Goal: Task Accomplishment & Management: Manage account settings

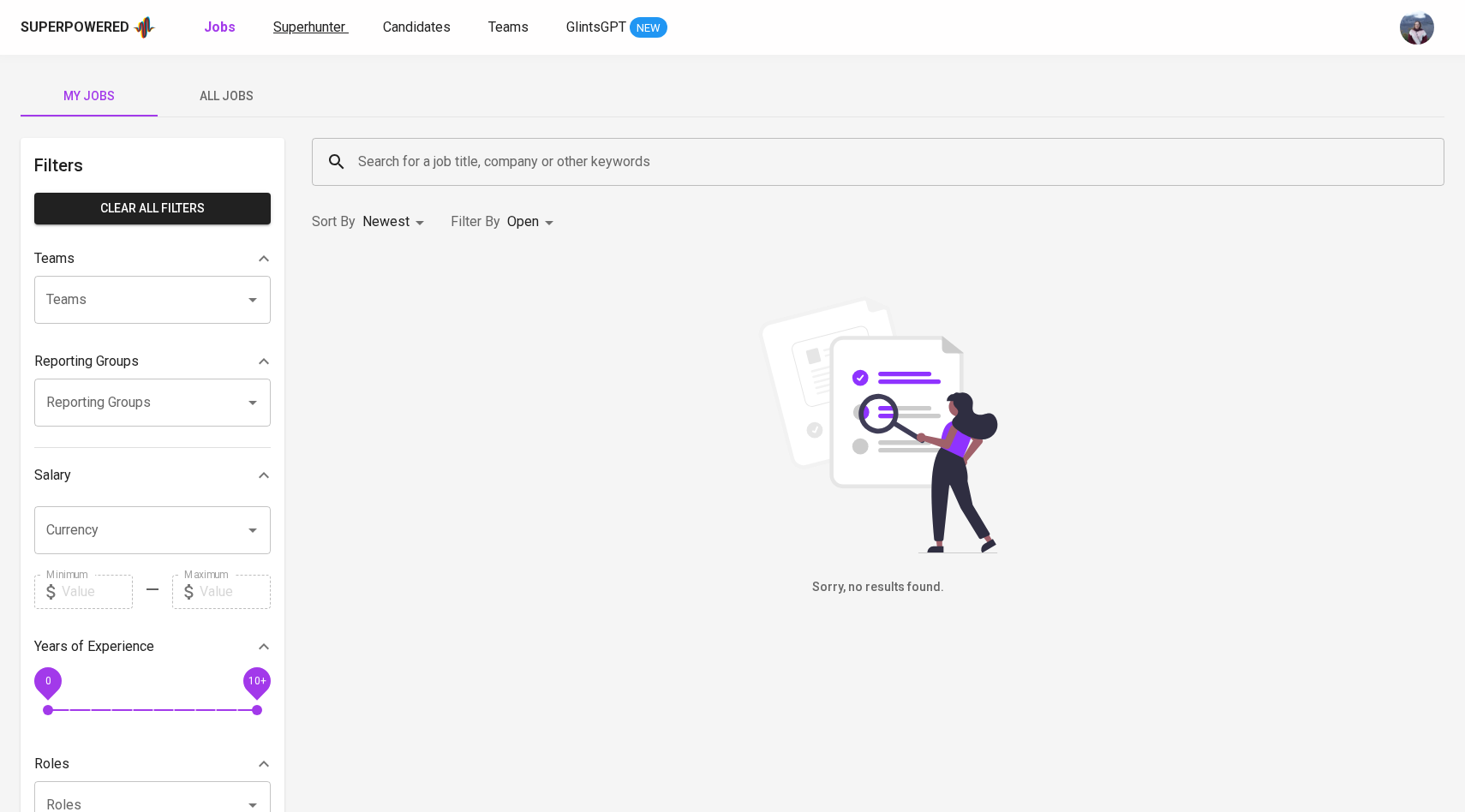
click at [333, 23] on span "Superhunter" at bounding box center [309, 27] width 72 height 17
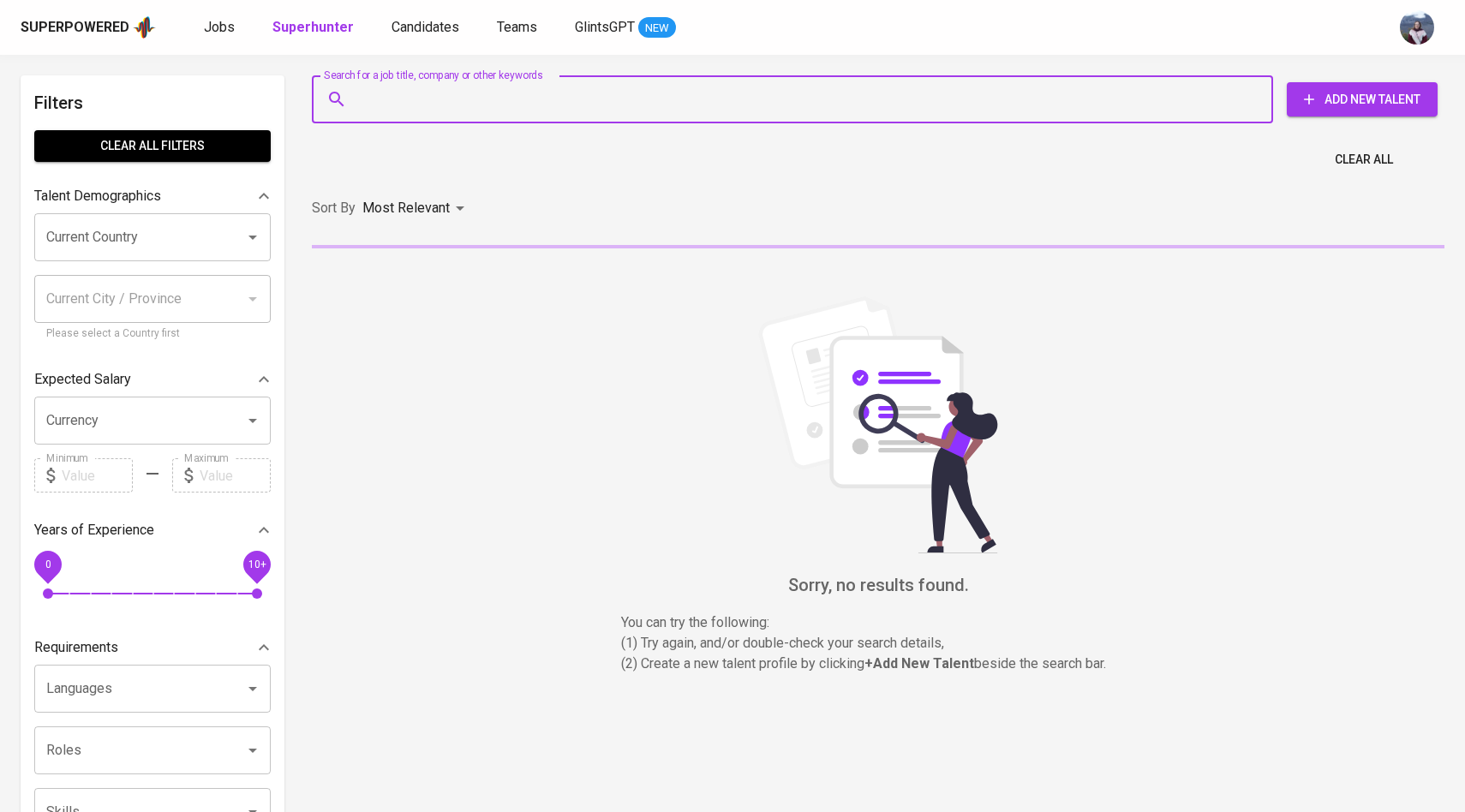
click at [421, 100] on input "Search for a job title, company or other keywords" at bounding box center [796, 99] width 886 height 32
paste input "[EMAIL_ADDRESS][DOMAIN_NAME]"
type input "[EMAIL_ADDRESS][DOMAIN_NAME]"
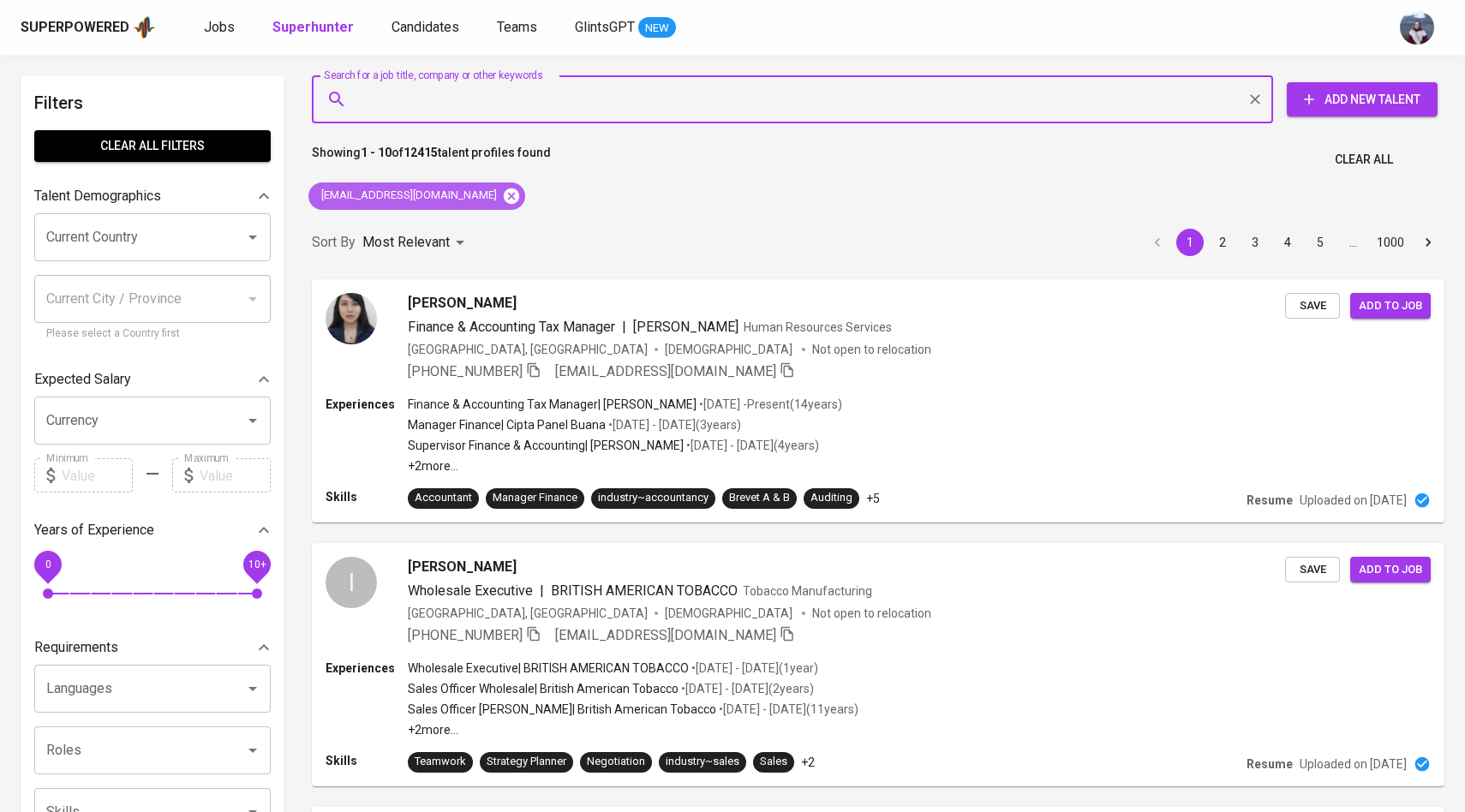
click at [504, 201] on icon at bounding box center [512, 196] width 16 height 16
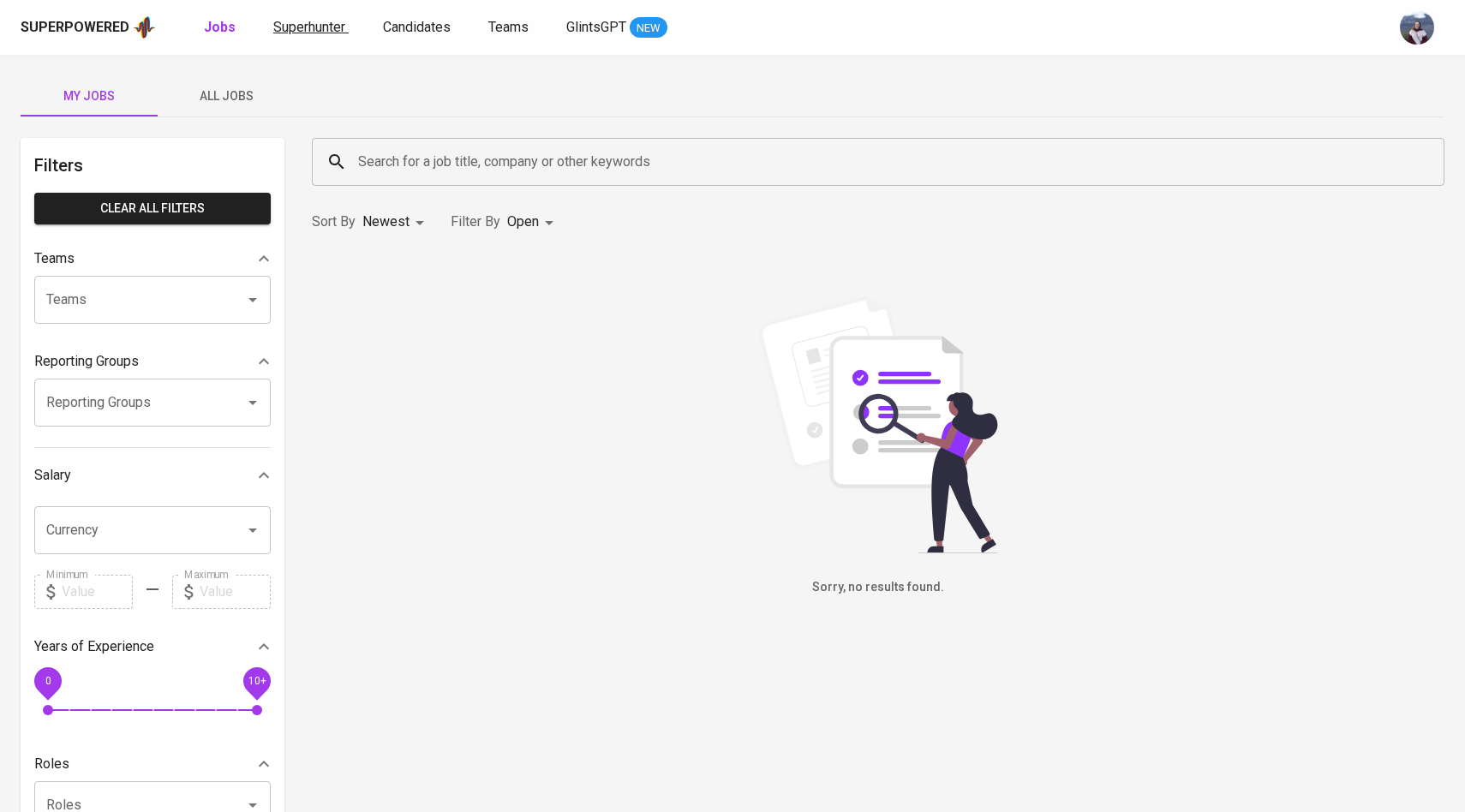
click at [330, 32] on span "Superhunter" at bounding box center [309, 27] width 72 height 17
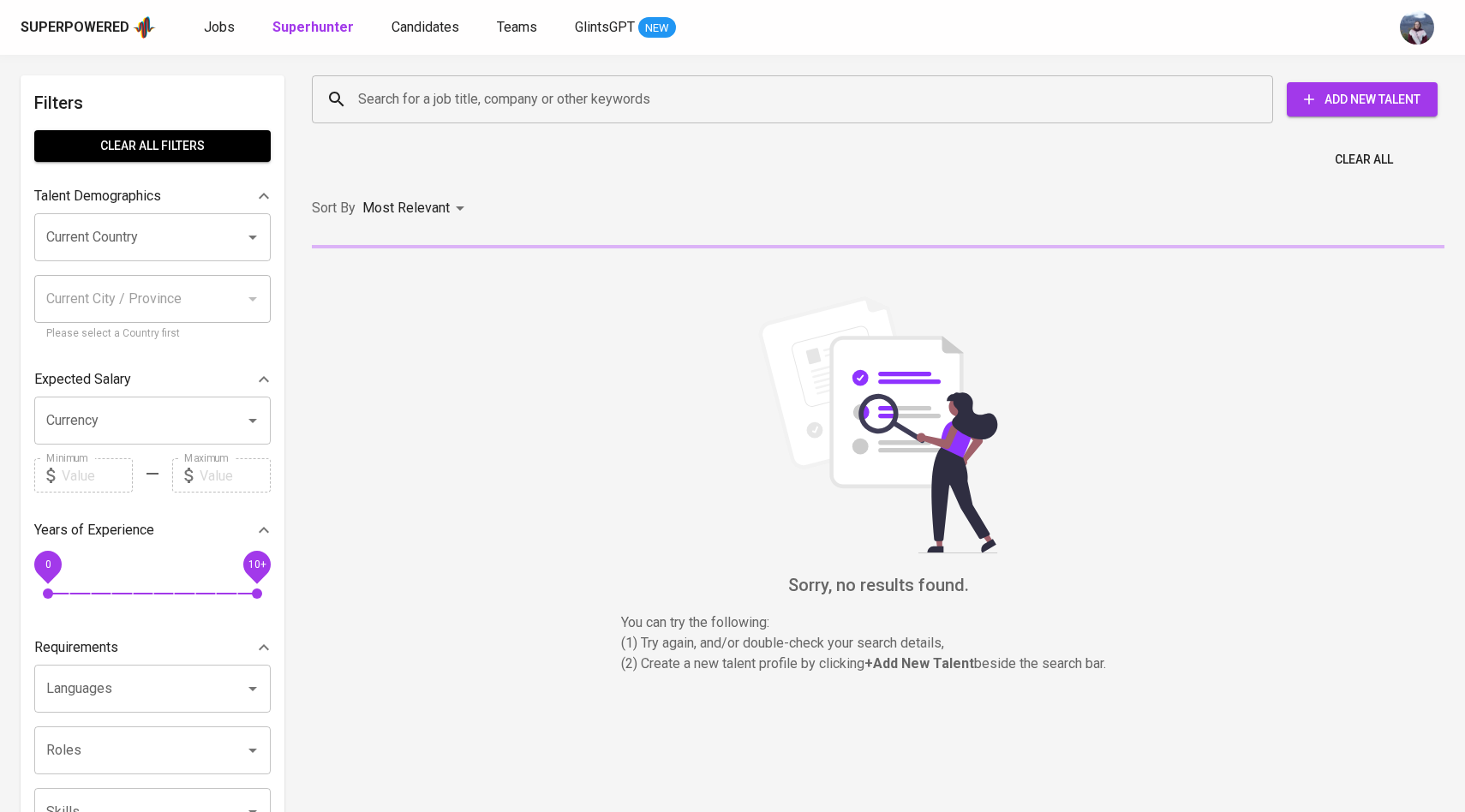
click at [403, 110] on input "Search for a job title, company or other keywords" at bounding box center [796, 99] width 886 height 32
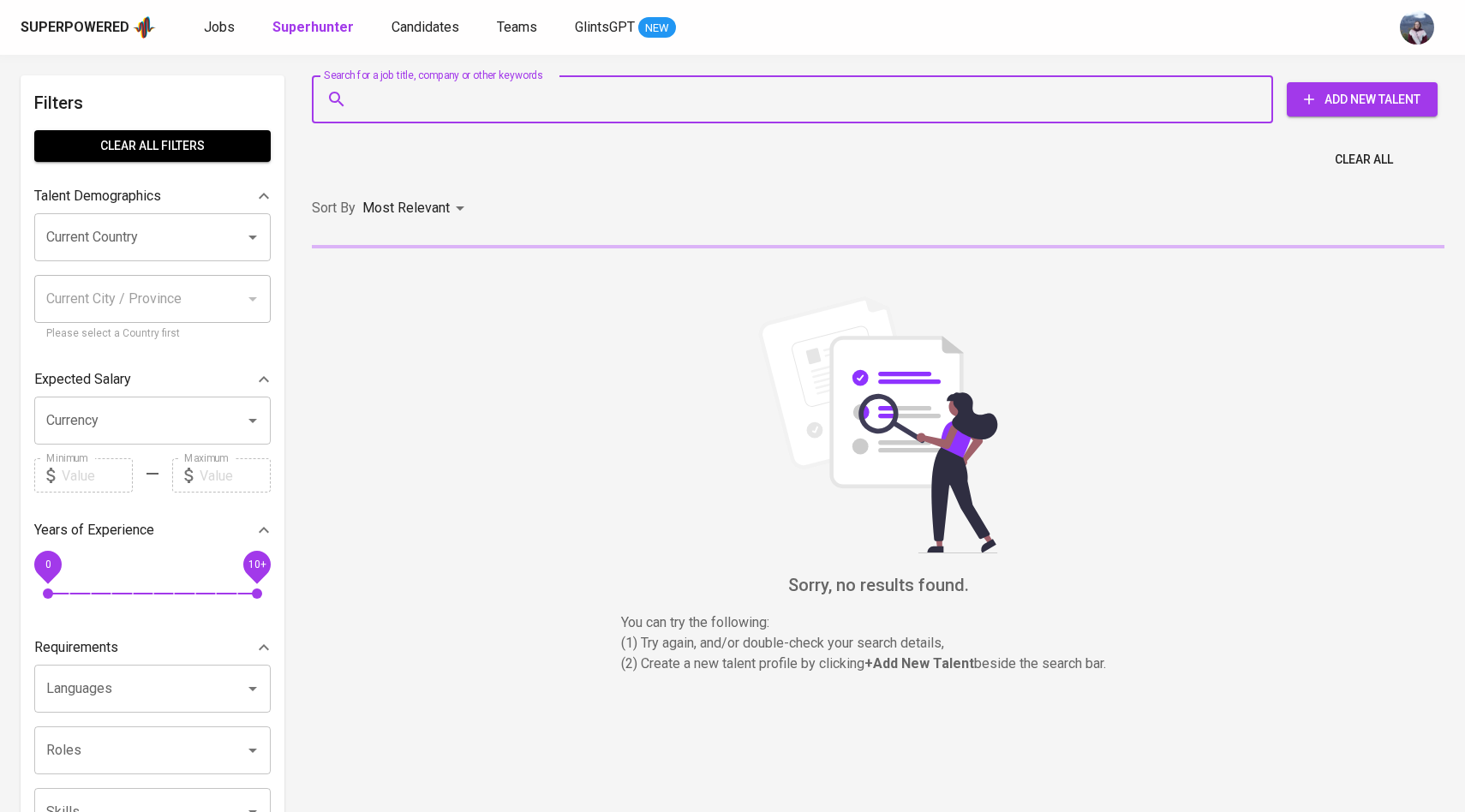
paste input "[EMAIL_ADDRESS][DOMAIN_NAME]"
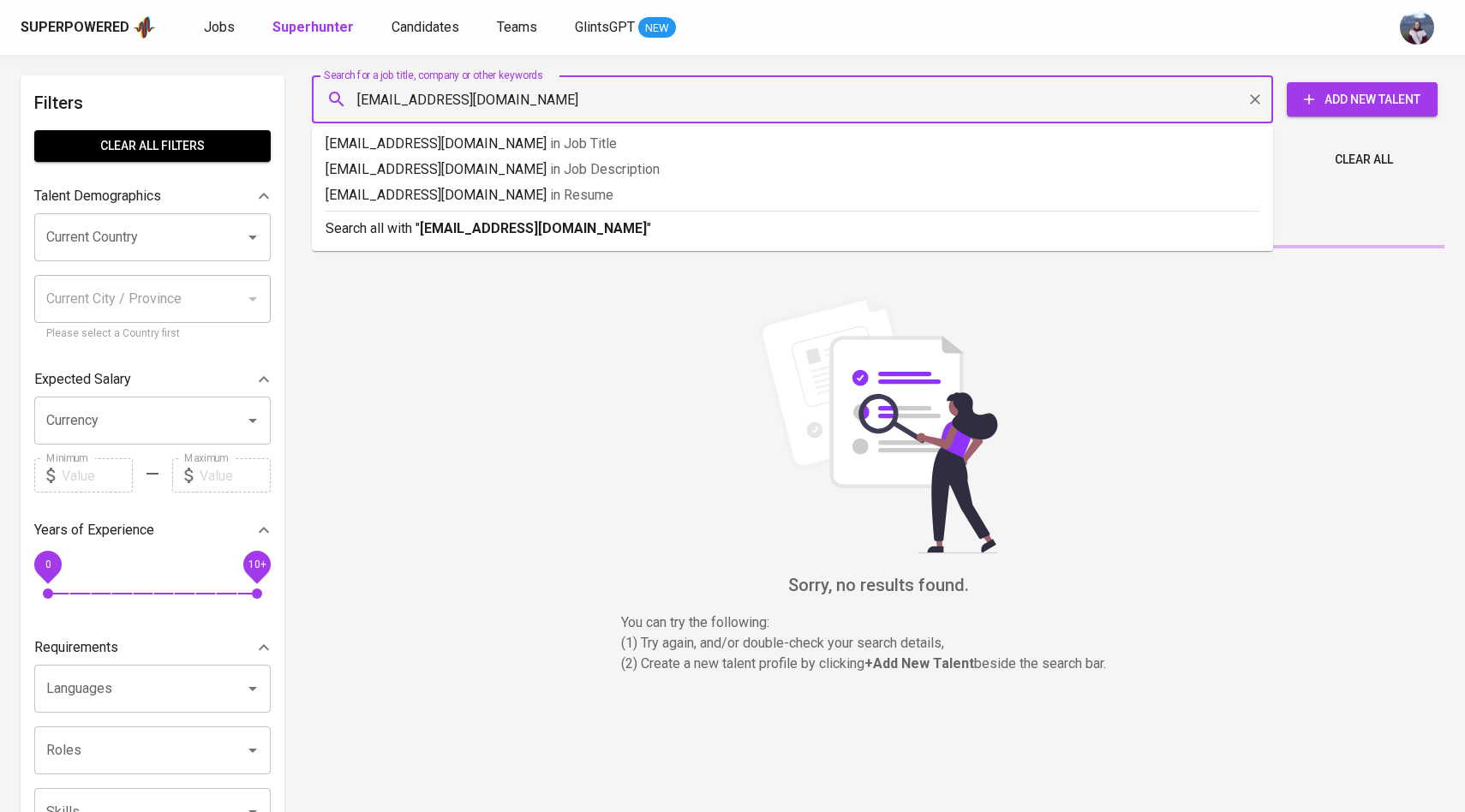
type input "[EMAIL_ADDRESS][DOMAIN_NAME]"
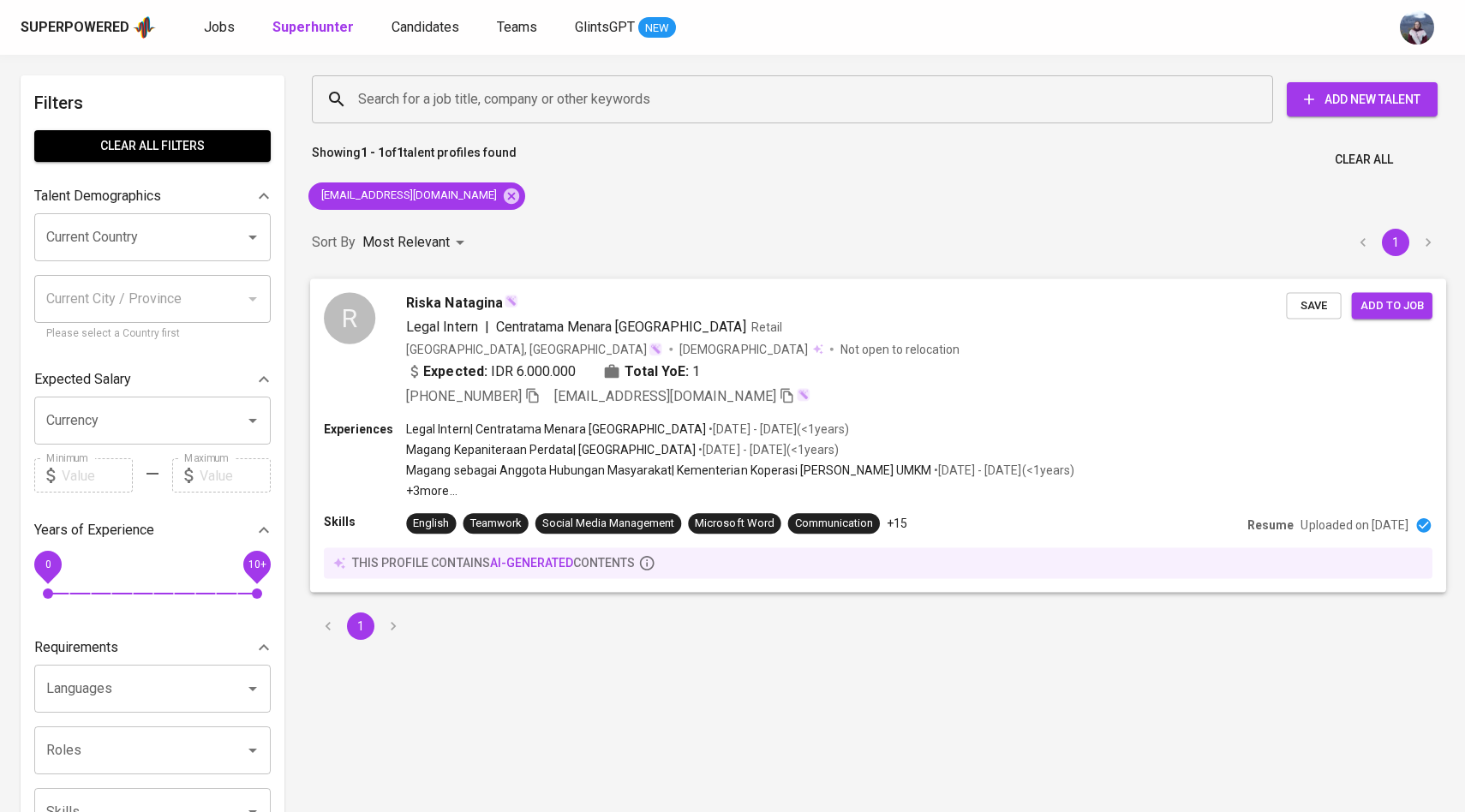
click at [361, 317] on div "R" at bounding box center [349, 318] width 52 height 52
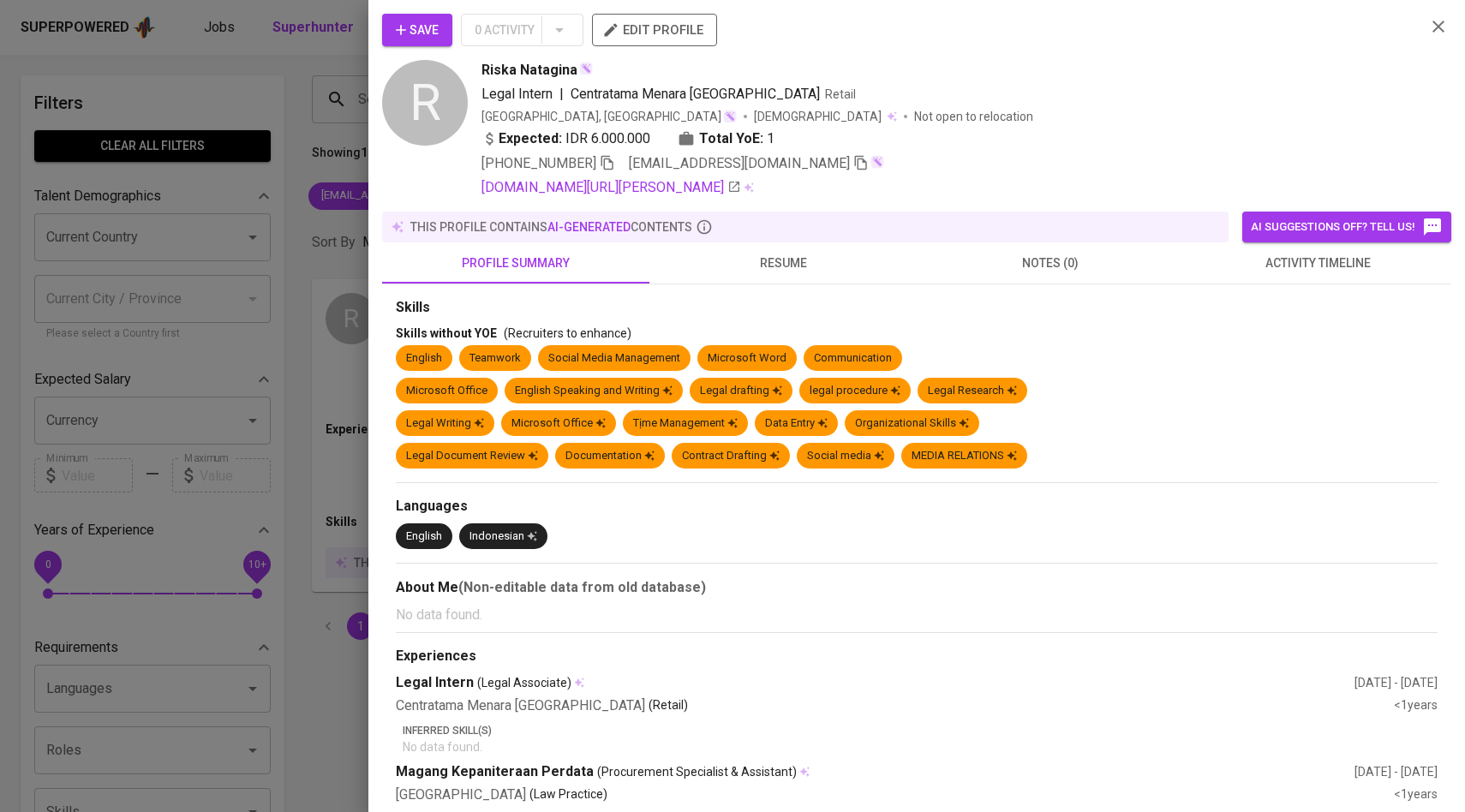
click at [1283, 256] on span "activity timeline" at bounding box center [1317, 263] width 247 height 22
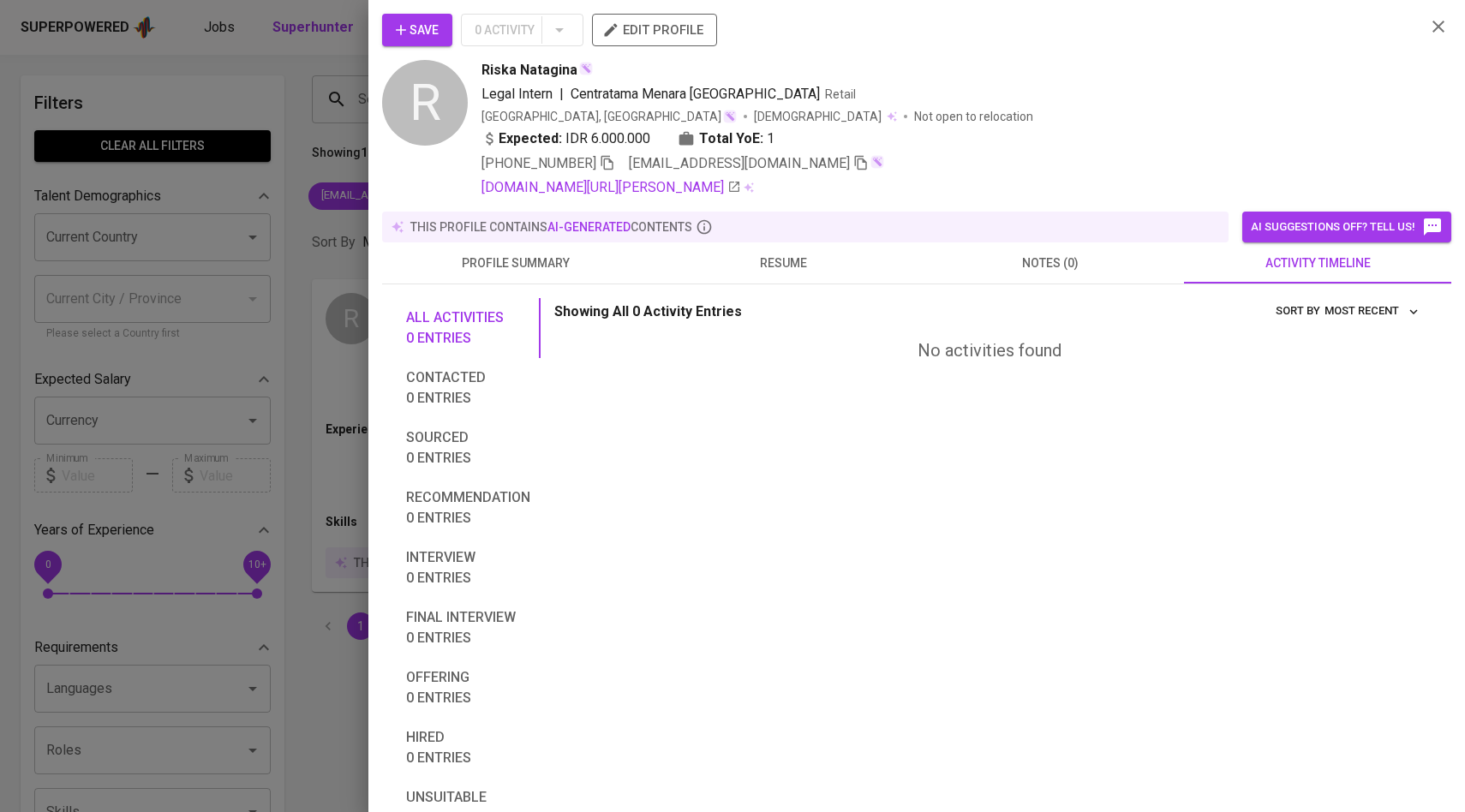
click at [431, 34] on span "Save" at bounding box center [416, 31] width 43 height 22
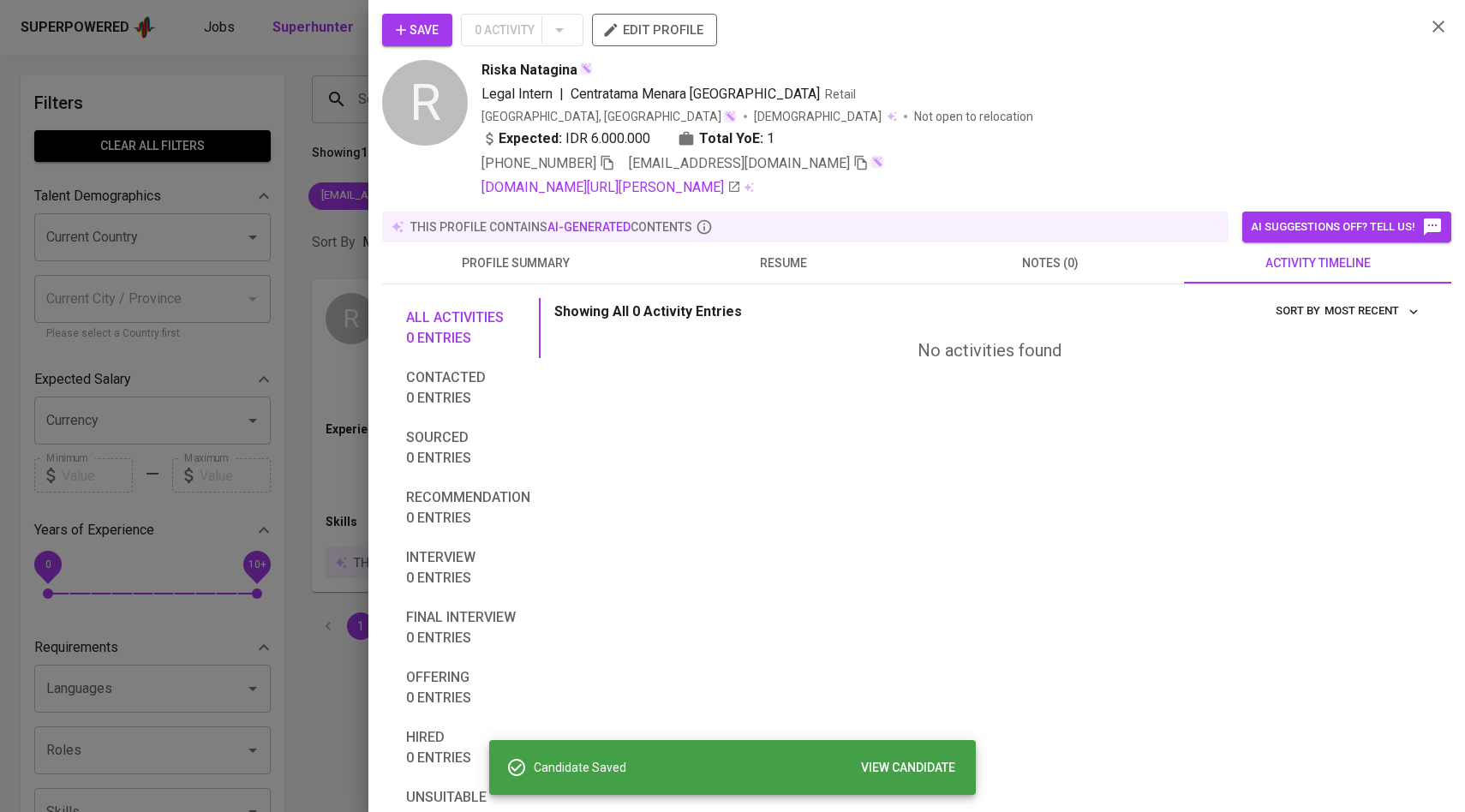
click at [275, 213] on div at bounding box center [732, 406] width 1465 height 812
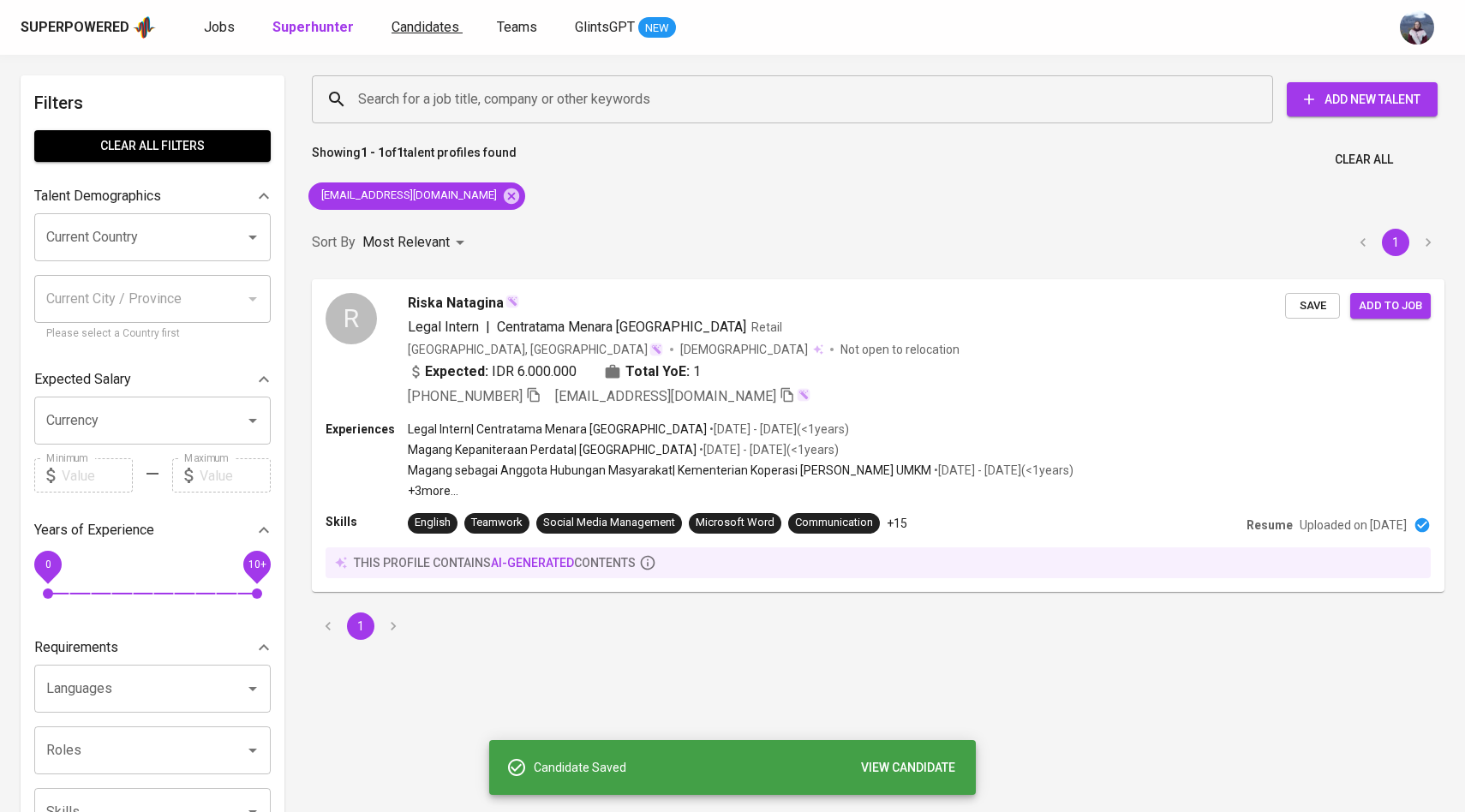
click at [444, 30] on span "Candidates" at bounding box center [425, 27] width 68 height 17
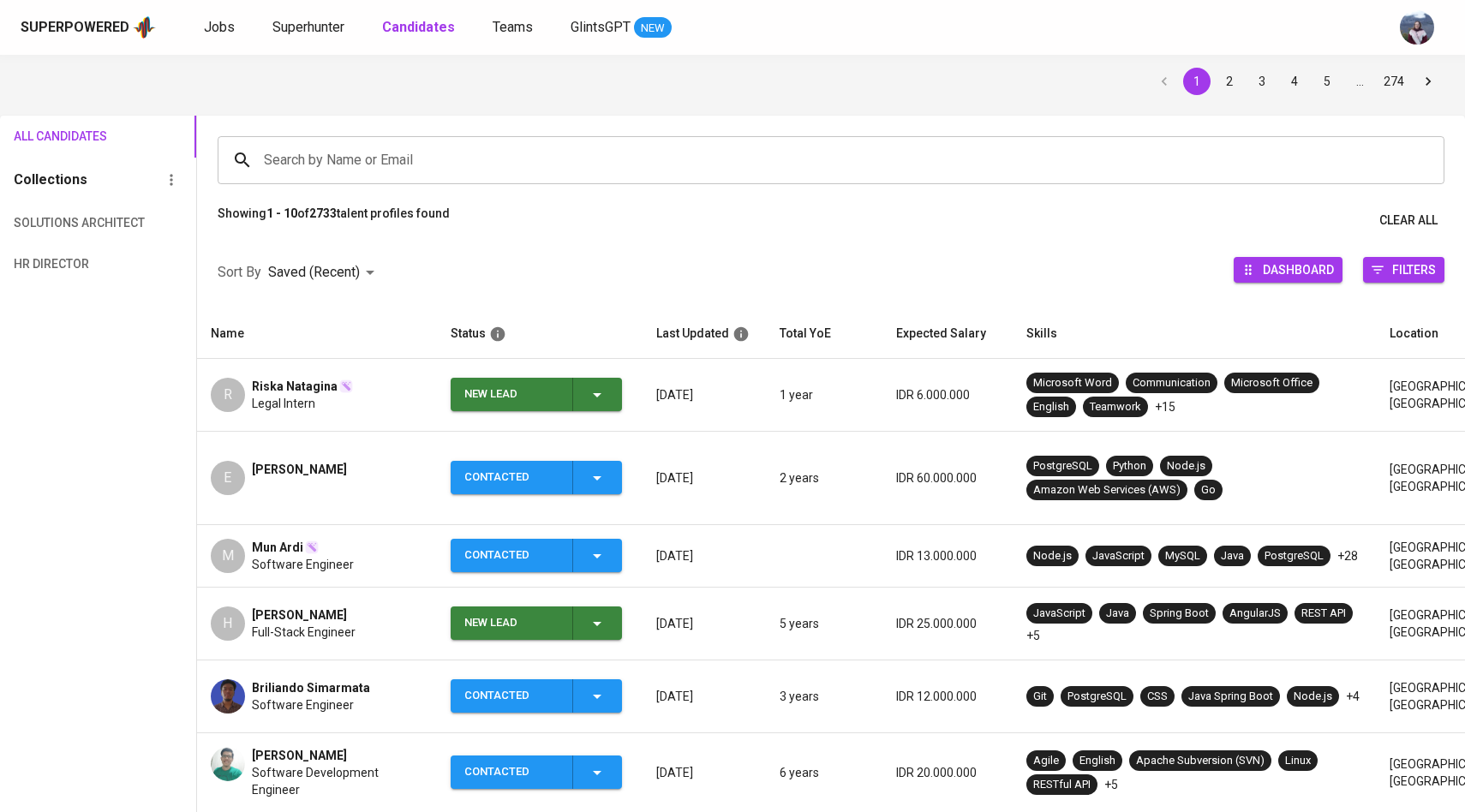
scroll to position [76, 0]
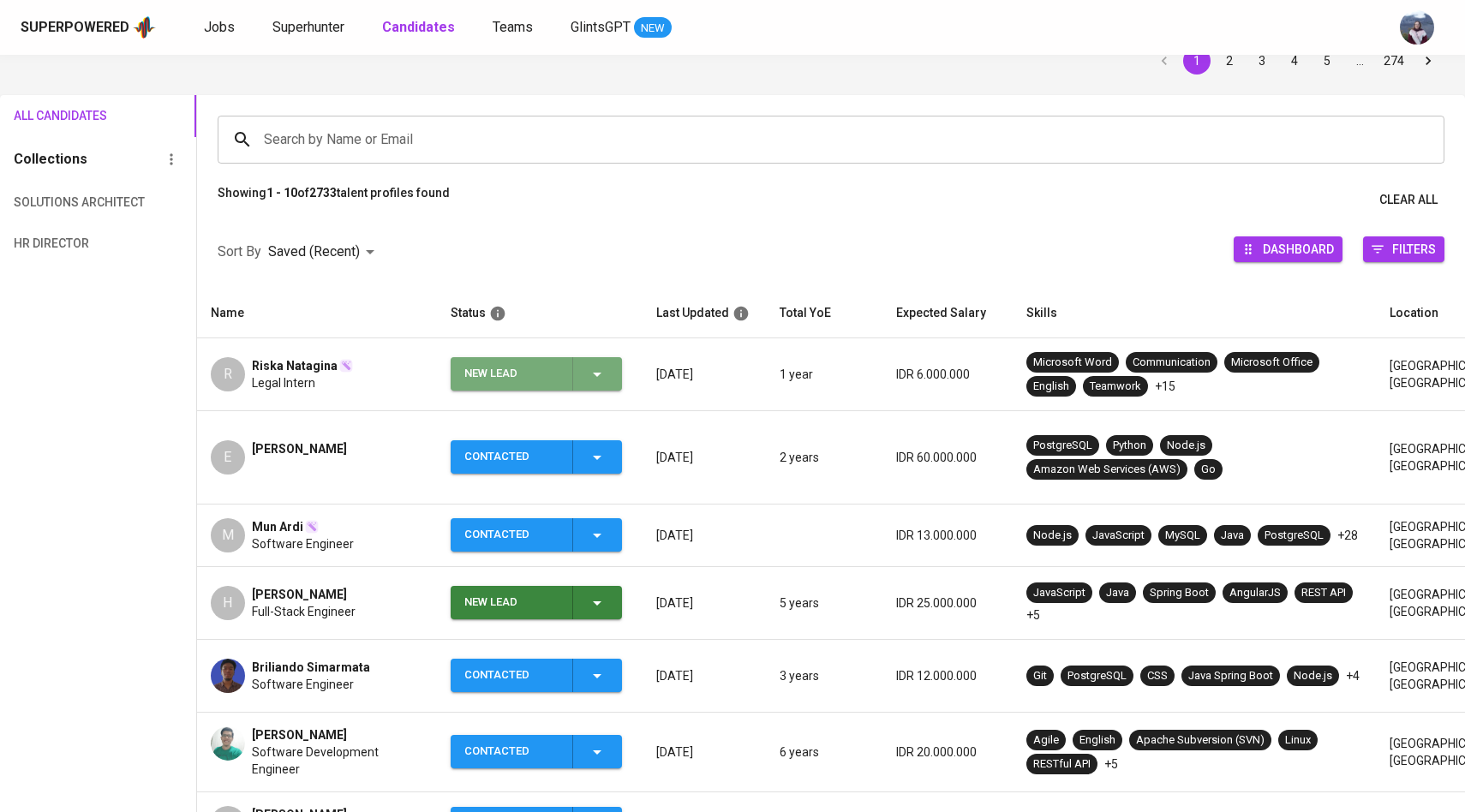
click at [598, 387] on div "New Lead" at bounding box center [536, 374] width 143 height 33
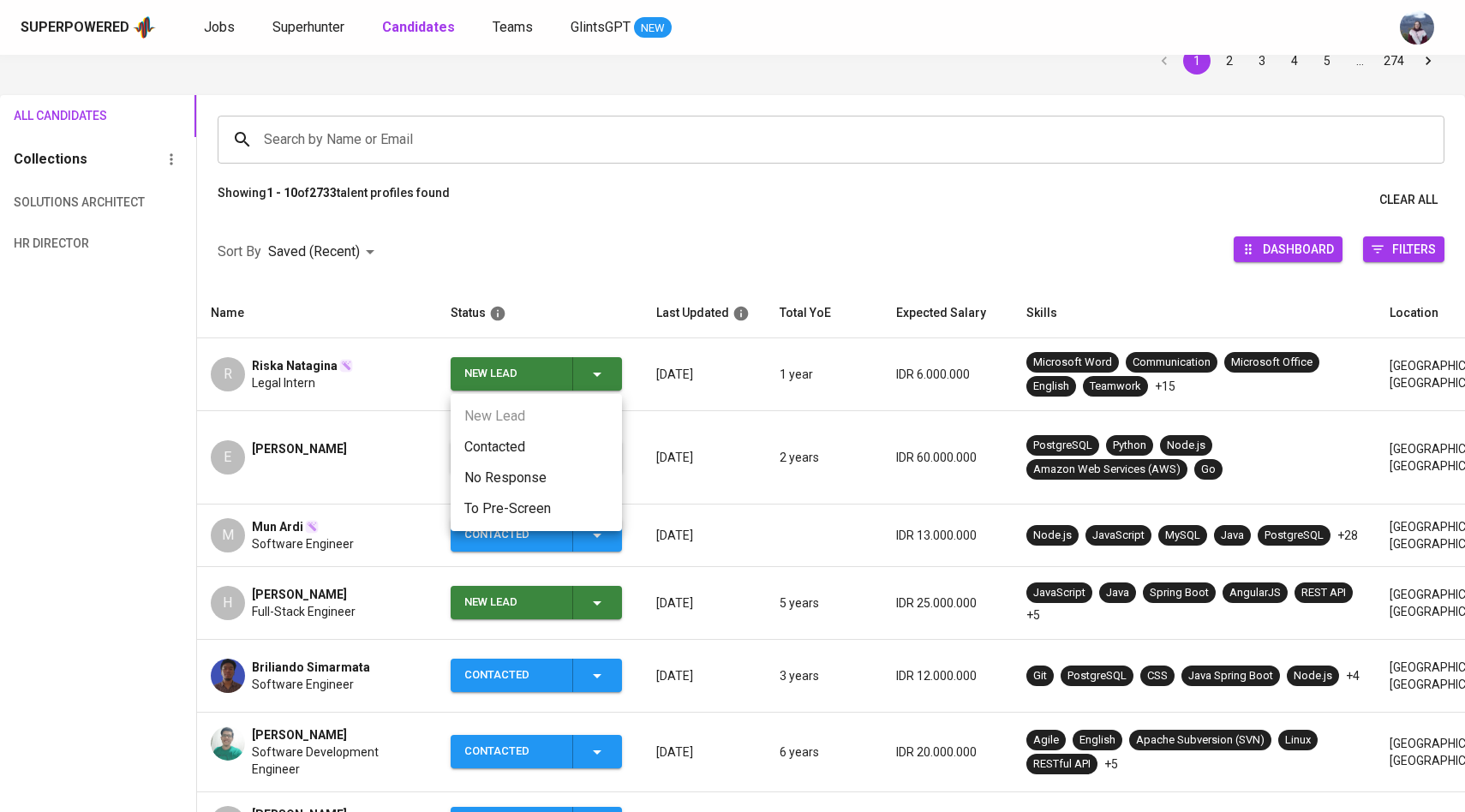
click at [491, 463] on li "No Response" at bounding box center [536, 478] width 171 height 31
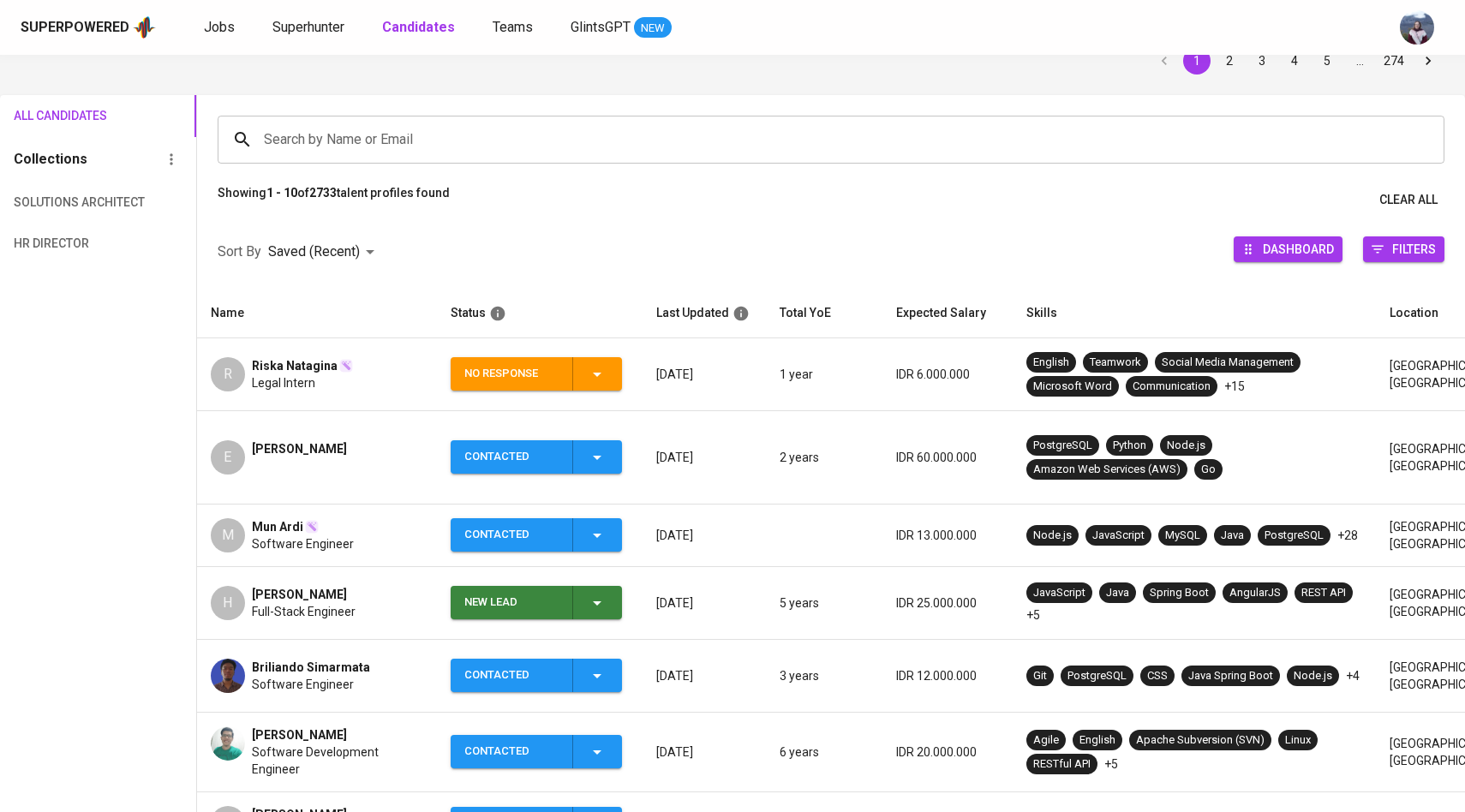
click at [602, 386] on div "No Response" at bounding box center [536, 374] width 143 height 33
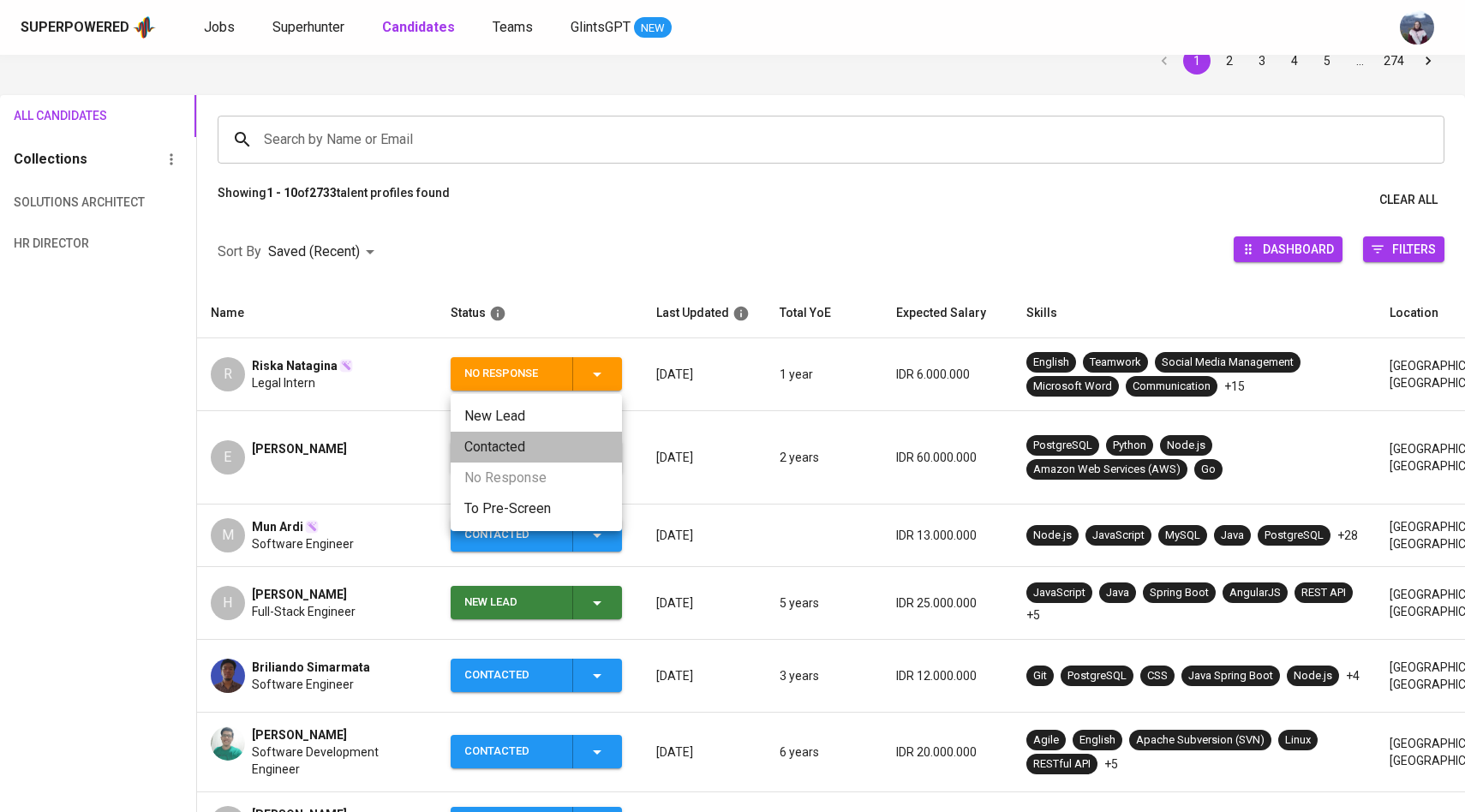
click at [529, 437] on li "Contacted" at bounding box center [536, 447] width 171 height 31
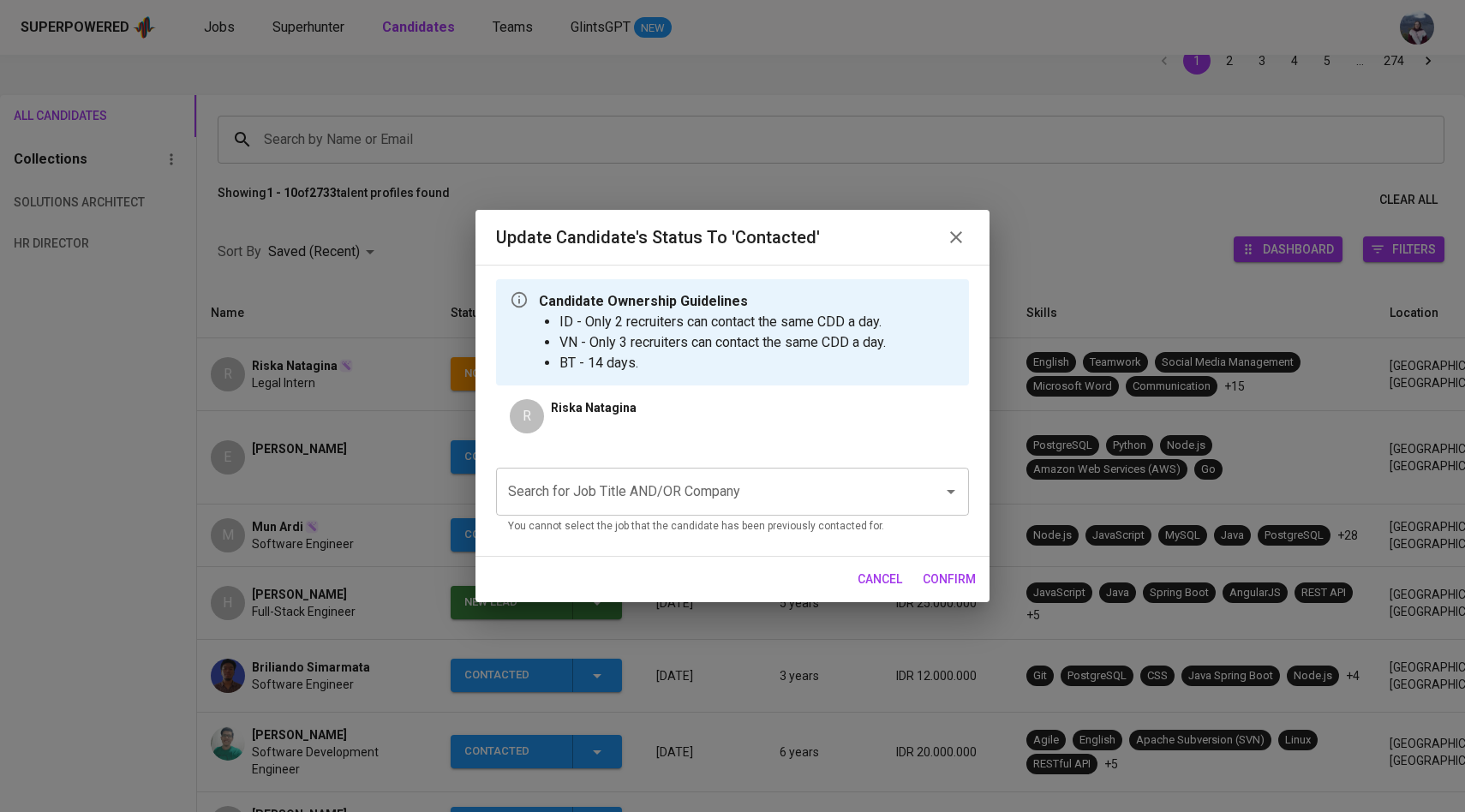
click at [583, 483] on input "Search for Job Title AND/OR Company" at bounding box center [708, 492] width 409 height 32
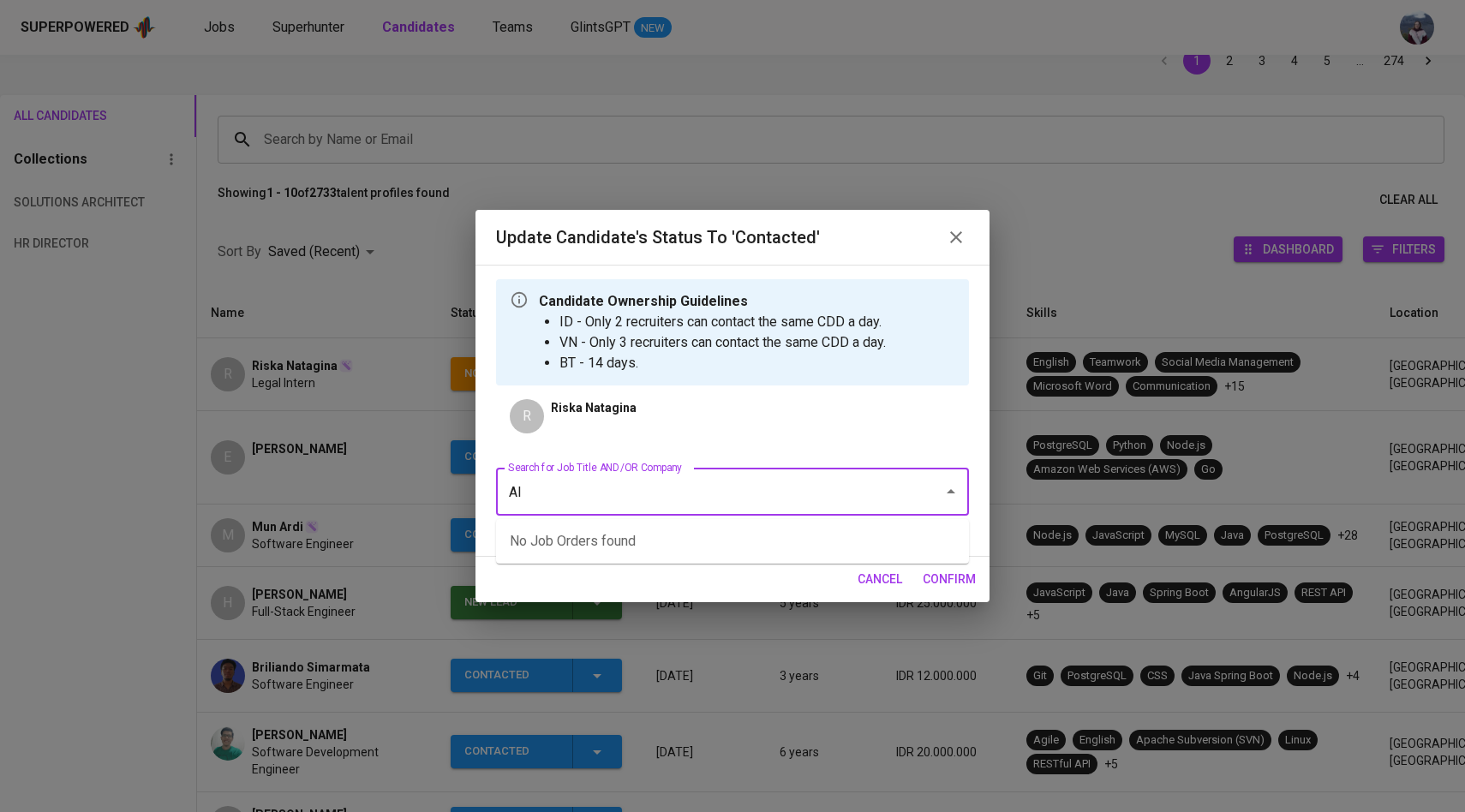
type input "A"
click at [660, 551] on li "Application Support (PT AIA FINANCIAL)" at bounding box center [732, 540] width 473 height 31
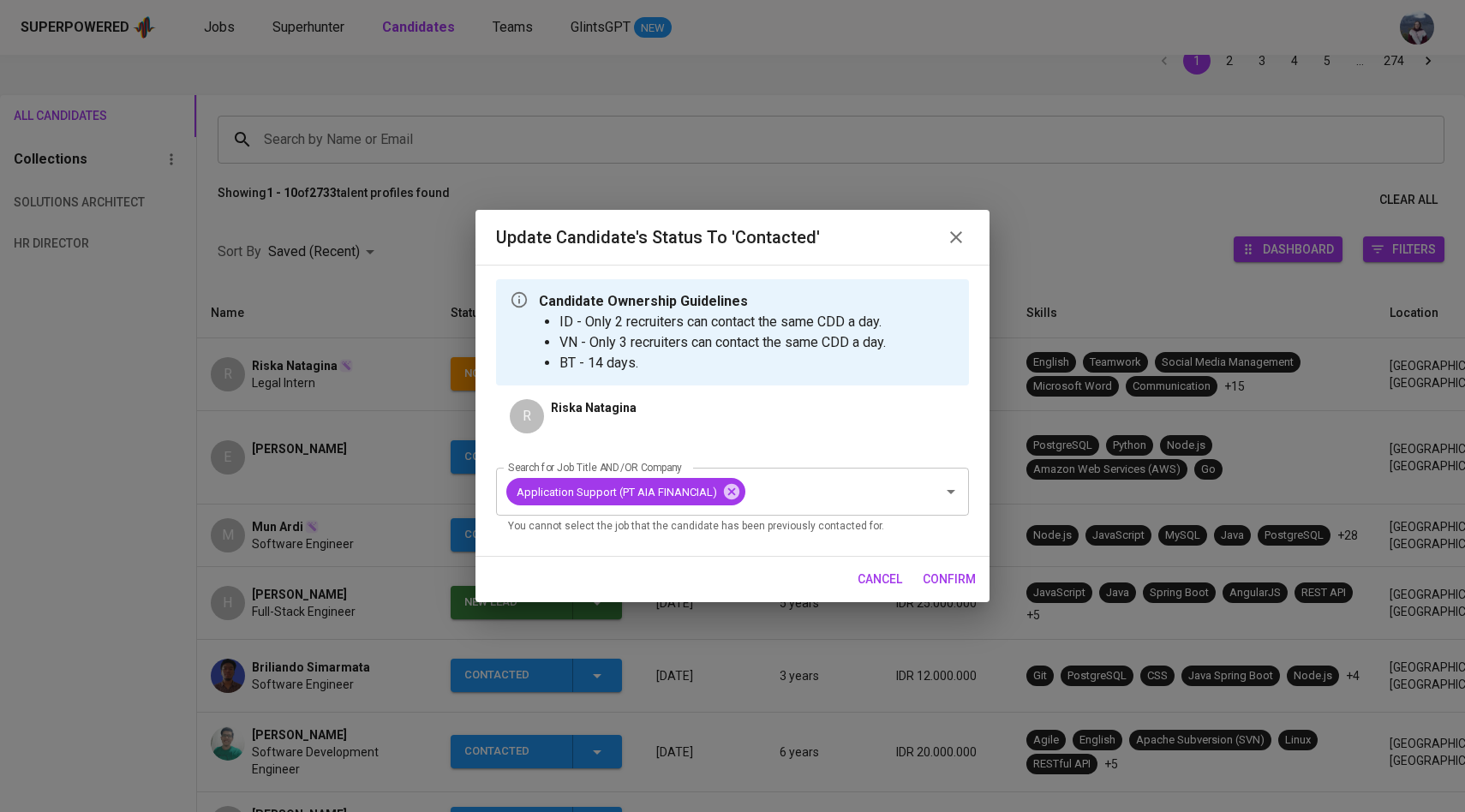
click at [941, 578] on span "confirm" at bounding box center [949, 580] width 53 height 22
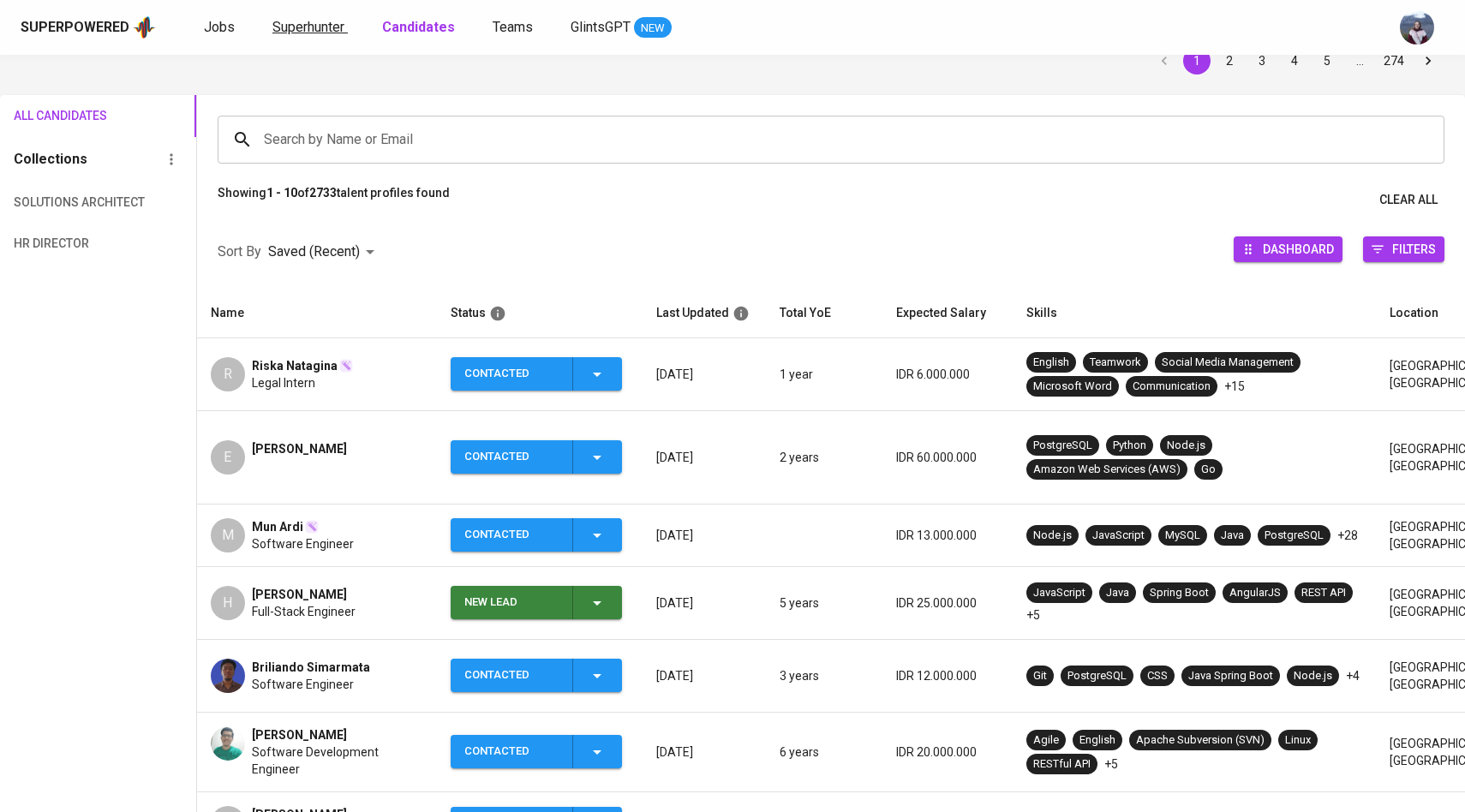
click at [320, 28] on span "Superhunter" at bounding box center [308, 27] width 72 height 17
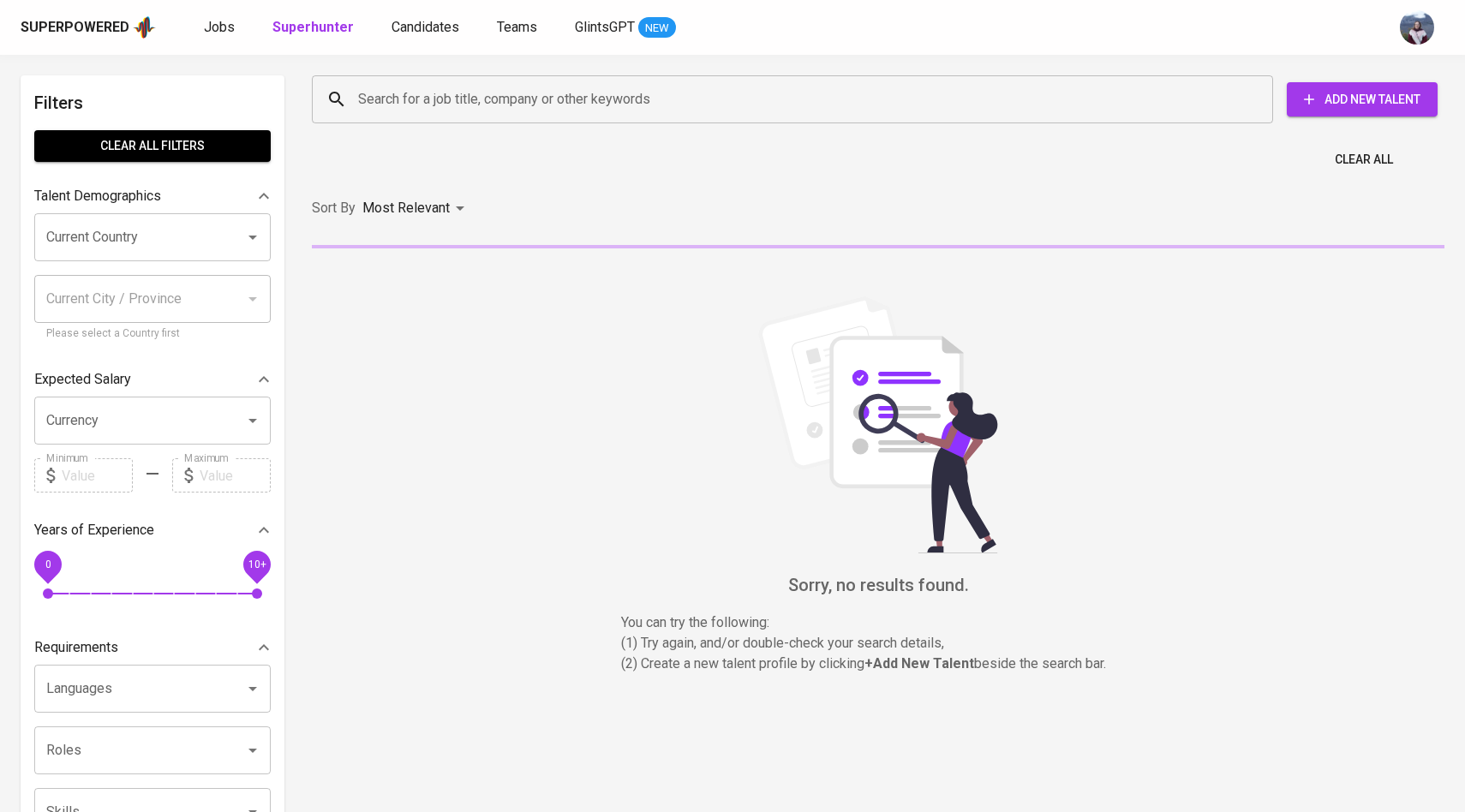
click at [368, 81] on div "Search for a job title, company or other keywords" at bounding box center [792, 99] width 961 height 48
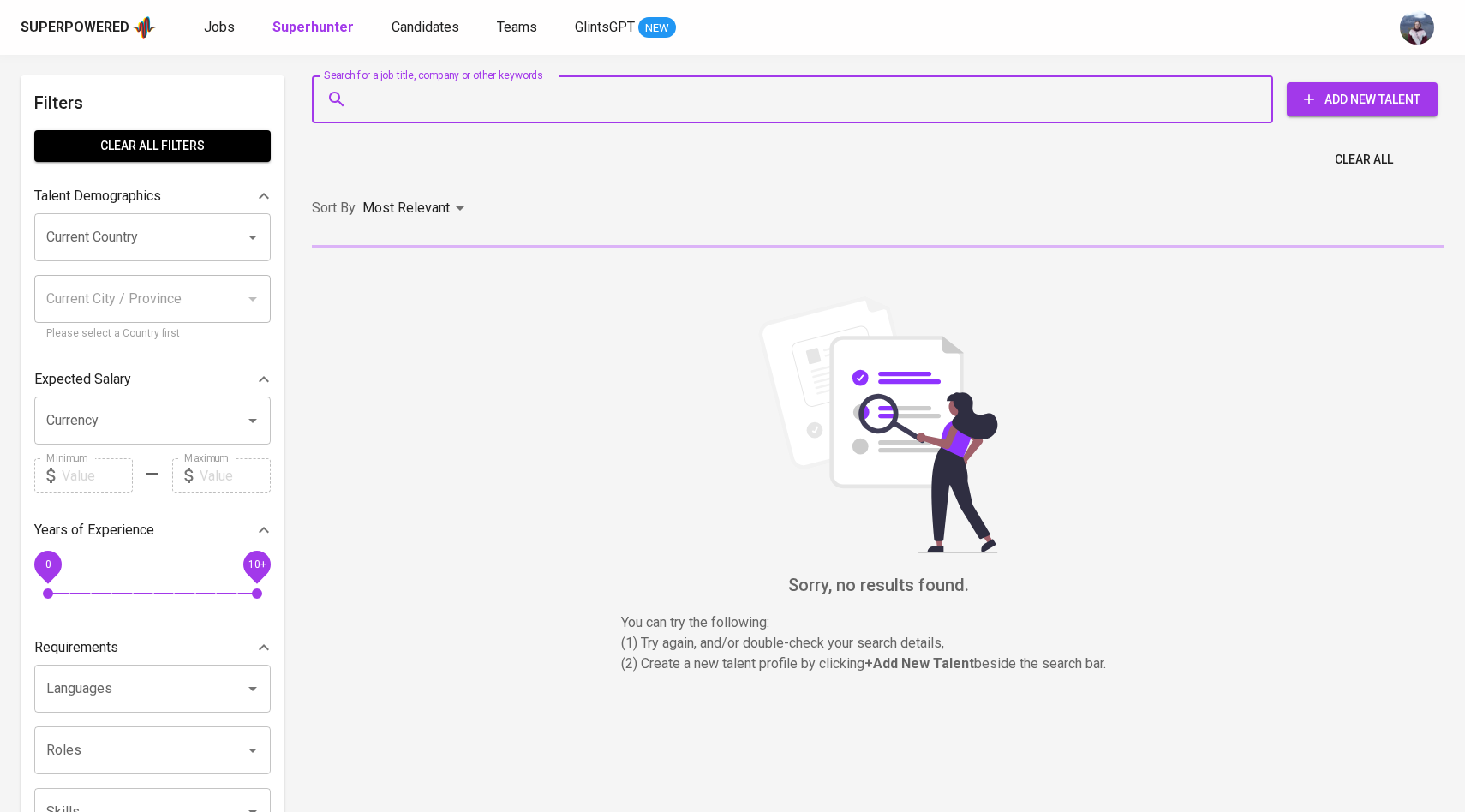
paste input "[EMAIL_ADDRESS][DOMAIN_NAME]"
type input "[EMAIL_ADDRESS][DOMAIN_NAME]"
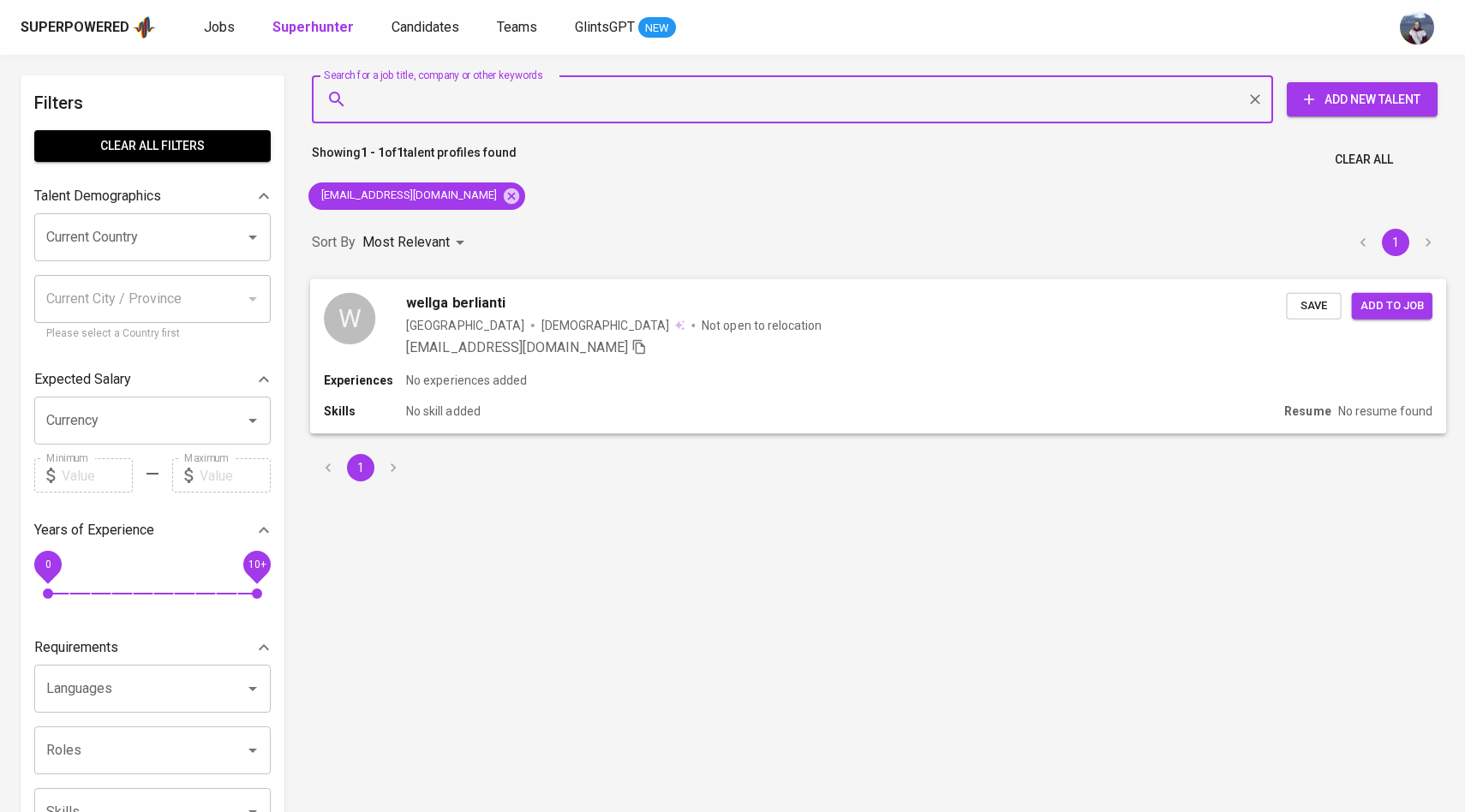
click at [356, 323] on div "W" at bounding box center [349, 318] width 52 height 52
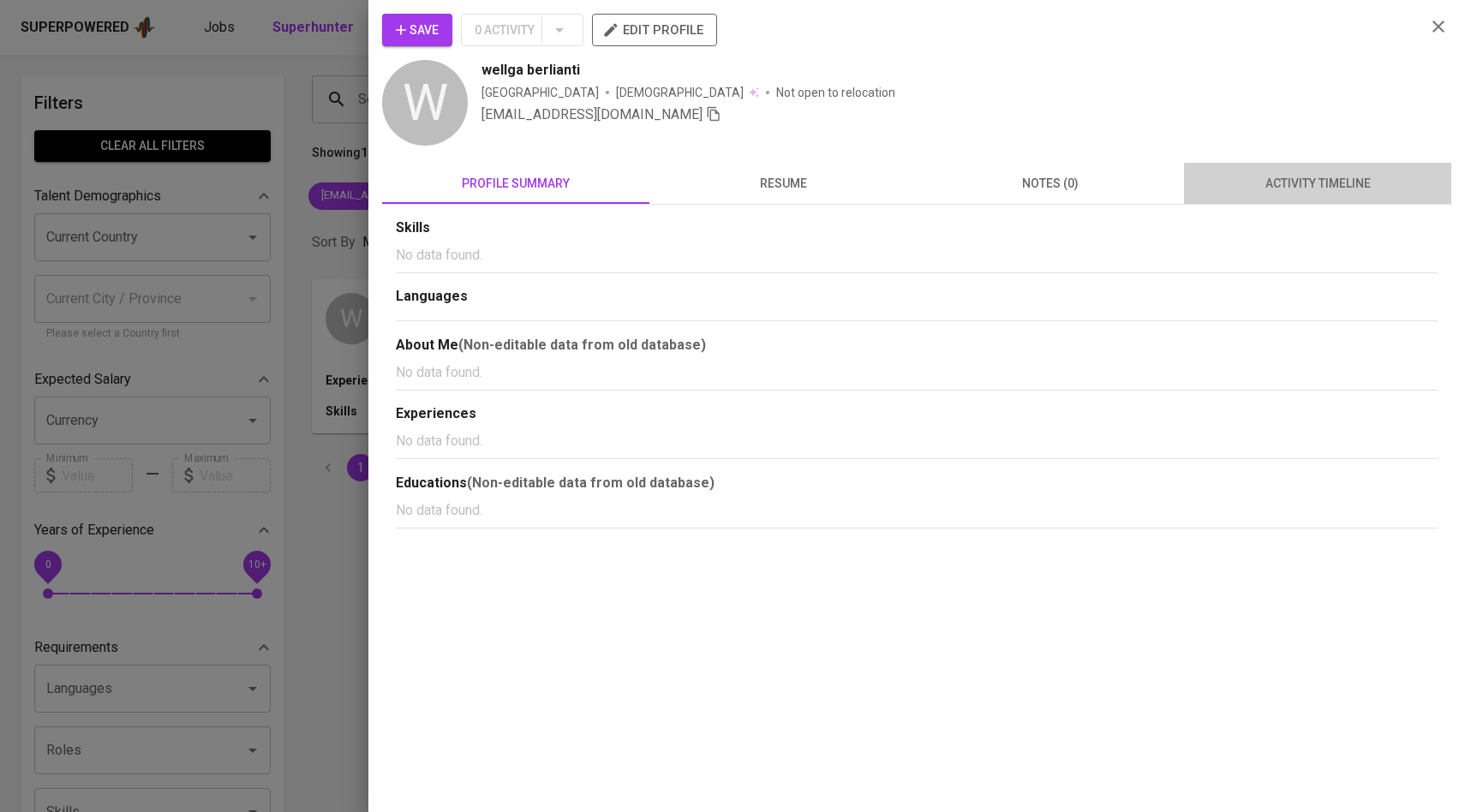
click at [1289, 183] on span "activity timeline" at bounding box center [1317, 183] width 247 height 22
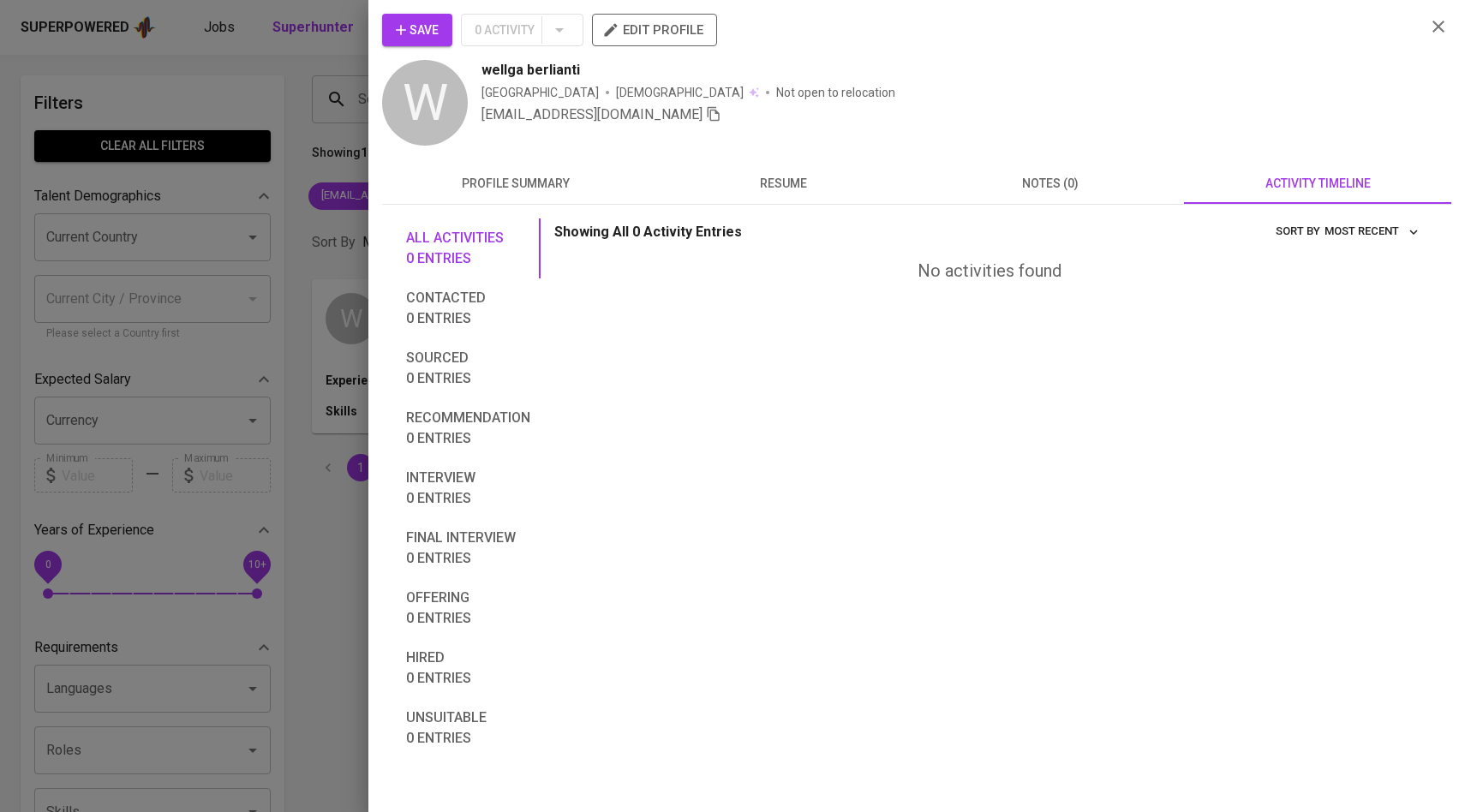
click at [443, 31] on button "Save" at bounding box center [417, 30] width 70 height 32
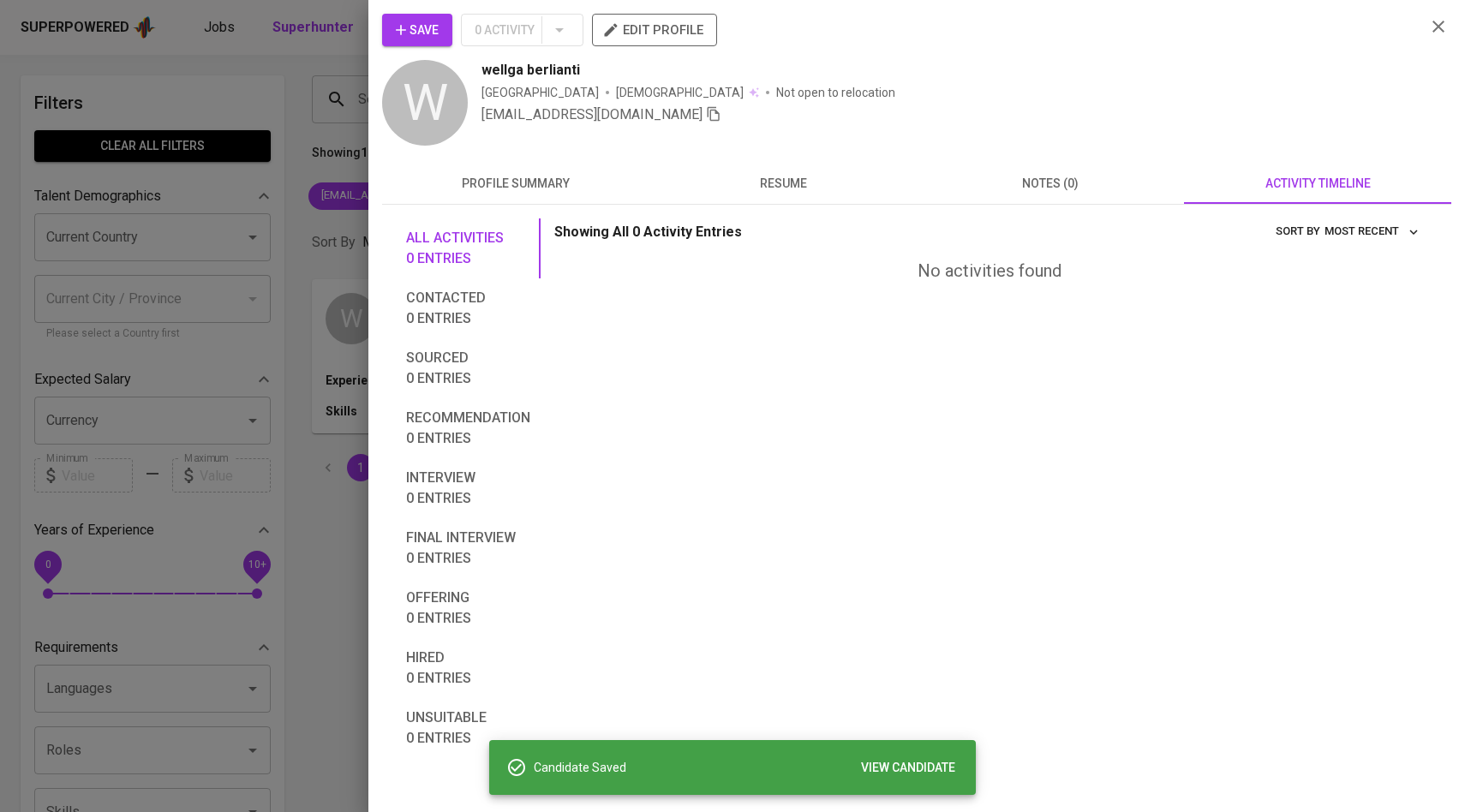
click at [306, 143] on div at bounding box center [732, 406] width 1465 height 812
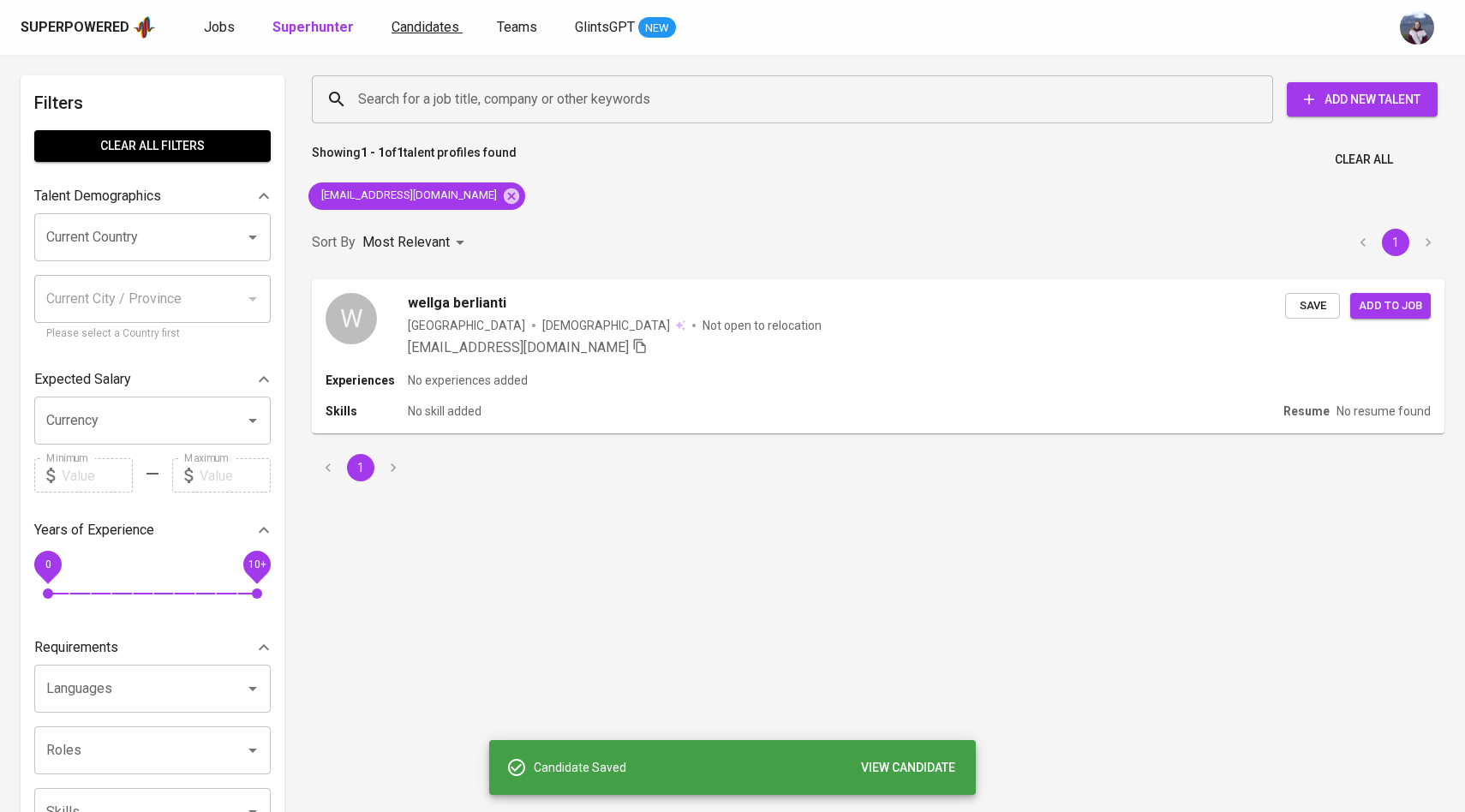
click at [415, 23] on span "Candidates" at bounding box center [425, 27] width 68 height 17
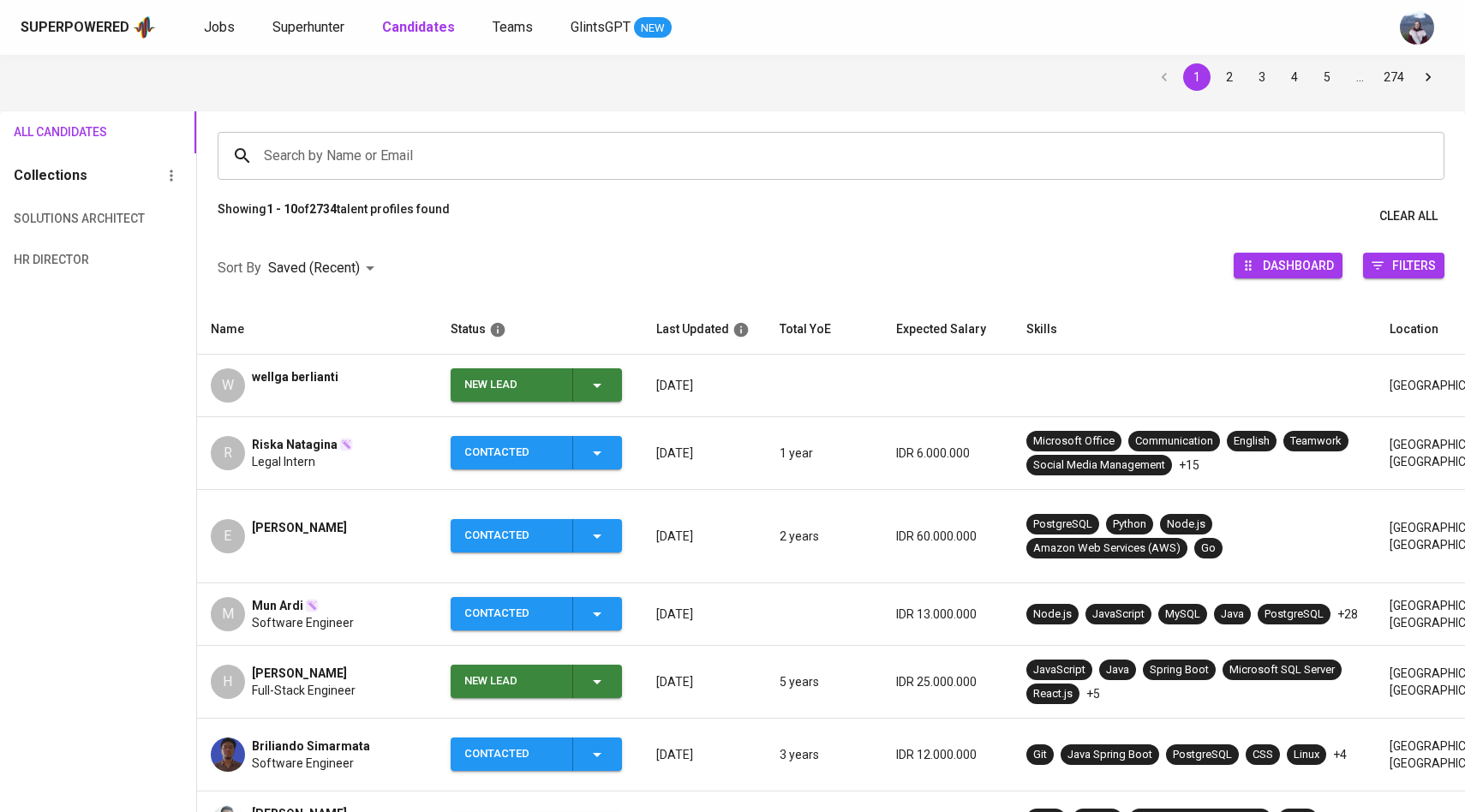
scroll to position [69, 0]
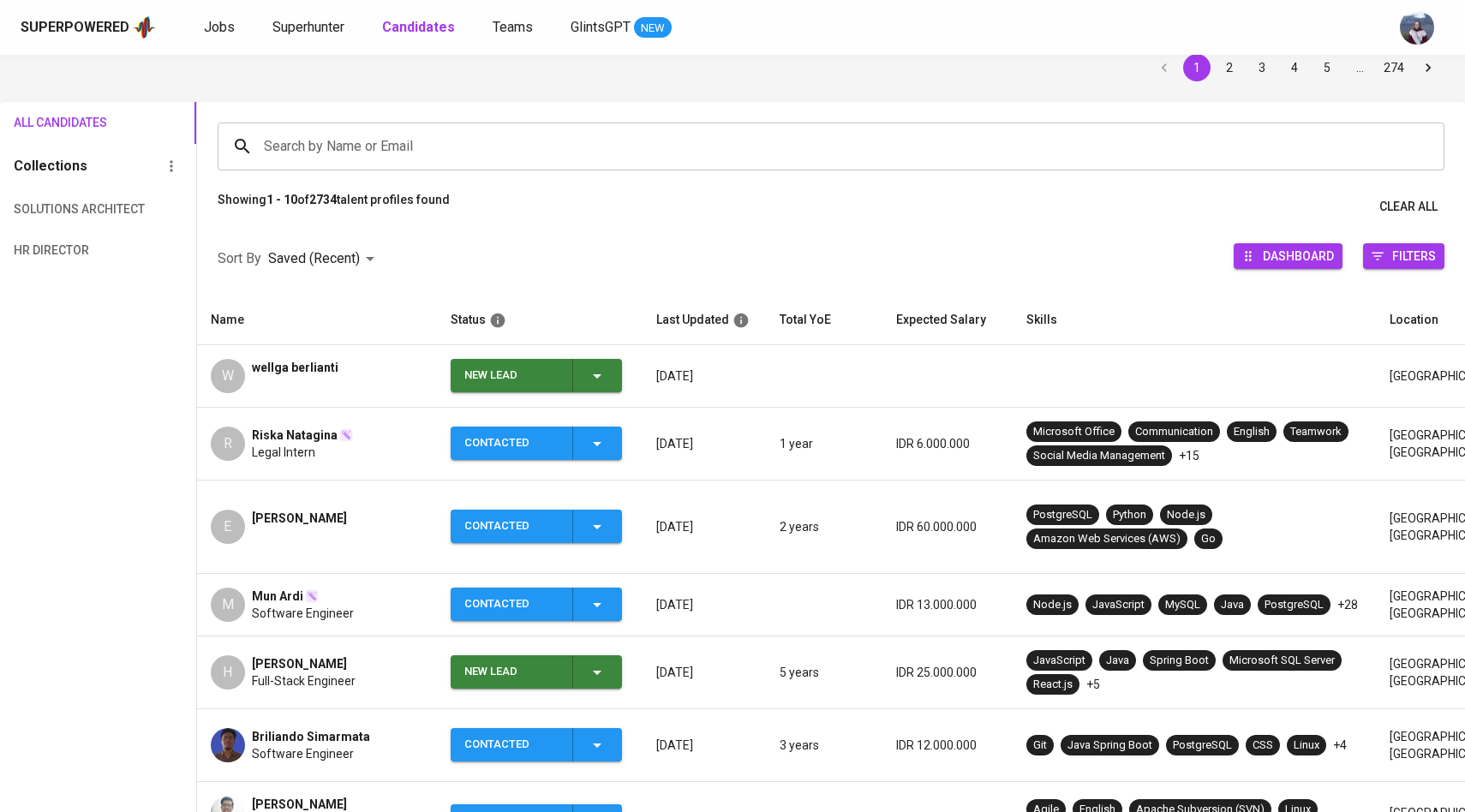
click at [586, 382] on div "New Lead" at bounding box center [536, 375] width 143 height 33
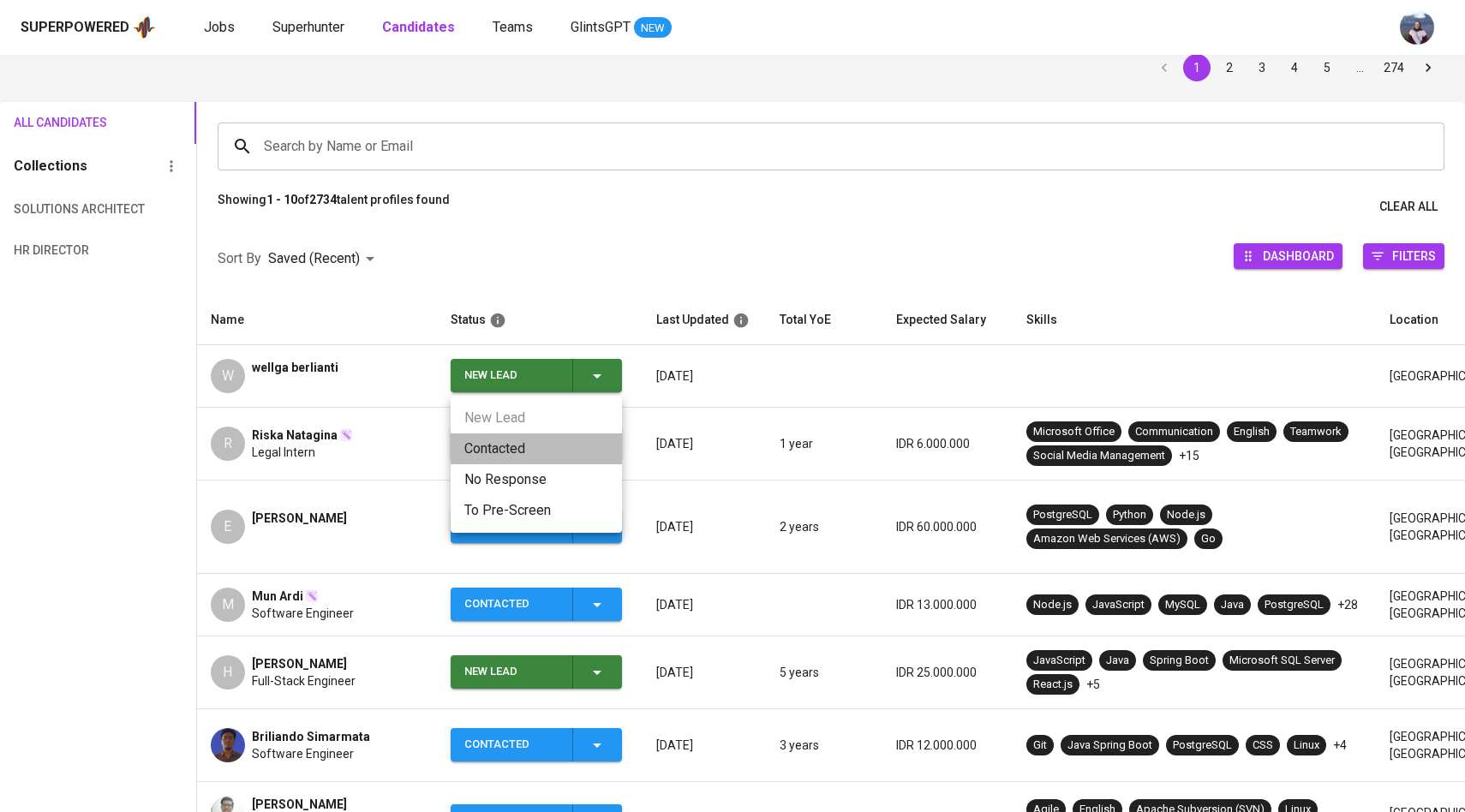
click at [518, 447] on li "Contacted" at bounding box center [536, 449] width 171 height 31
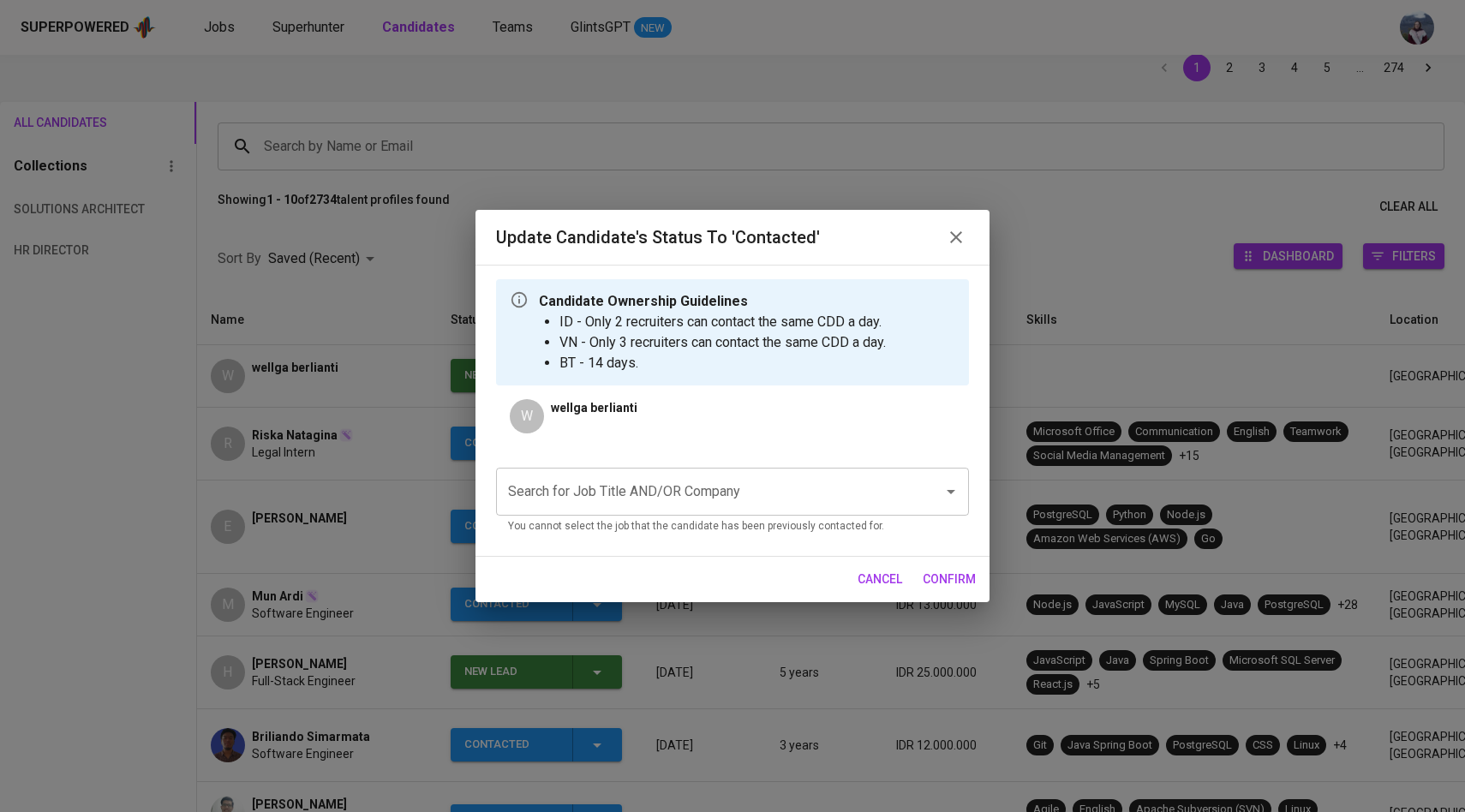
click at [643, 487] on input "Search for Job Title AND/OR Company" at bounding box center [708, 492] width 409 height 32
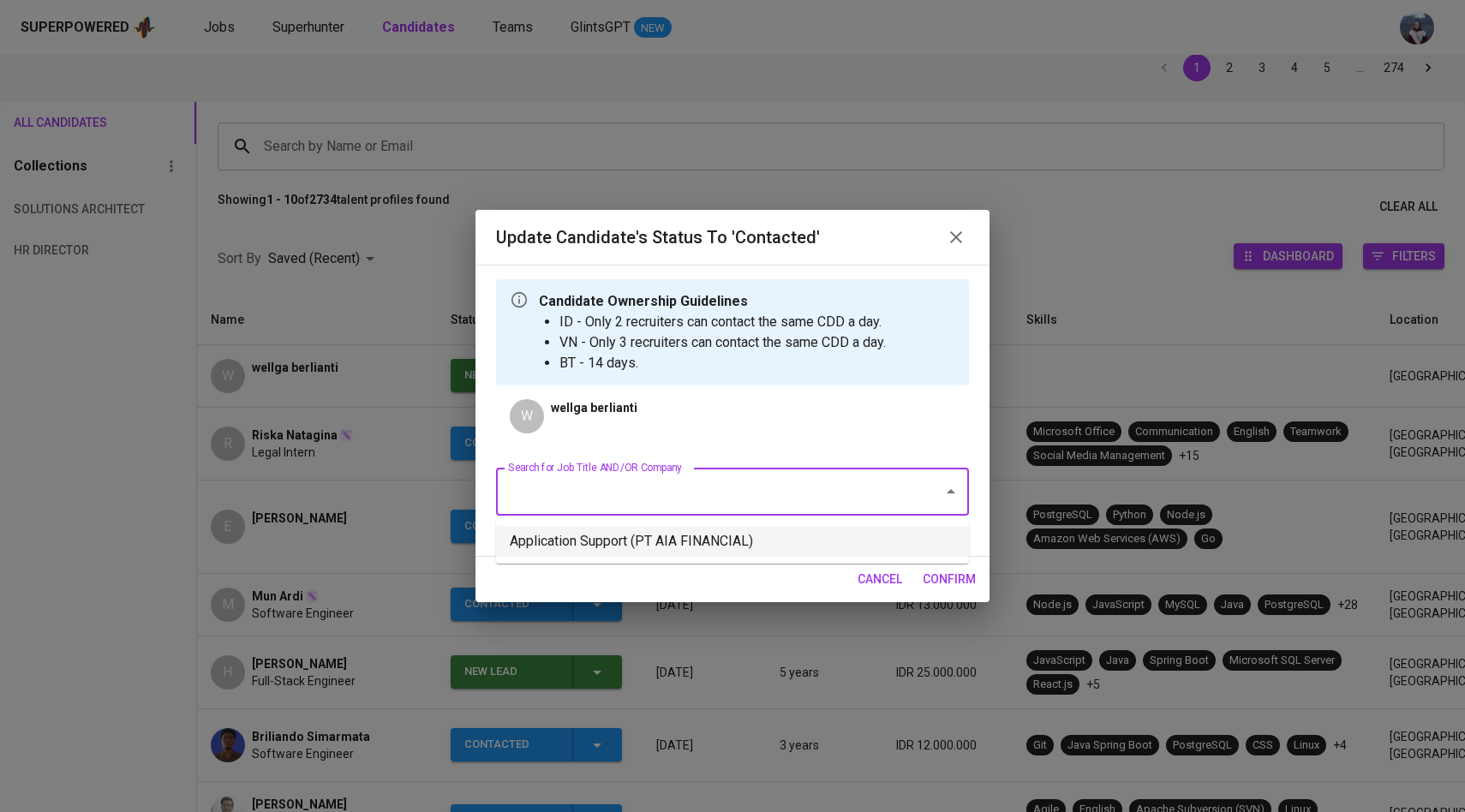
click at [645, 537] on li "Application Support (PT AIA FINANCIAL)" at bounding box center [732, 540] width 473 height 31
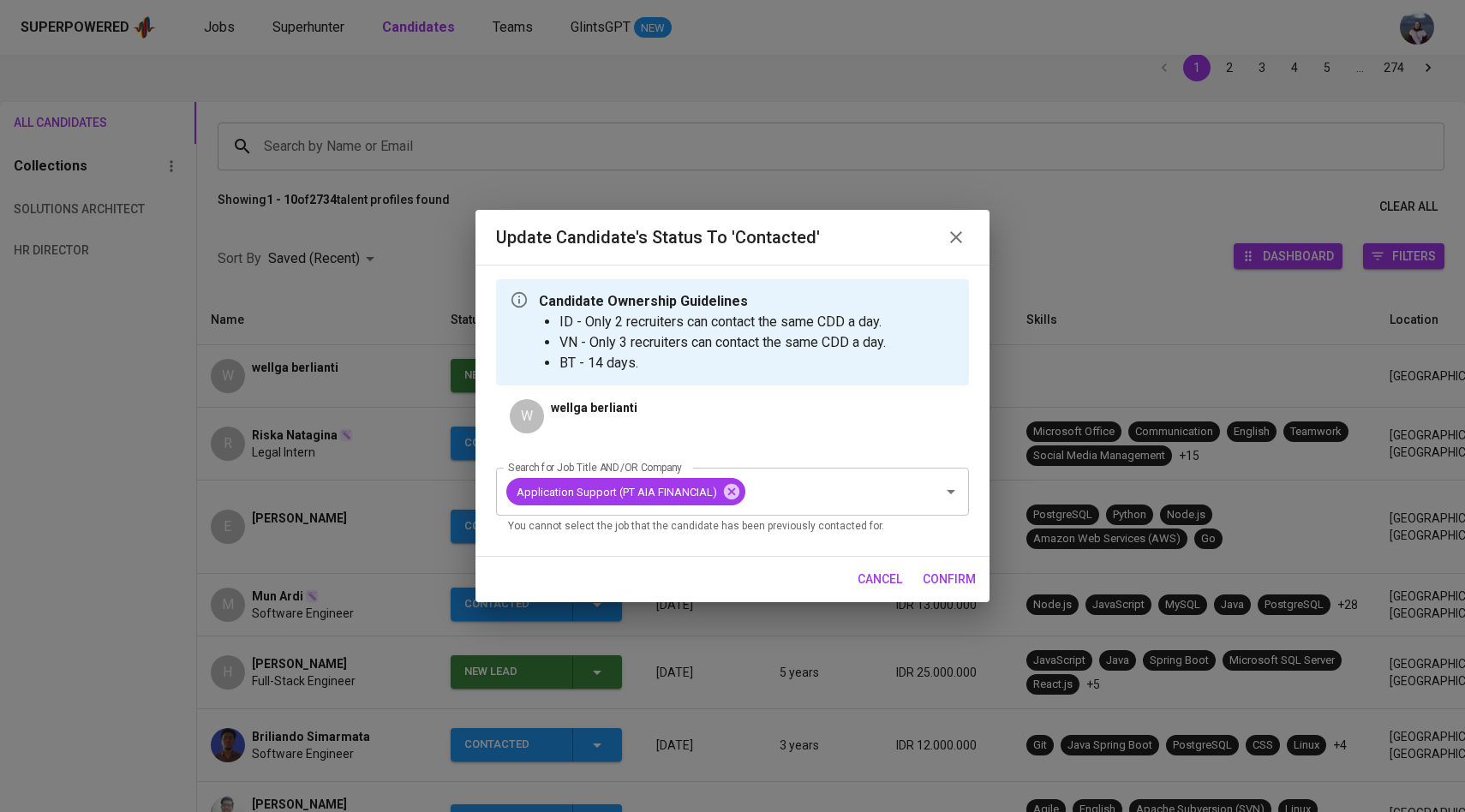
click at [952, 581] on span "confirm" at bounding box center [949, 580] width 53 height 22
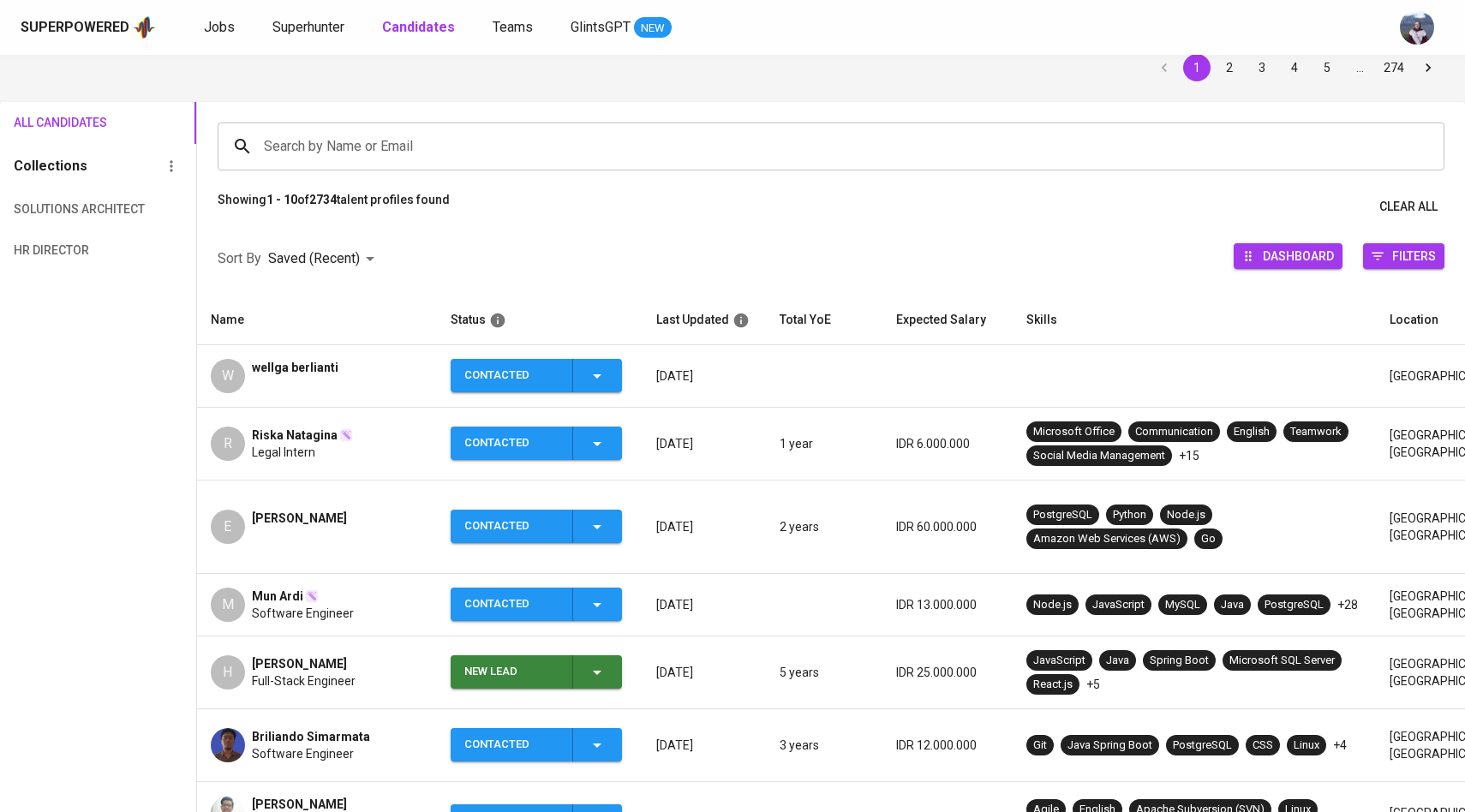
click at [334, 43] on div "Superpowered Jobs Superhunter Candidates Teams GlintsGPT NEW" at bounding box center [732, 27] width 1465 height 55
click at [330, 23] on span "Superhunter" at bounding box center [308, 27] width 72 height 17
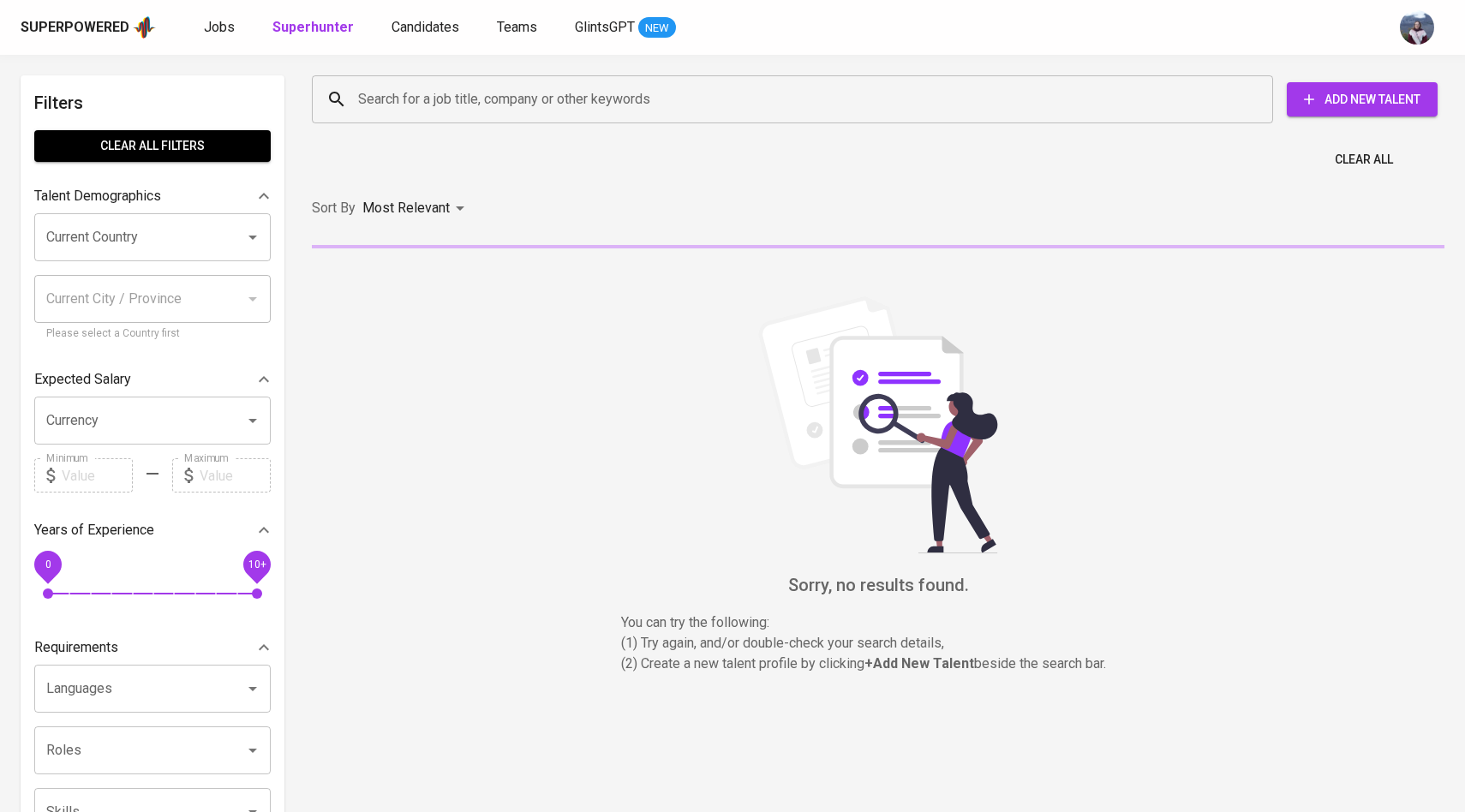
click at [392, 104] on input "Search for a job title, company or other keywords" at bounding box center [796, 99] width 886 height 32
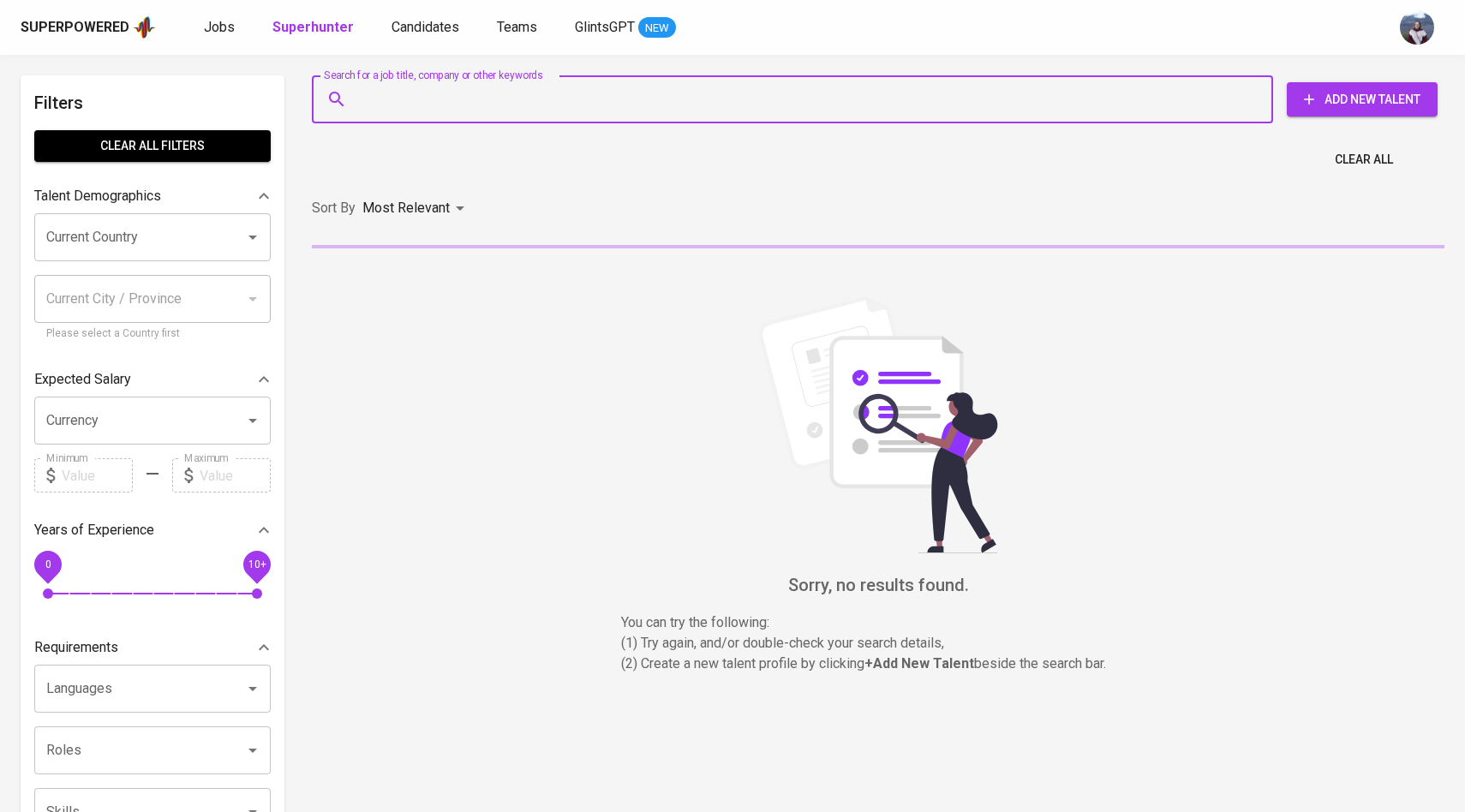
paste input "[EMAIL_ADDRESS][DOMAIN_NAME]"
type input "[EMAIL_ADDRESS][DOMAIN_NAME]"
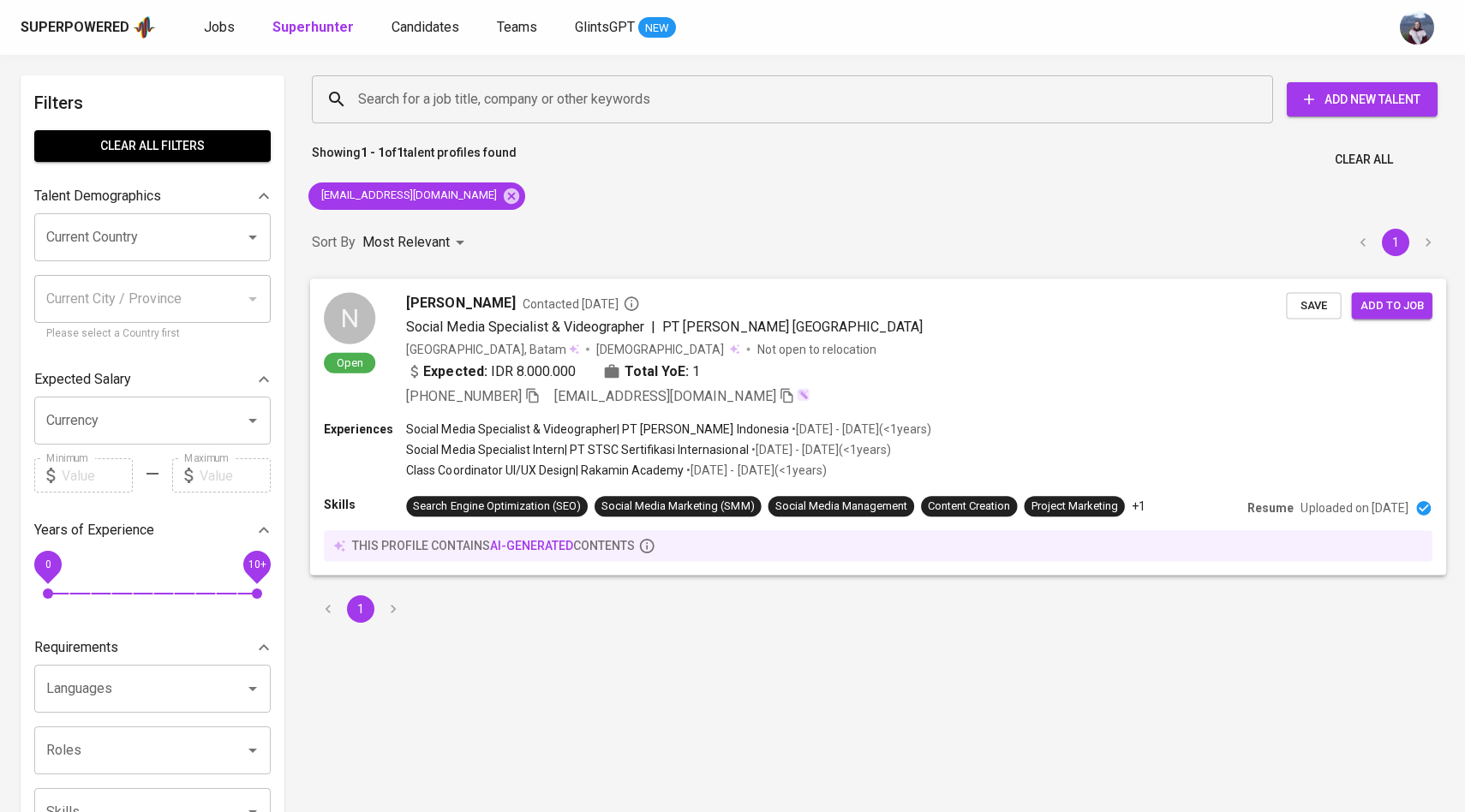
click at [361, 341] on div "N" at bounding box center [349, 318] width 52 height 52
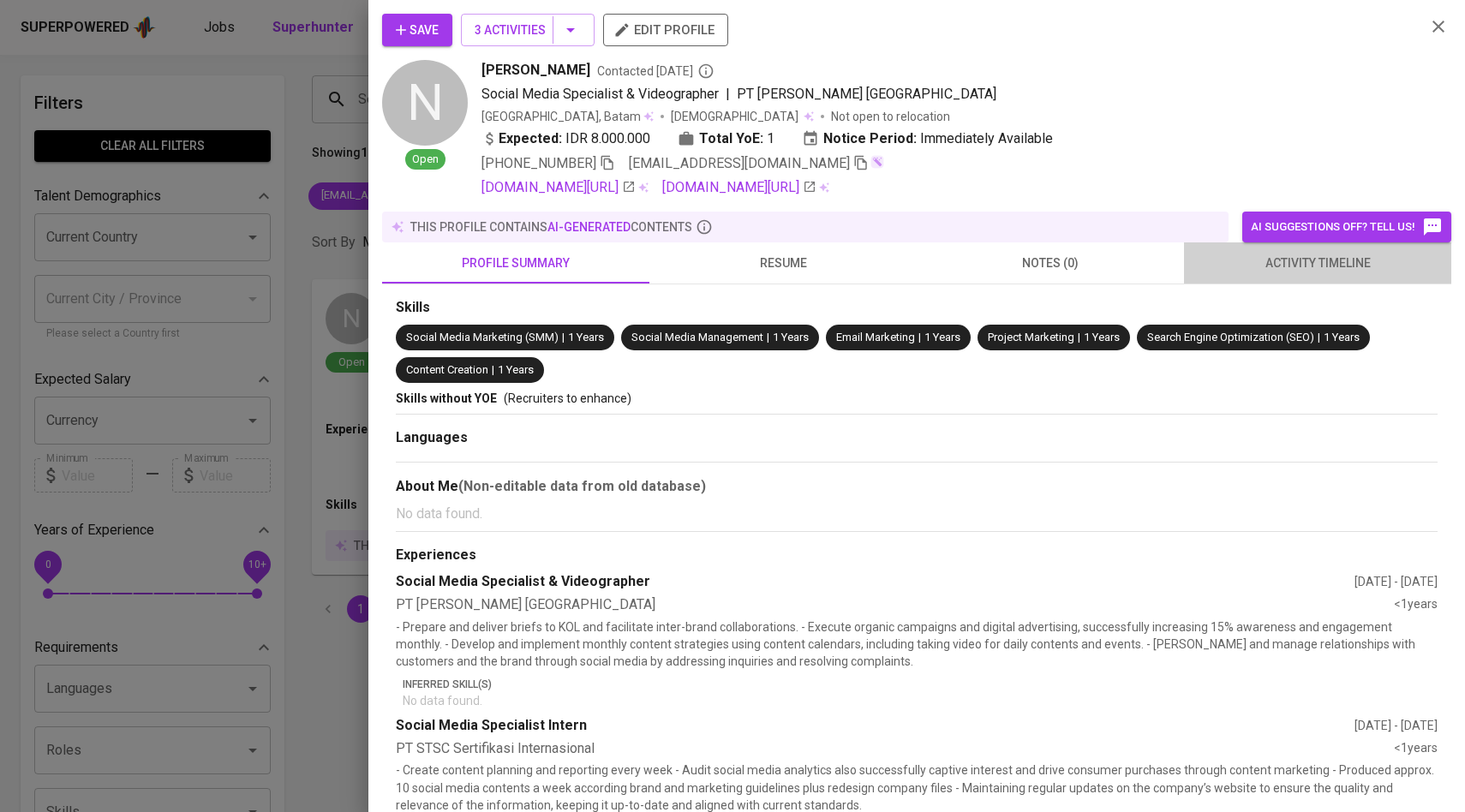
click at [1312, 254] on span "activity timeline" at bounding box center [1317, 263] width 247 height 22
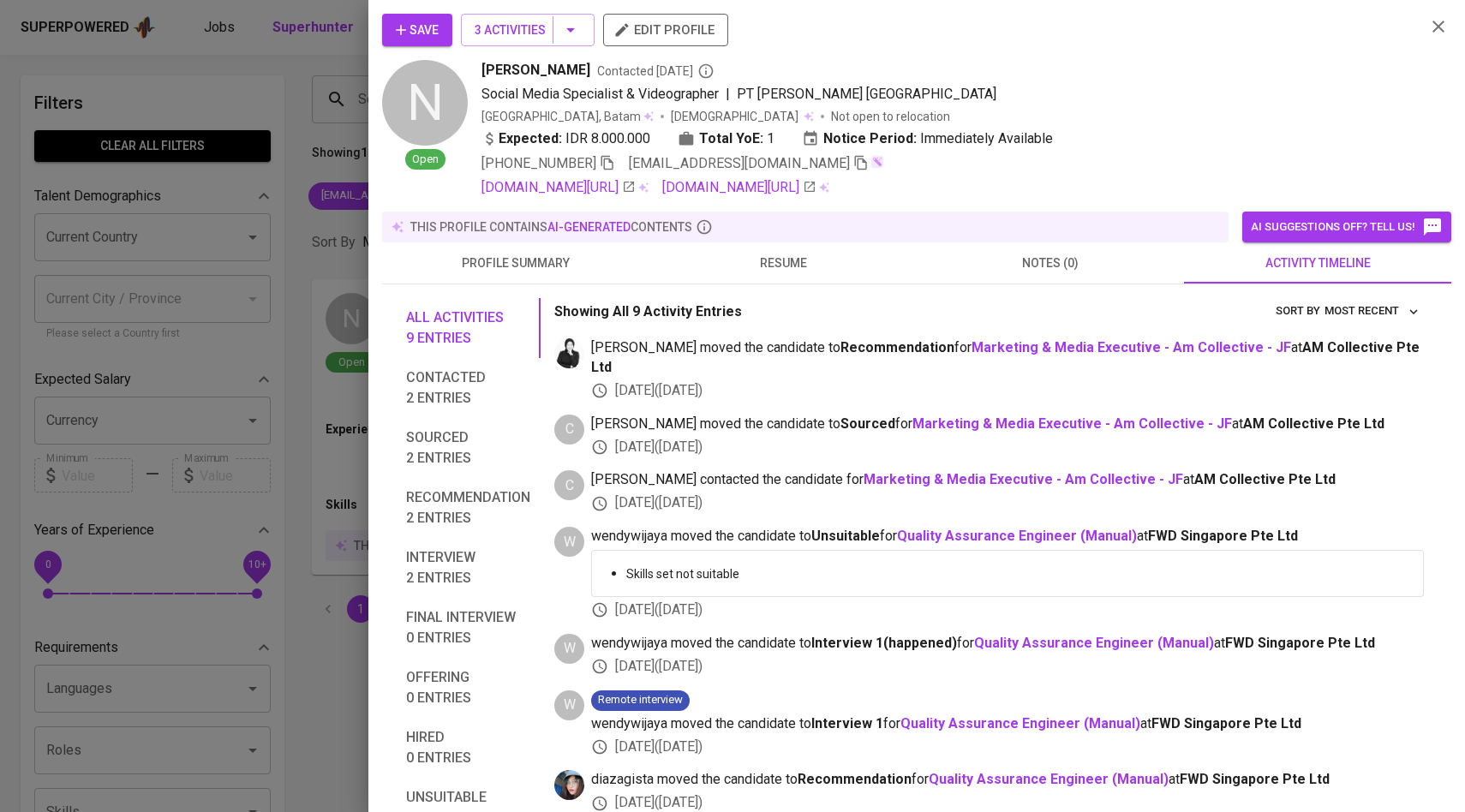
click at [431, 24] on span "Save" at bounding box center [416, 31] width 43 height 22
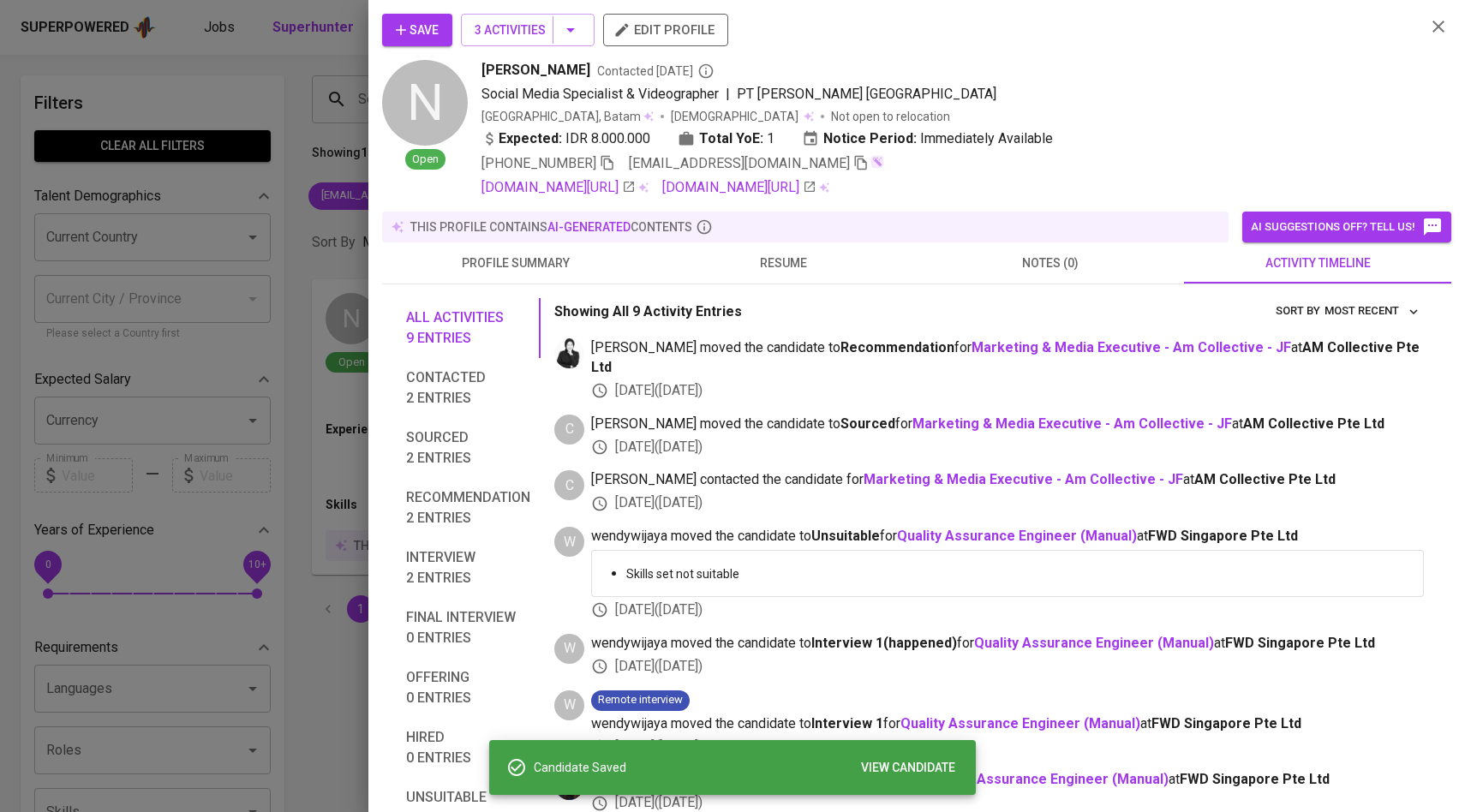
click at [282, 250] on div at bounding box center [732, 406] width 1465 height 812
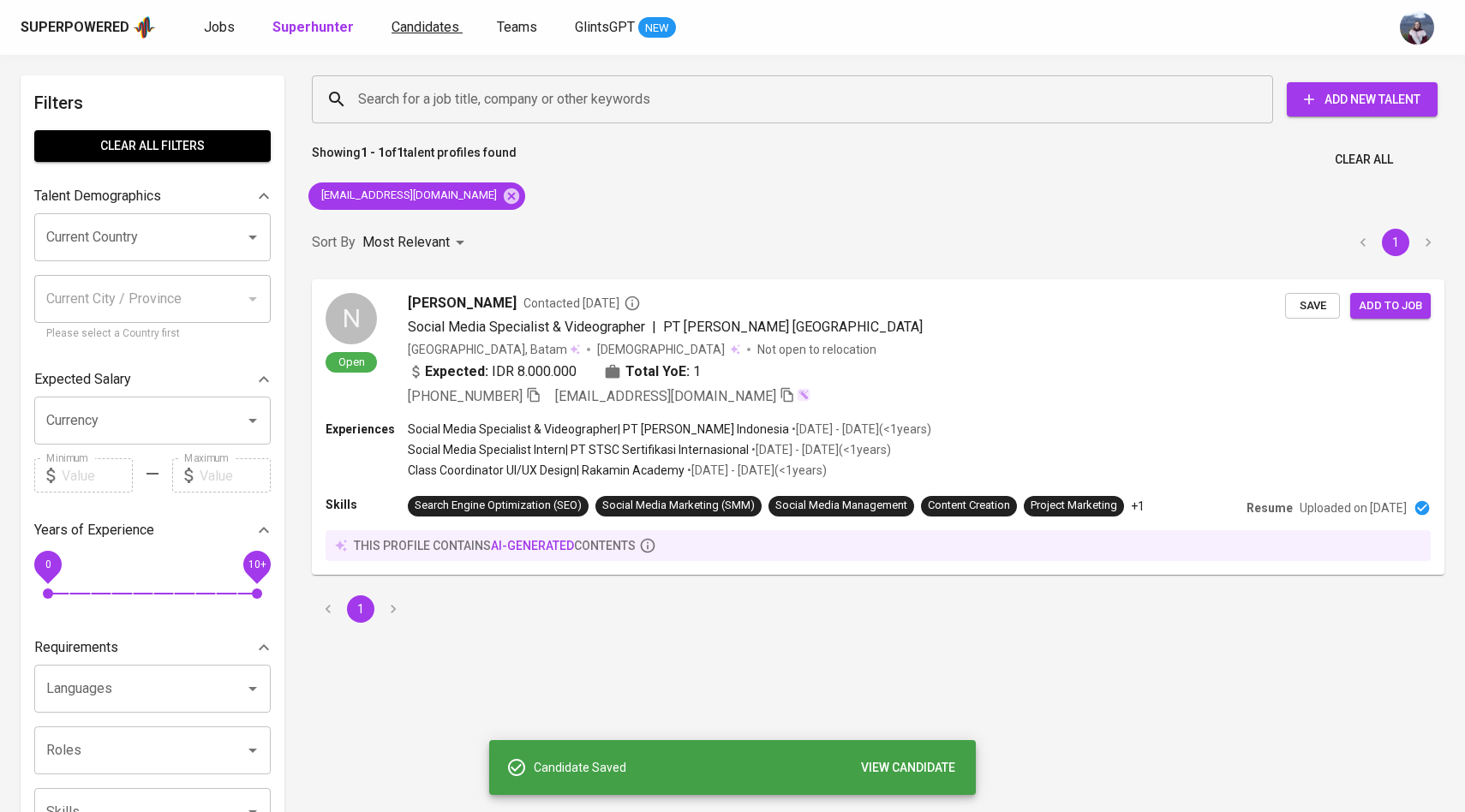
click at [433, 23] on span "Candidates" at bounding box center [425, 27] width 68 height 17
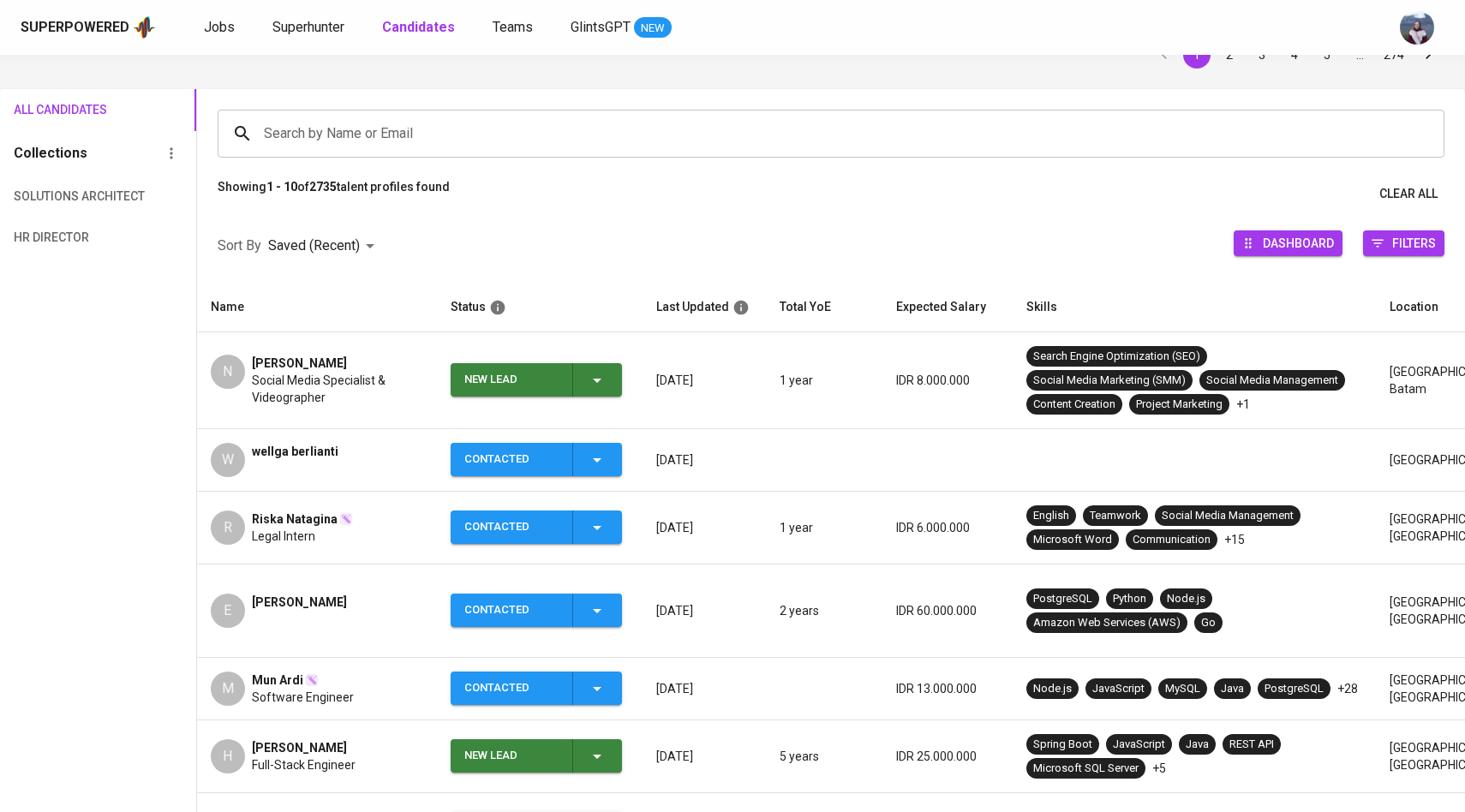
scroll to position [98, 0]
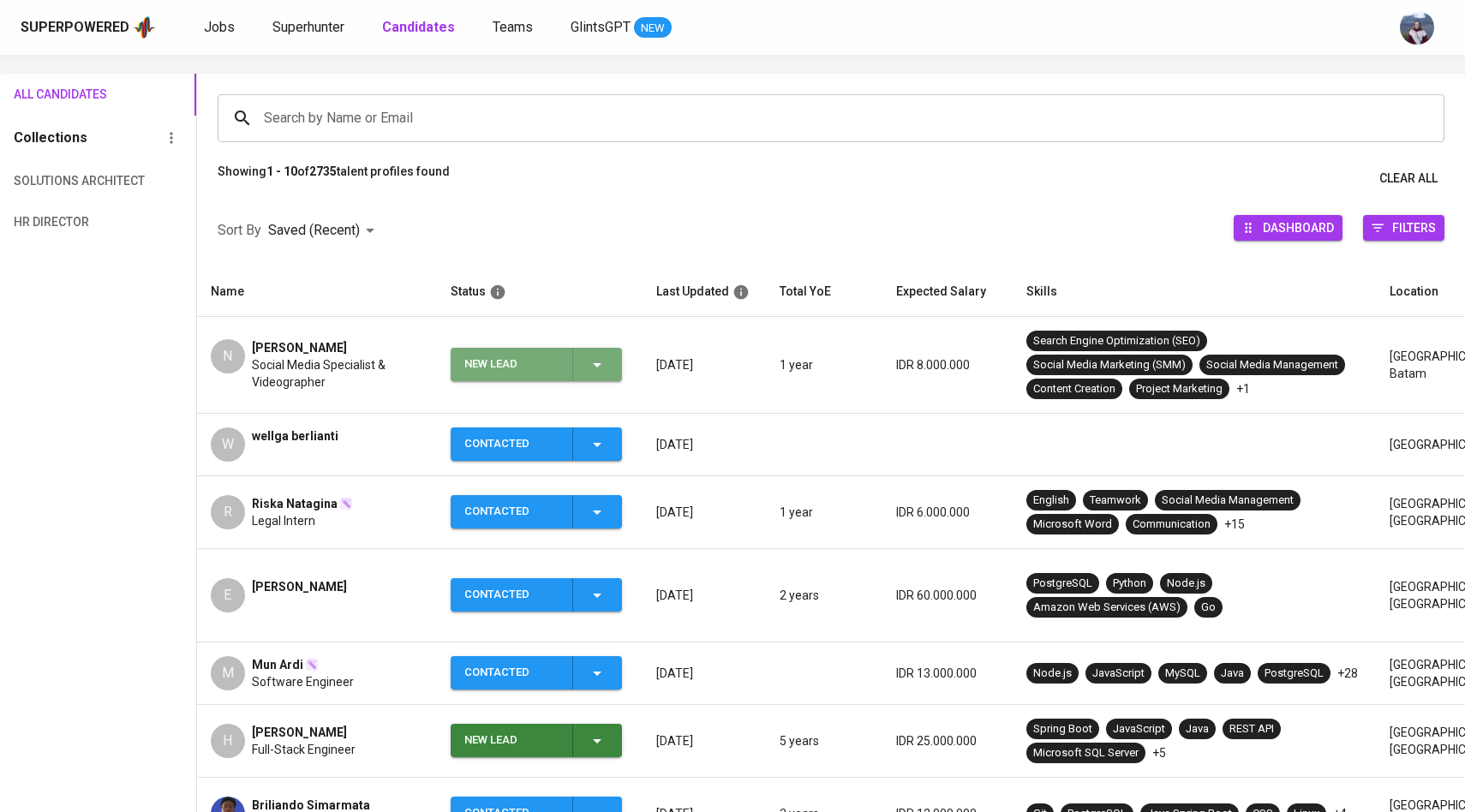
click at [591, 364] on icon "button" at bounding box center [597, 365] width 21 height 21
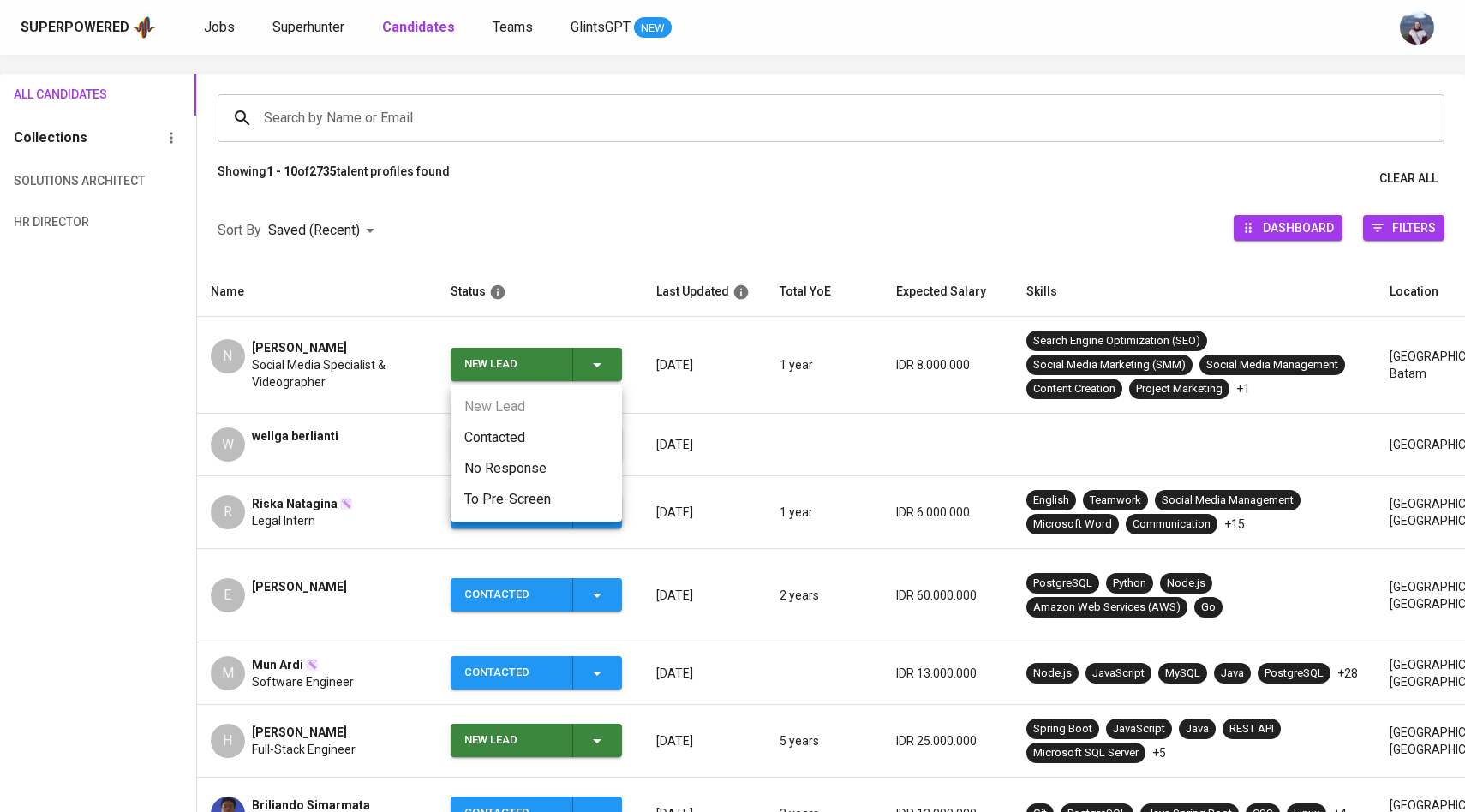
click at [512, 430] on li "Contacted" at bounding box center [536, 437] width 171 height 31
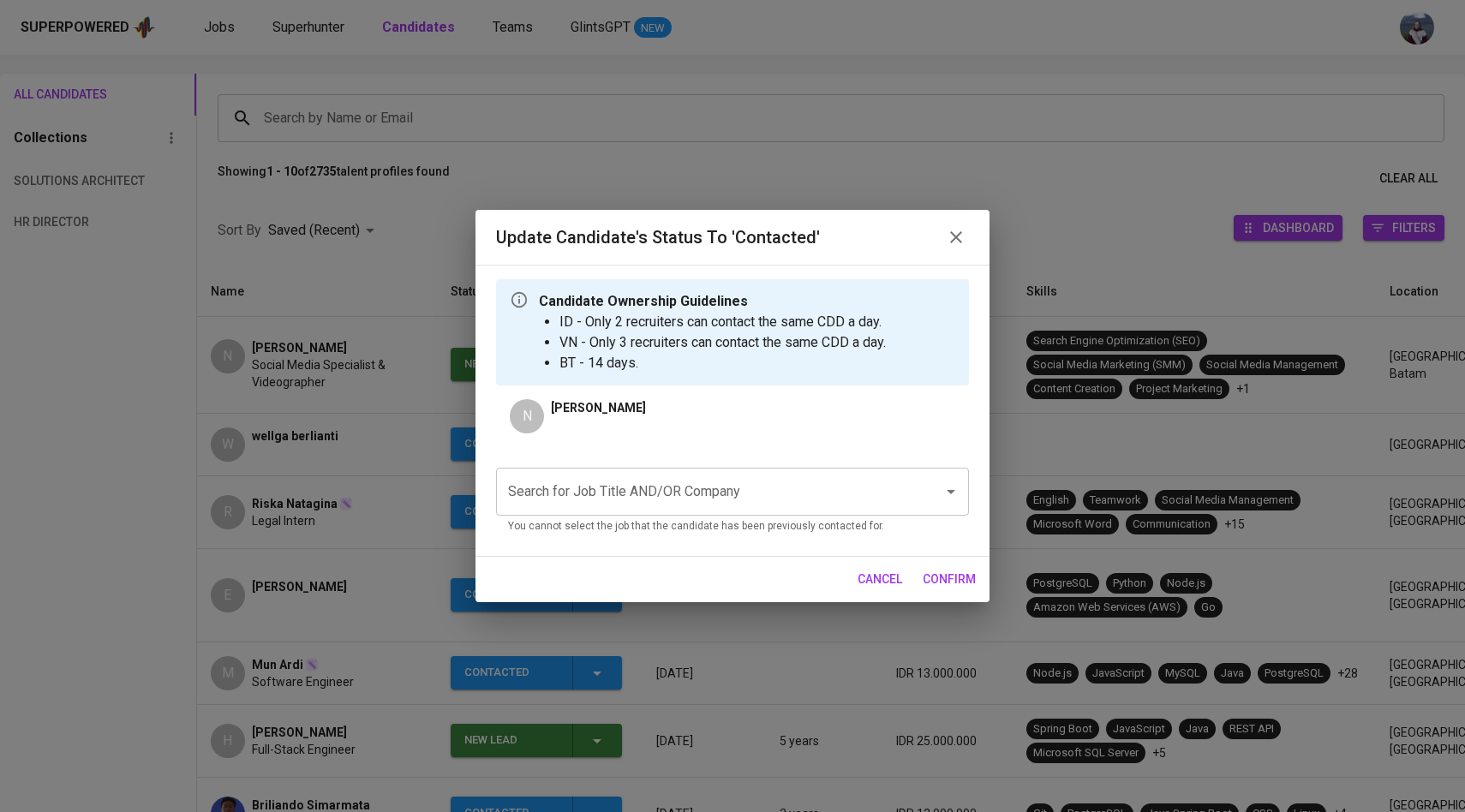
click at [591, 485] on input "Search for Job Title AND/OR Company" at bounding box center [708, 492] width 409 height 32
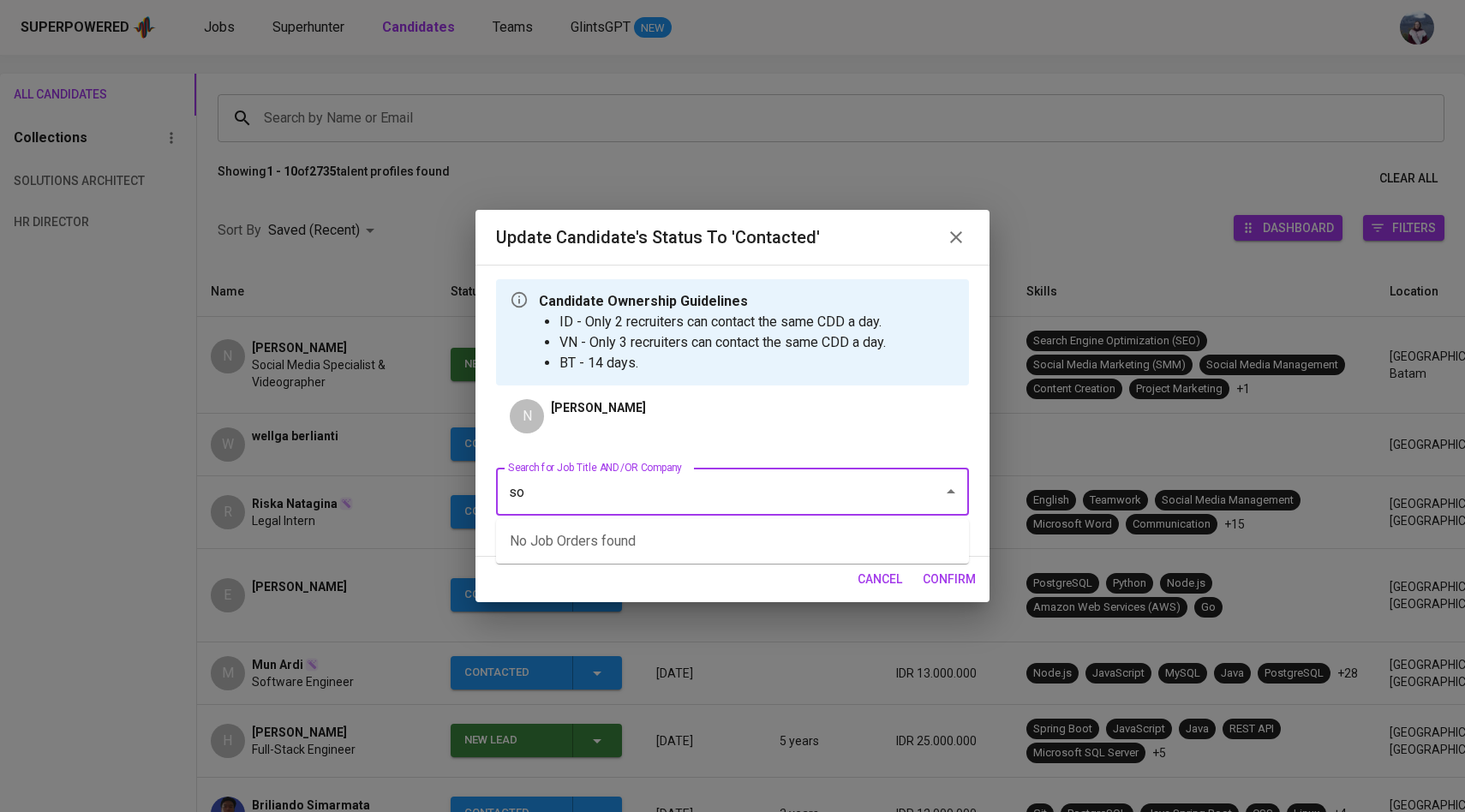
type input "s"
click at [619, 539] on li "Social Media Operation (Sinocare)" at bounding box center [732, 540] width 473 height 31
type input "social media"
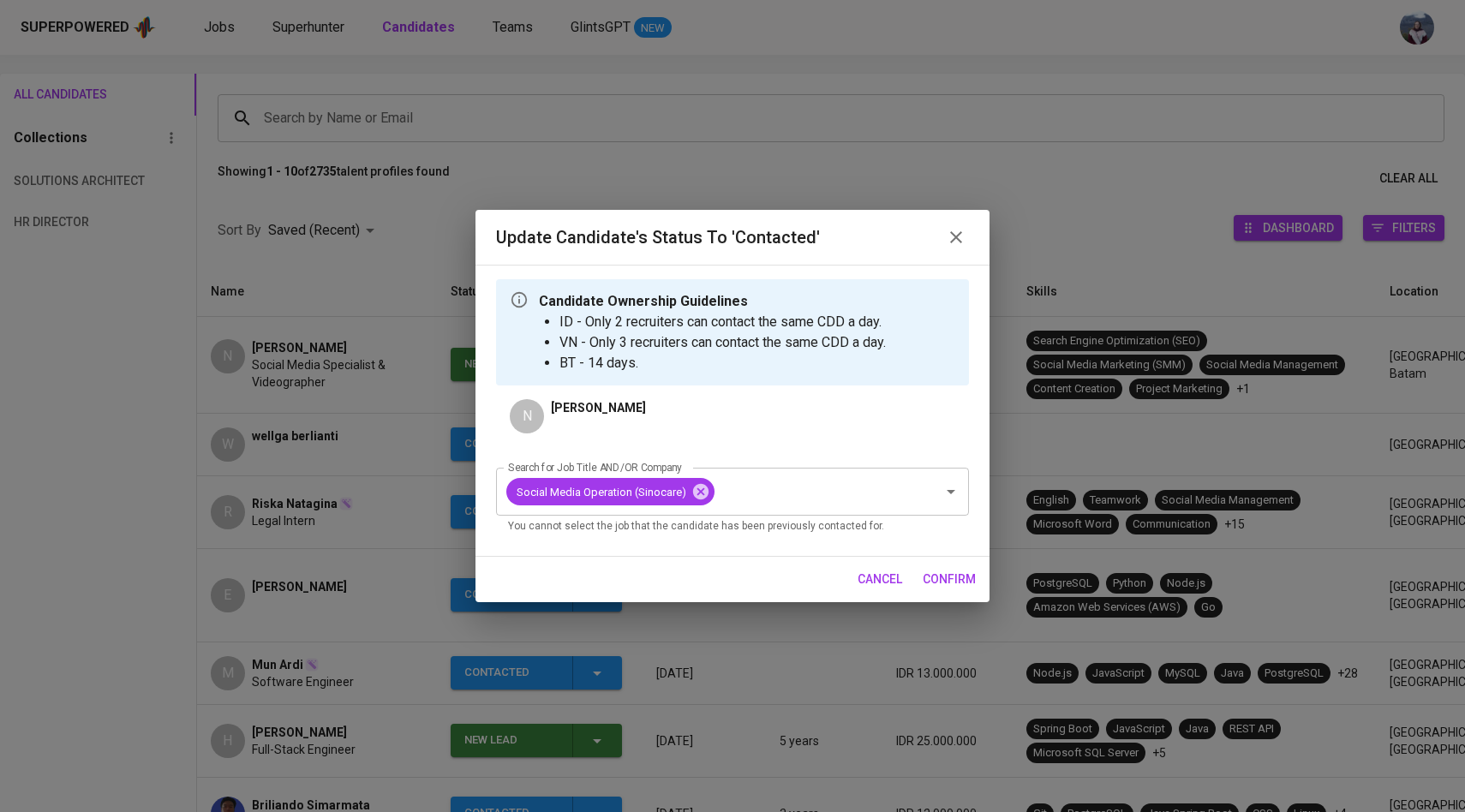
click at [953, 581] on span "confirm" at bounding box center [949, 580] width 53 height 22
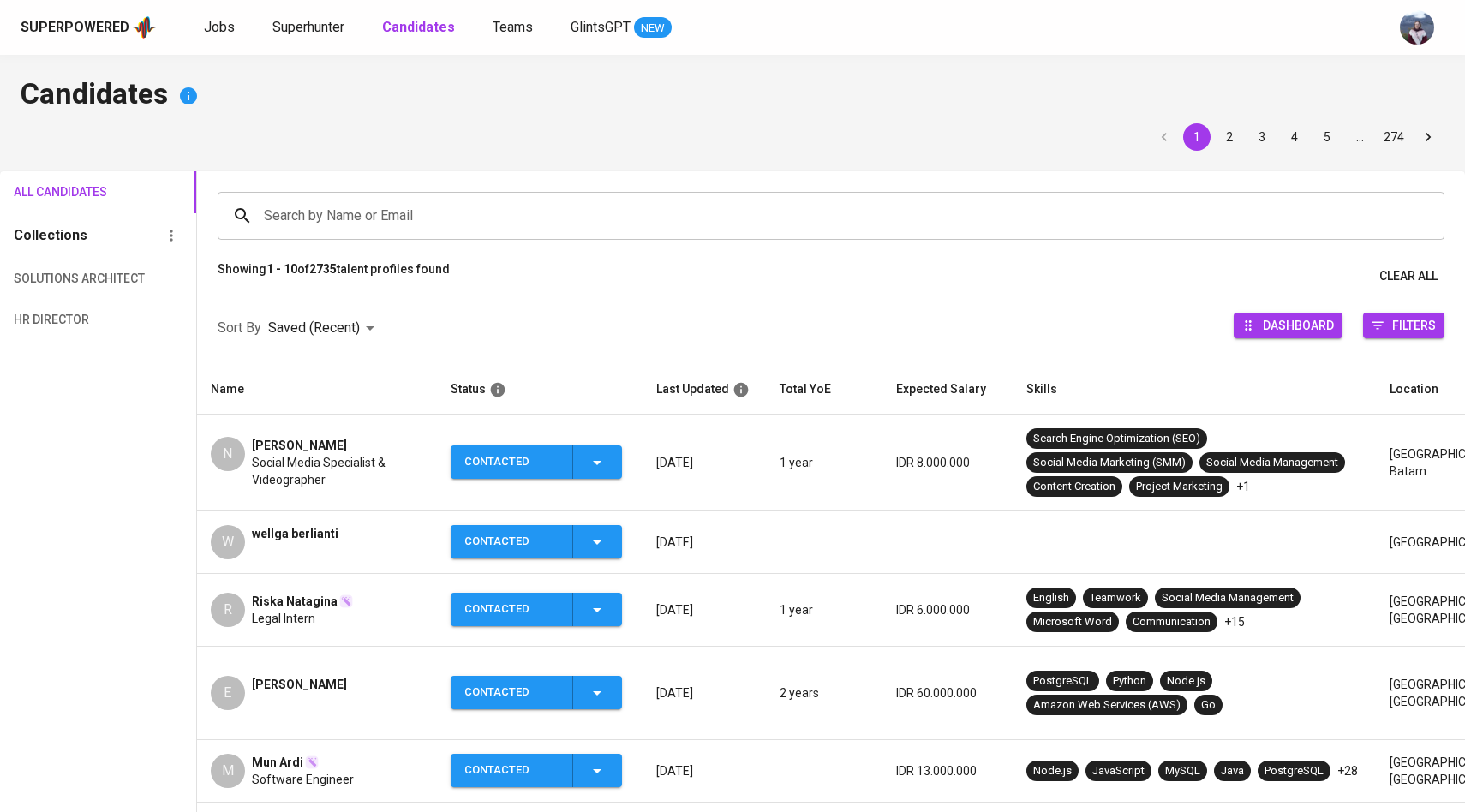
scroll to position [98, 0]
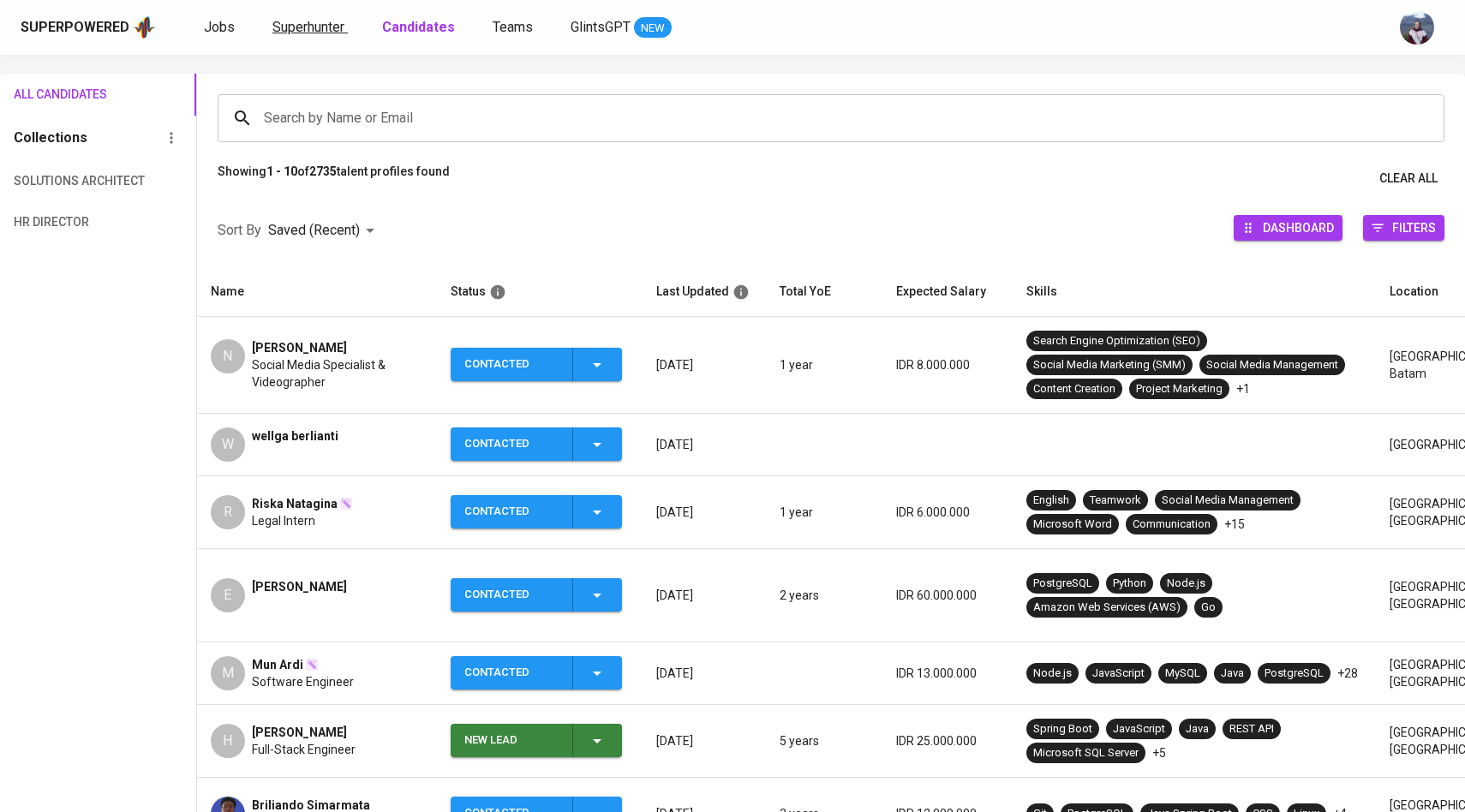
click at [313, 25] on span "Superhunter" at bounding box center [308, 27] width 72 height 17
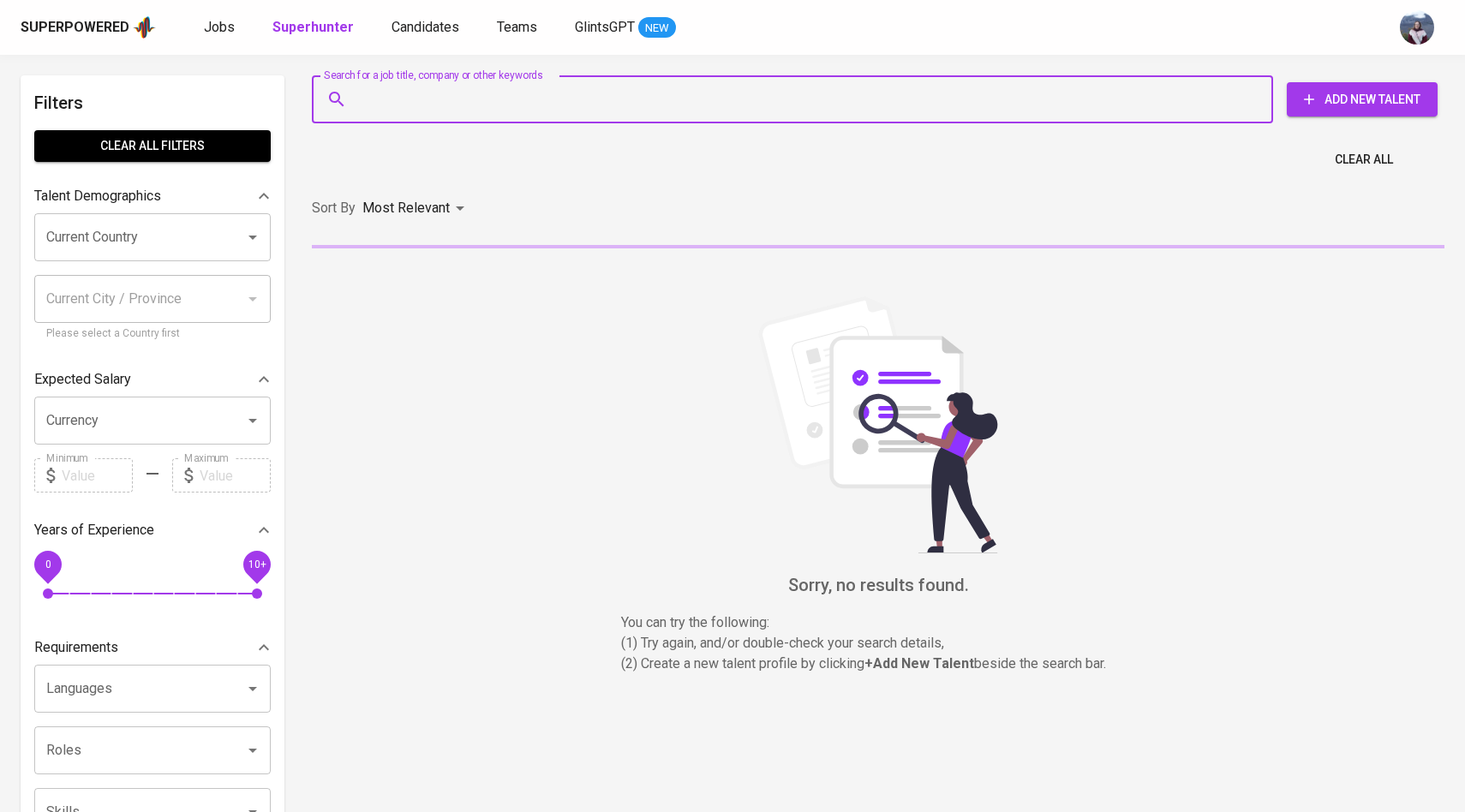
click at [361, 105] on input "Search for a job title, company or other keywords" at bounding box center [796, 99] width 886 height 32
paste input "audreymrlla@gmail.com"
type input "audreymrlla@gmail.com"
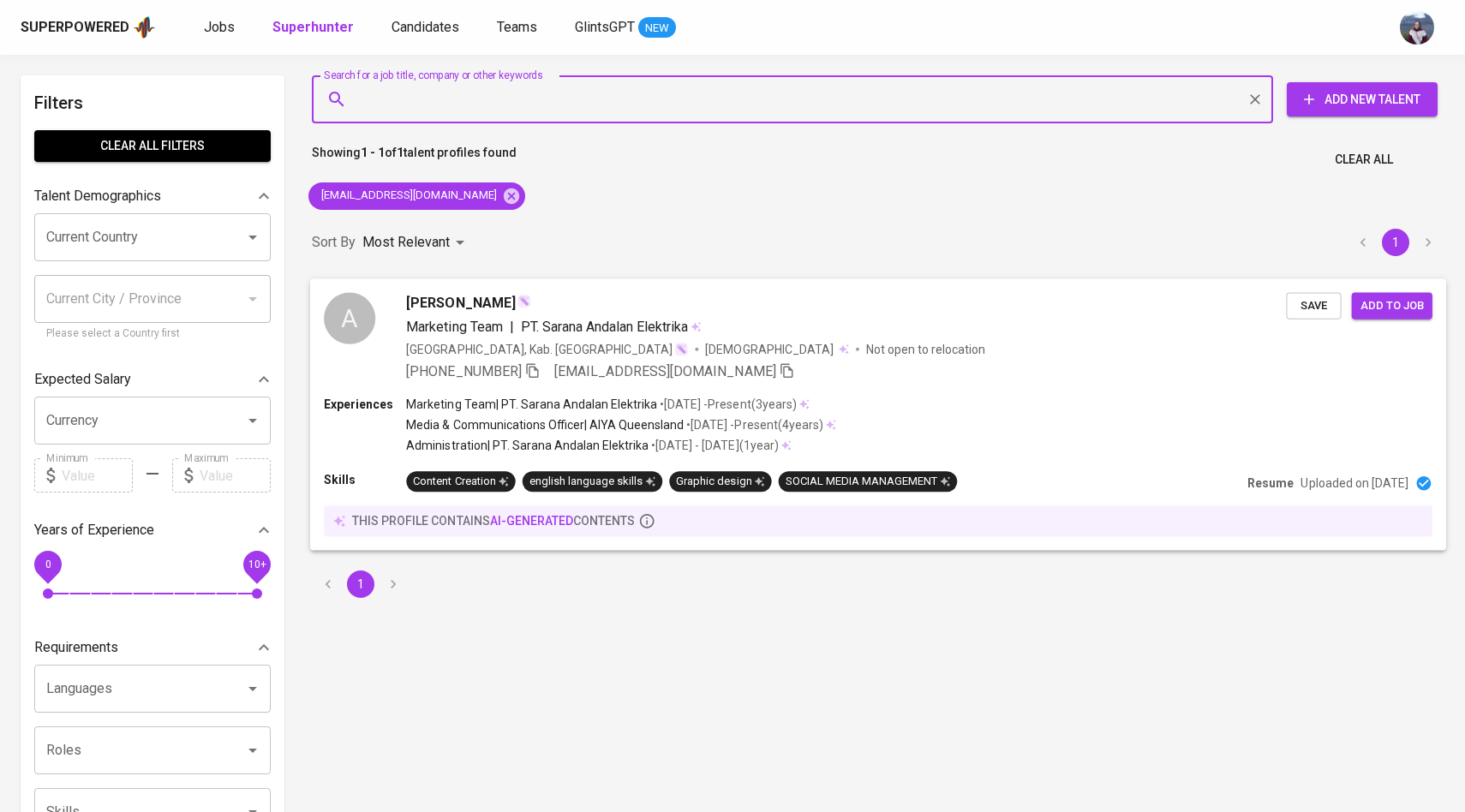
click at [357, 304] on div "A" at bounding box center [349, 318] width 52 height 52
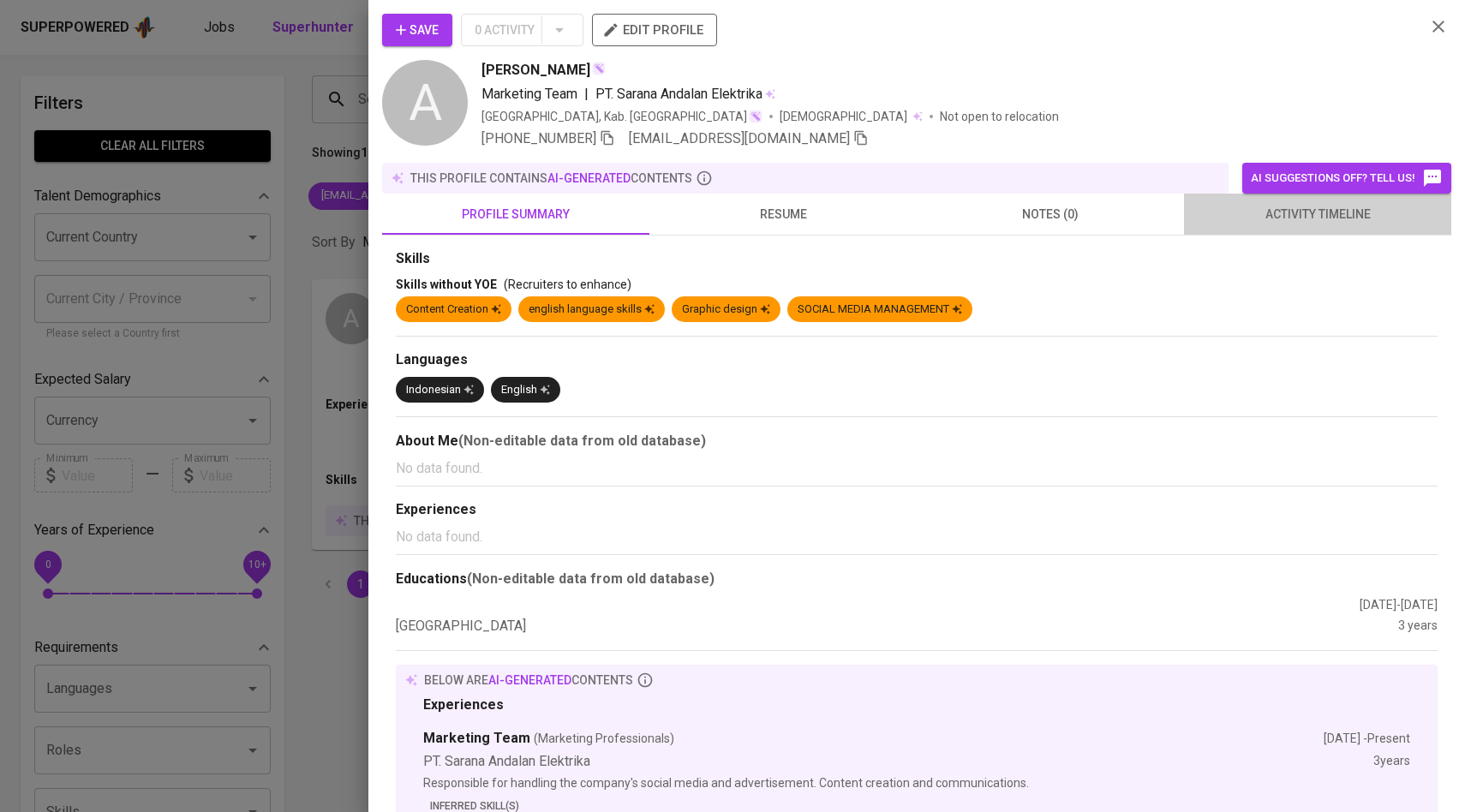
click at [1310, 217] on span "activity timeline" at bounding box center [1317, 215] width 247 height 22
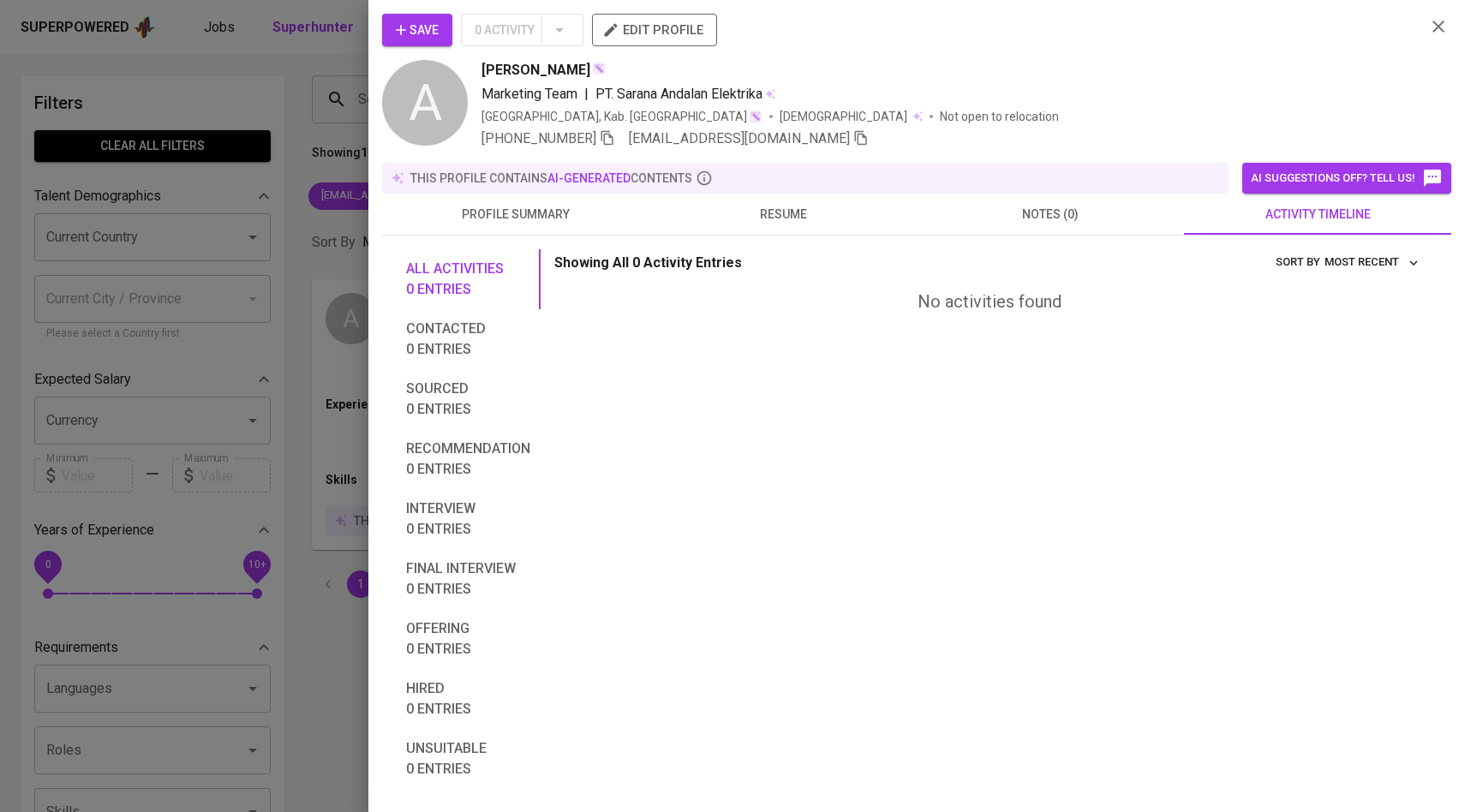
click at [432, 27] on span "Save" at bounding box center [416, 31] width 43 height 22
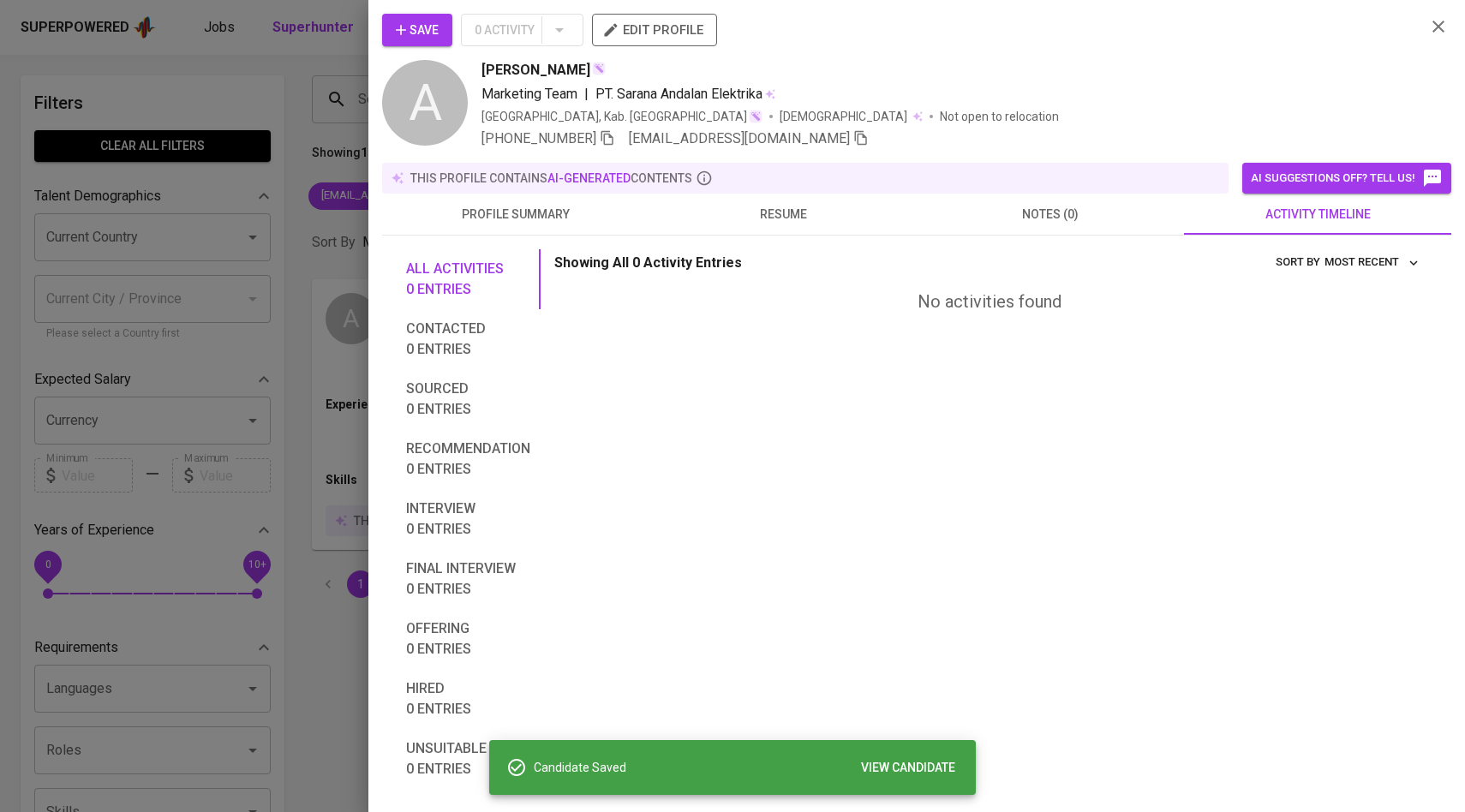
click at [271, 207] on div at bounding box center [732, 406] width 1465 height 812
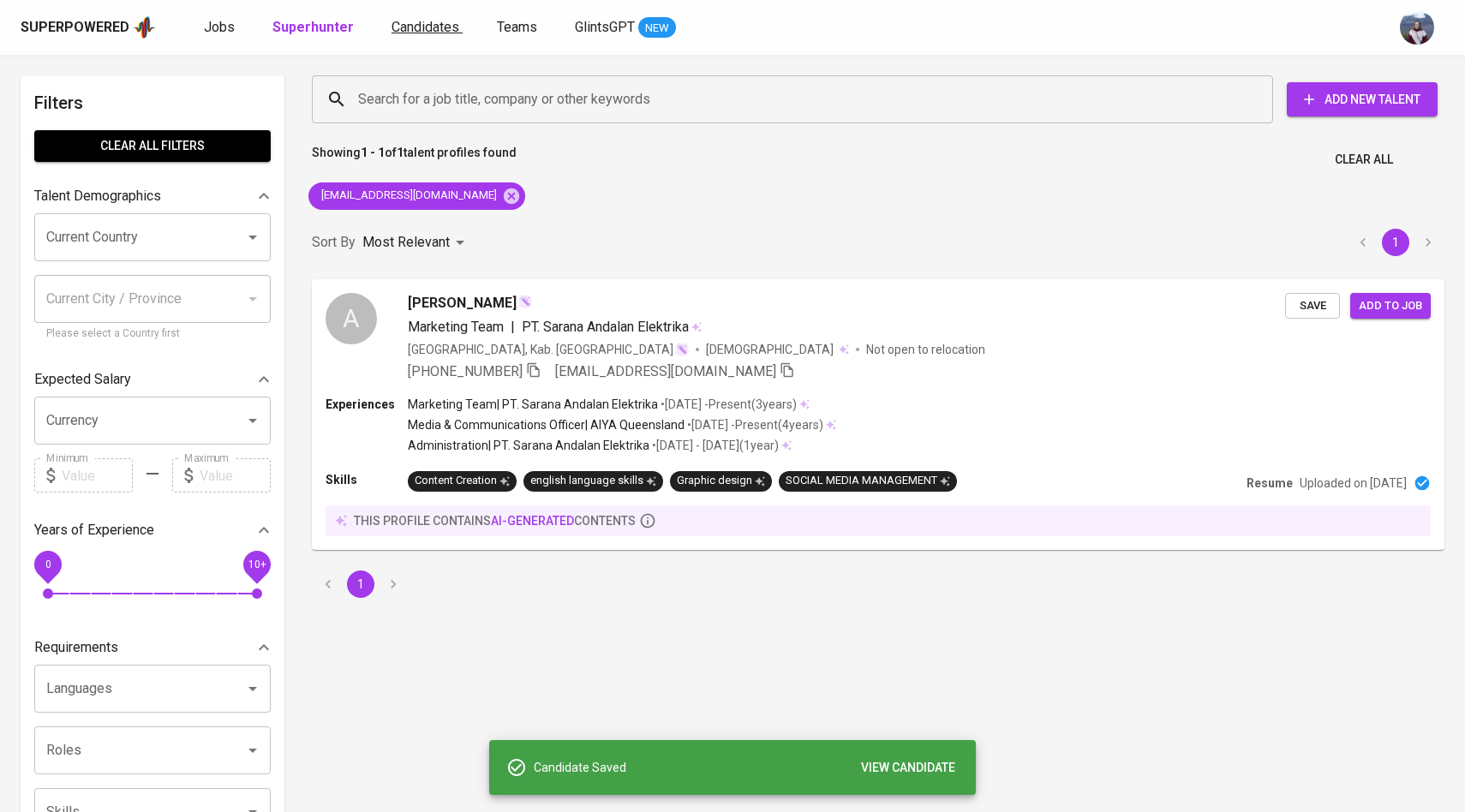
click at [413, 20] on span "Candidates" at bounding box center [425, 27] width 68 height 17
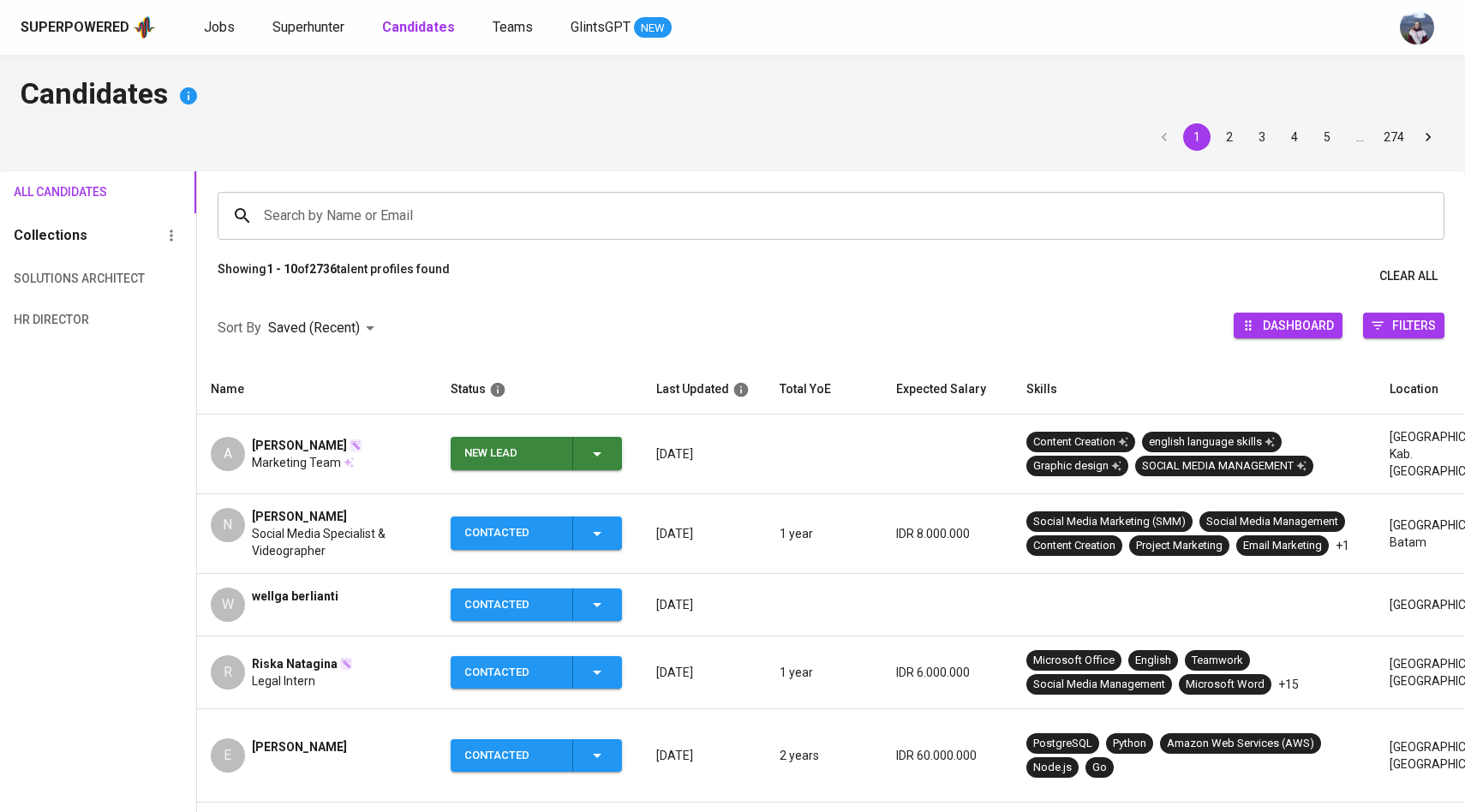
scroll to position [80, 0]
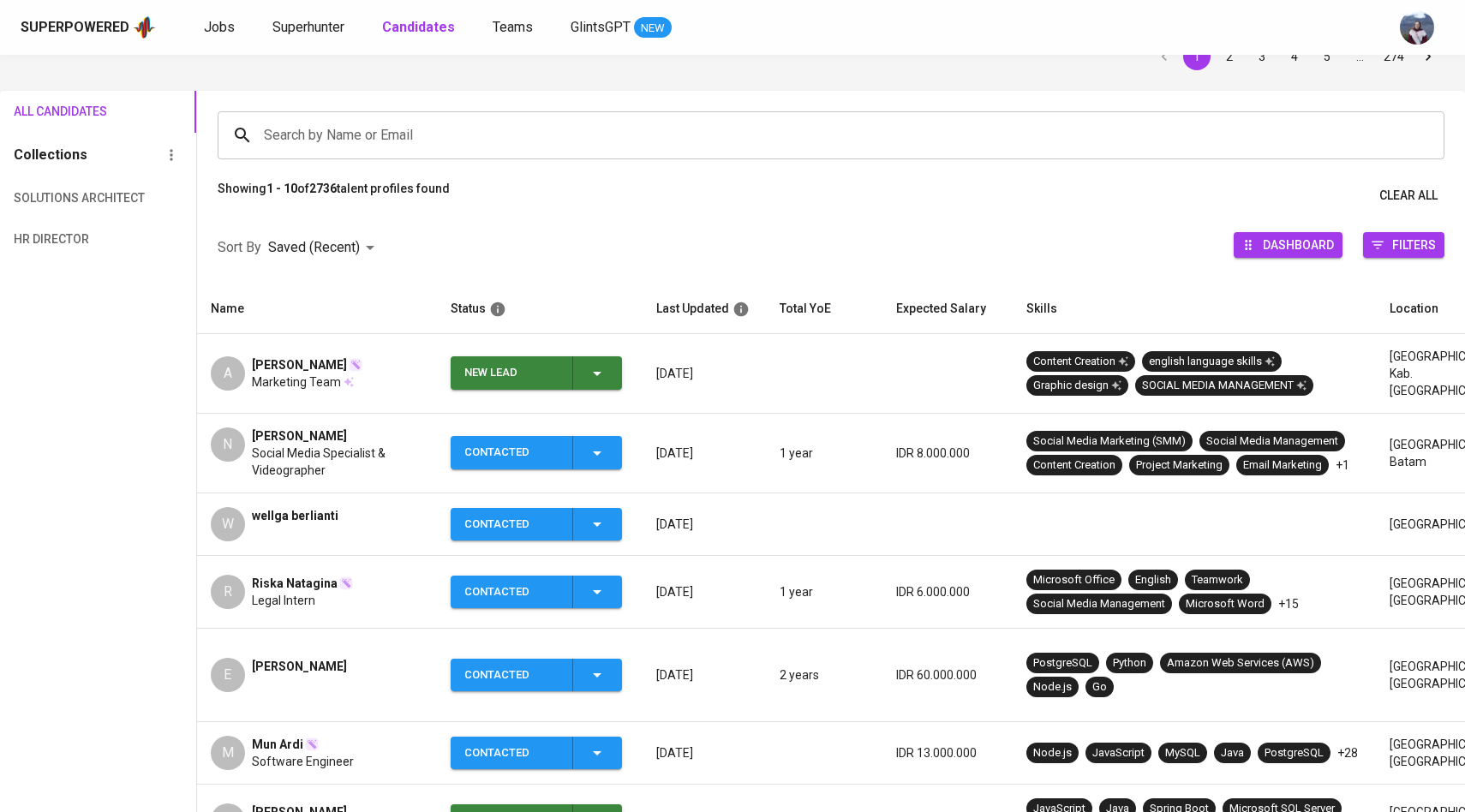
click at [595, 373] on icon "button" at bounding box center [597, 374] width 21 height 21
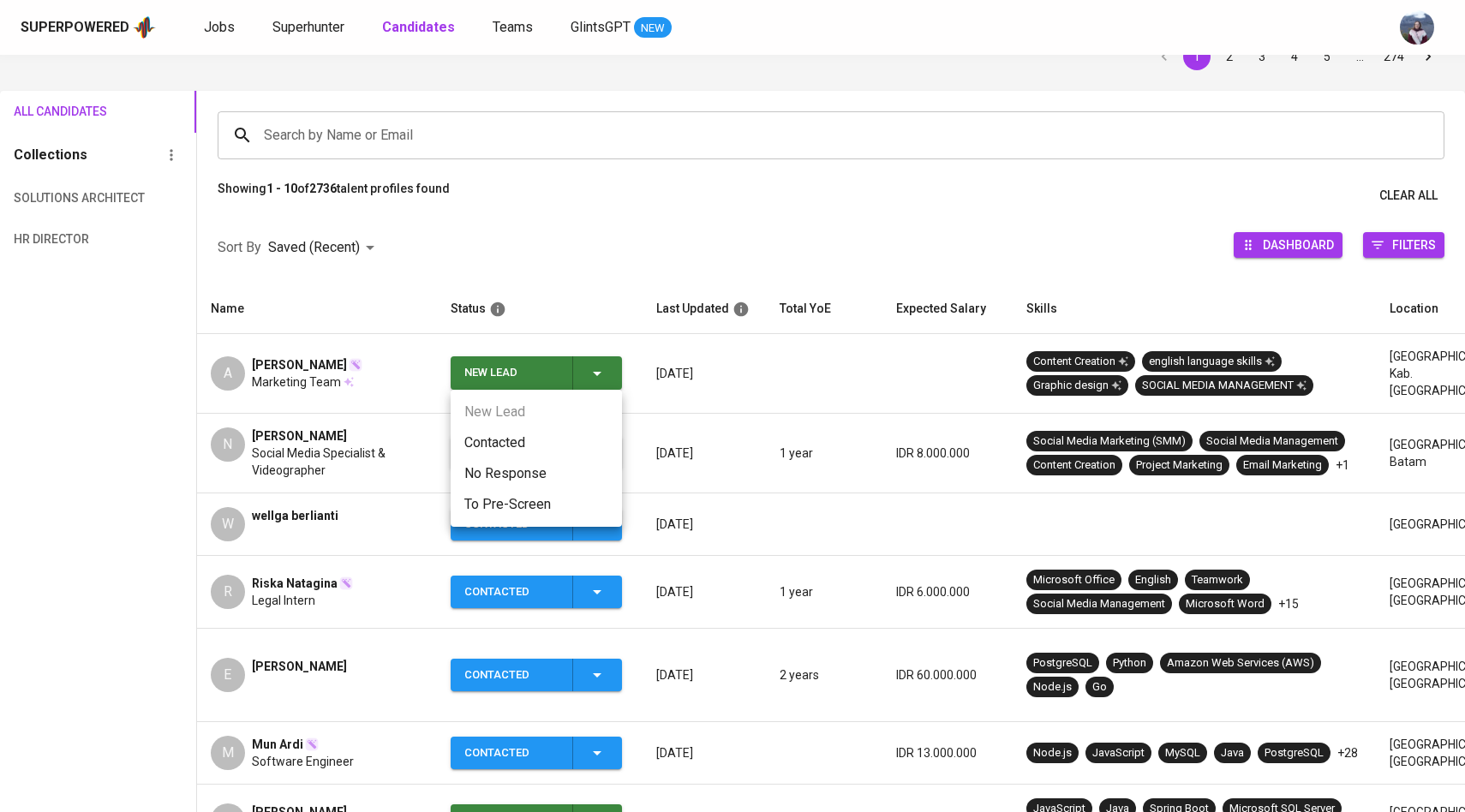
click at [496, 455] on li "Contacted" at bounding box center [536, 443] width 171 height 31
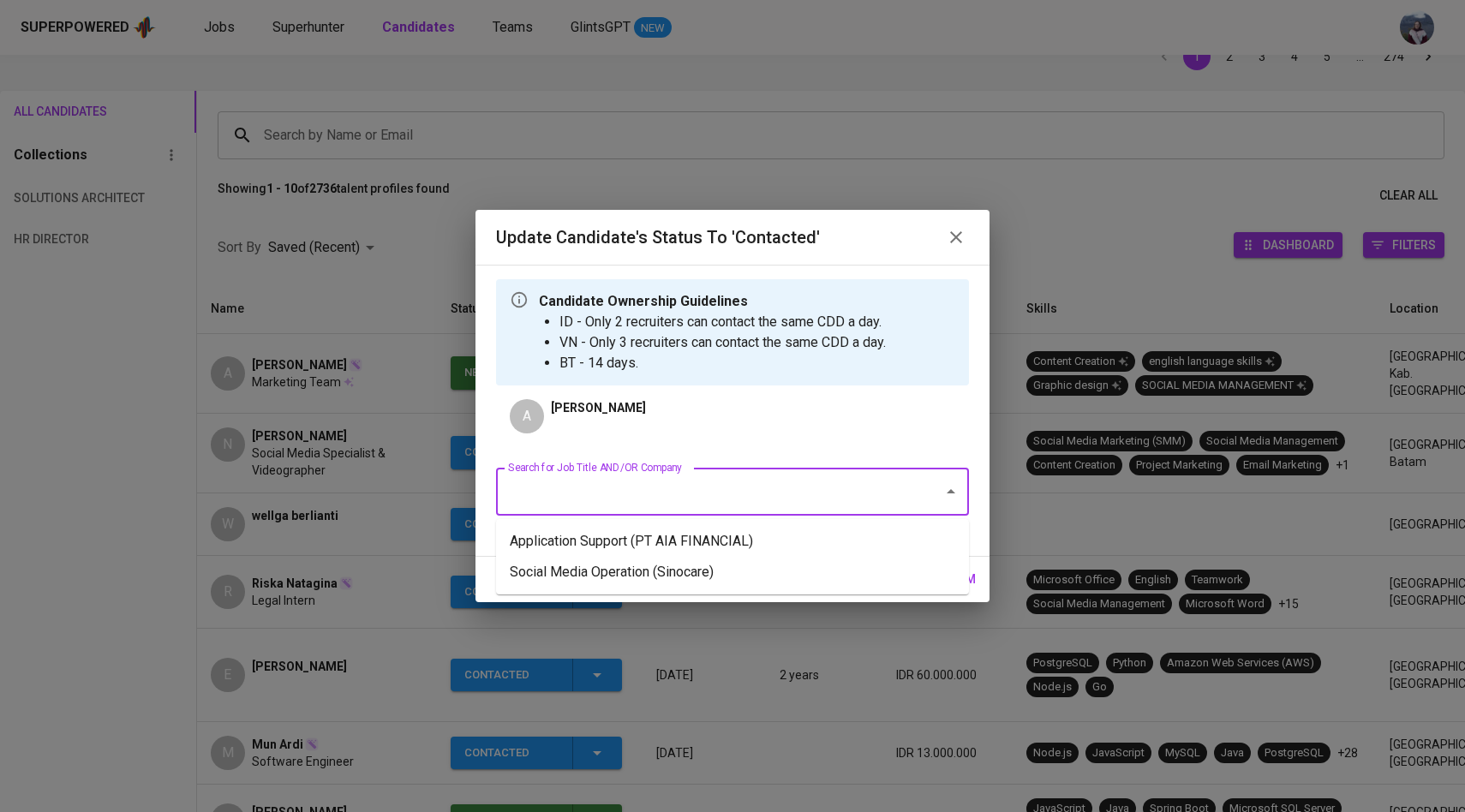
click at [561, 492] on input "Search for Job Title AND/OR Company" at bounding box center [708, 492] width 409 height 32
click at [587, 568] on li "Social Media Operation (Sinocare)" at bounding box center [732, 572] width 473 height 31
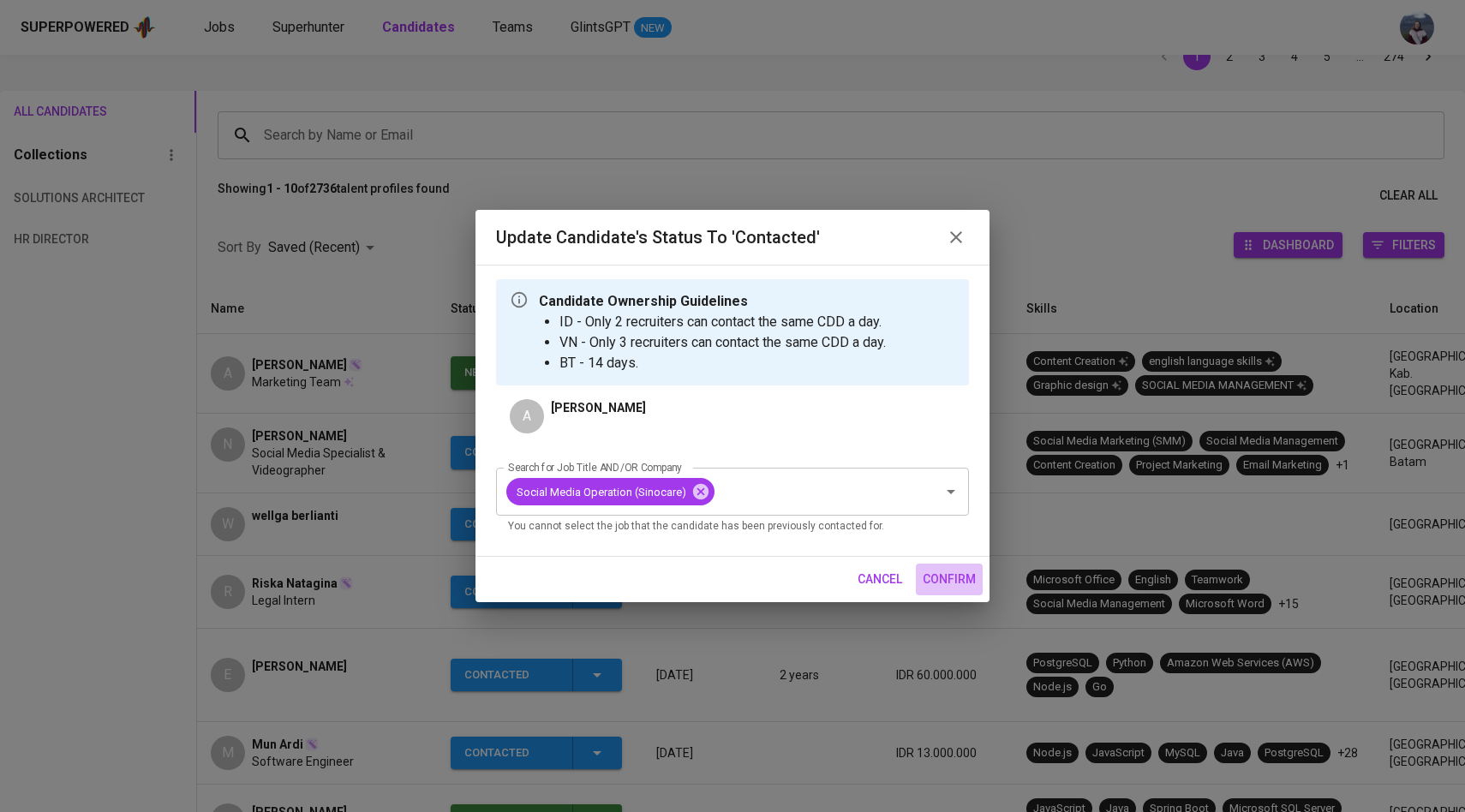
click at [936, 577] on span "confirm" at bounding box center [949, 580] width 53 height 22
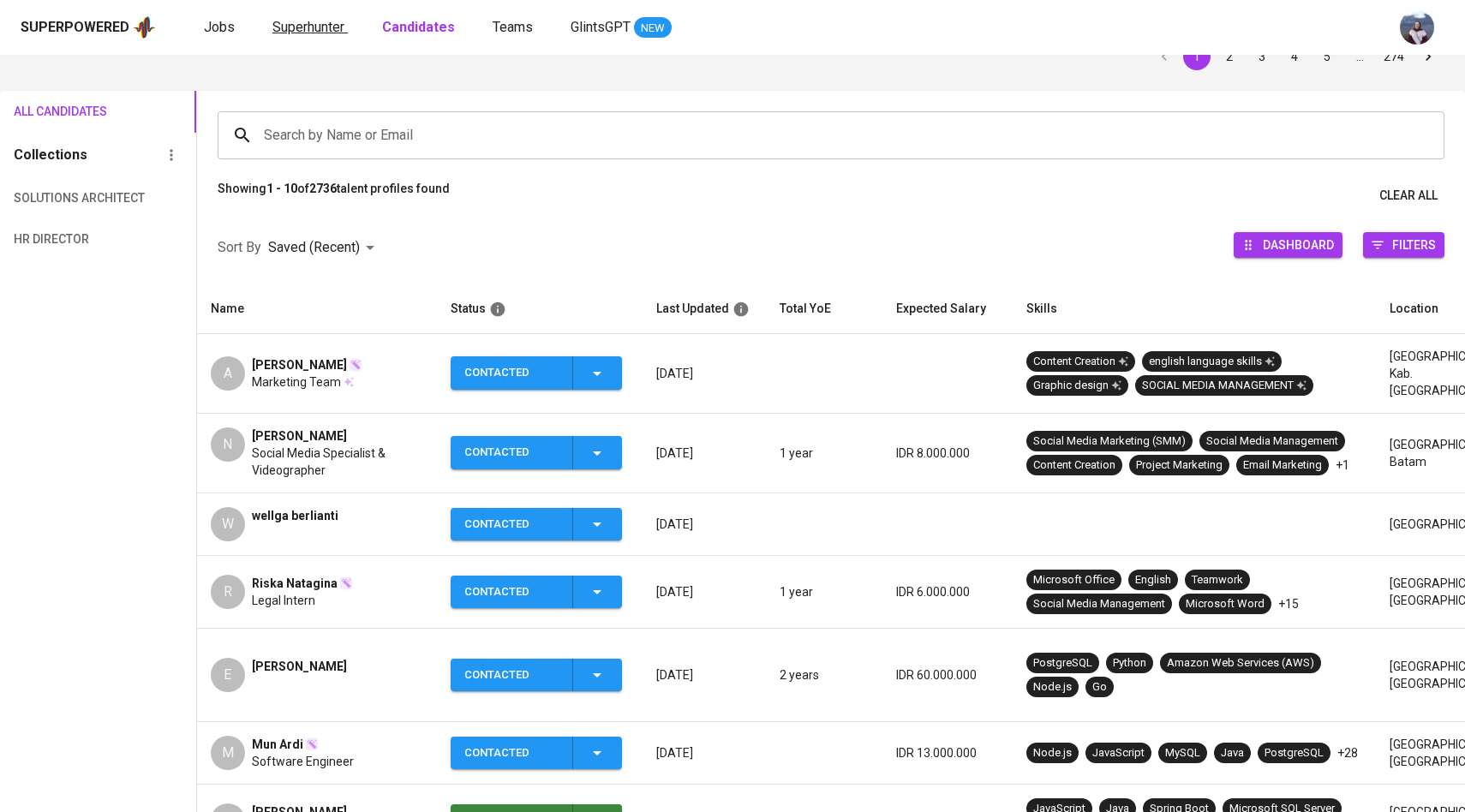
click at [308, 24] on span "Superhunter" at bounding box center [308, 27] width 72 height 17
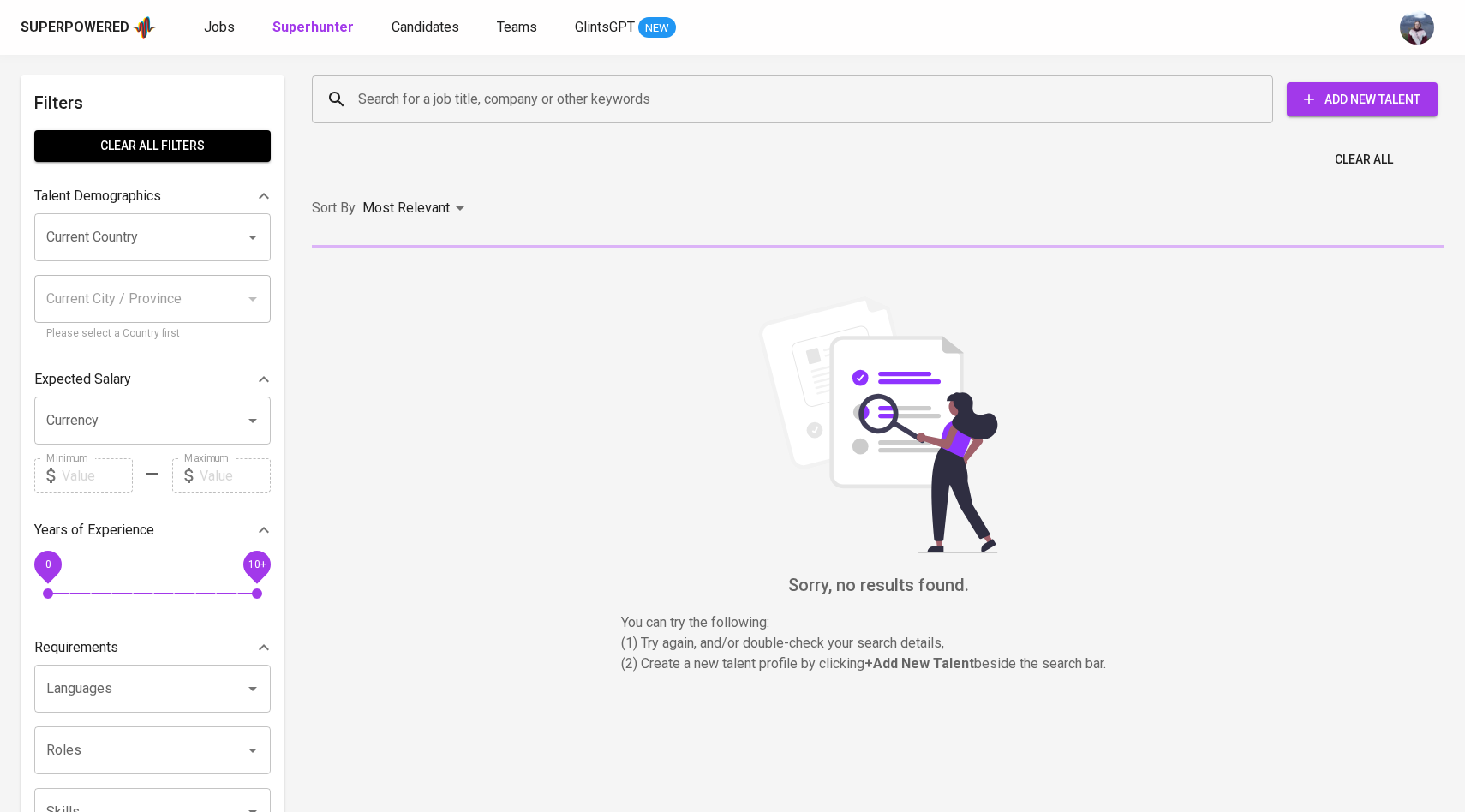
click at [359, 89] on input "Search for a job title, company or other keywords" at bounding box center [796, 99] width 886 height 32
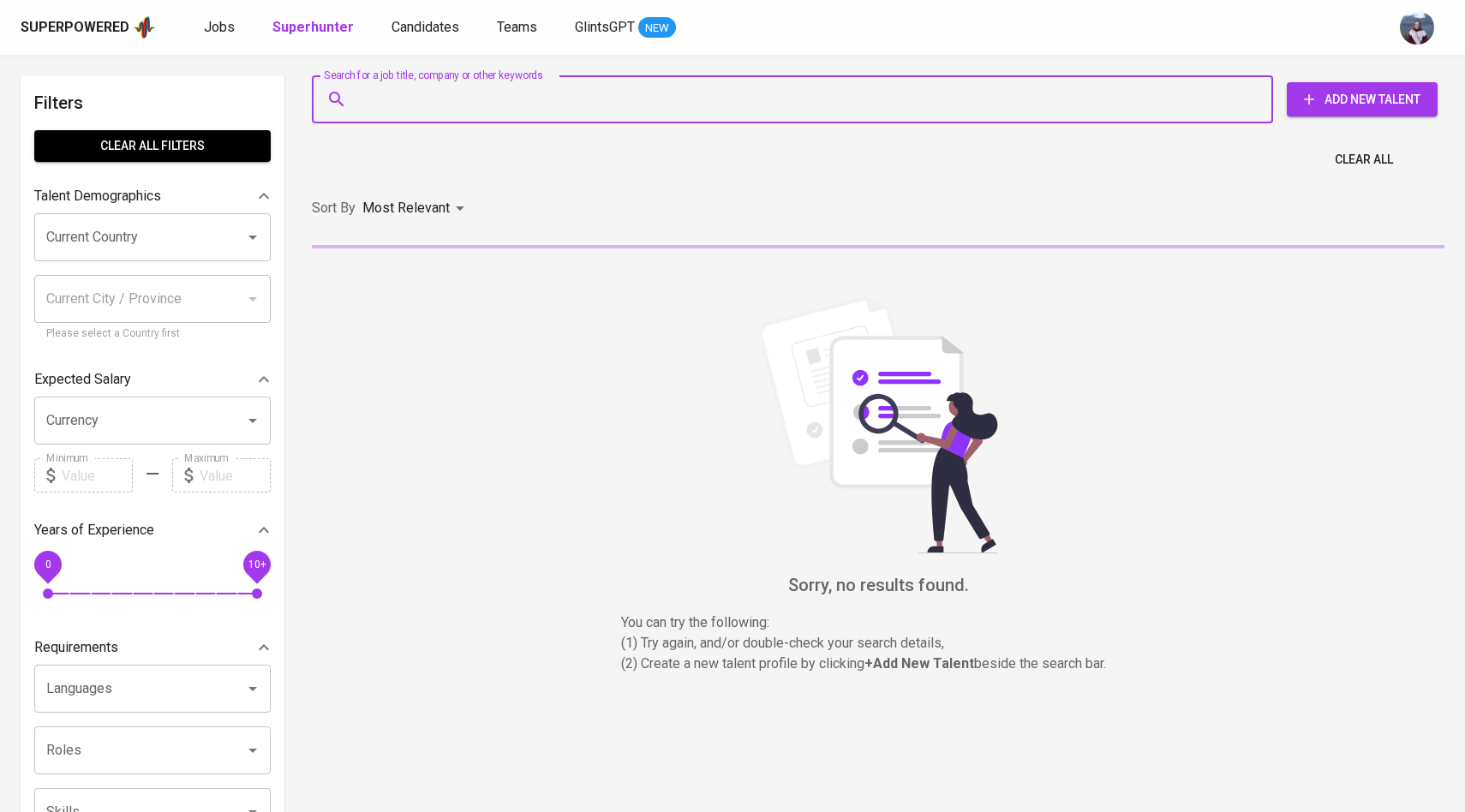
paste input "hasnaghifari030@gmail.com"
type input "hasnaghifari030@gmail.com"
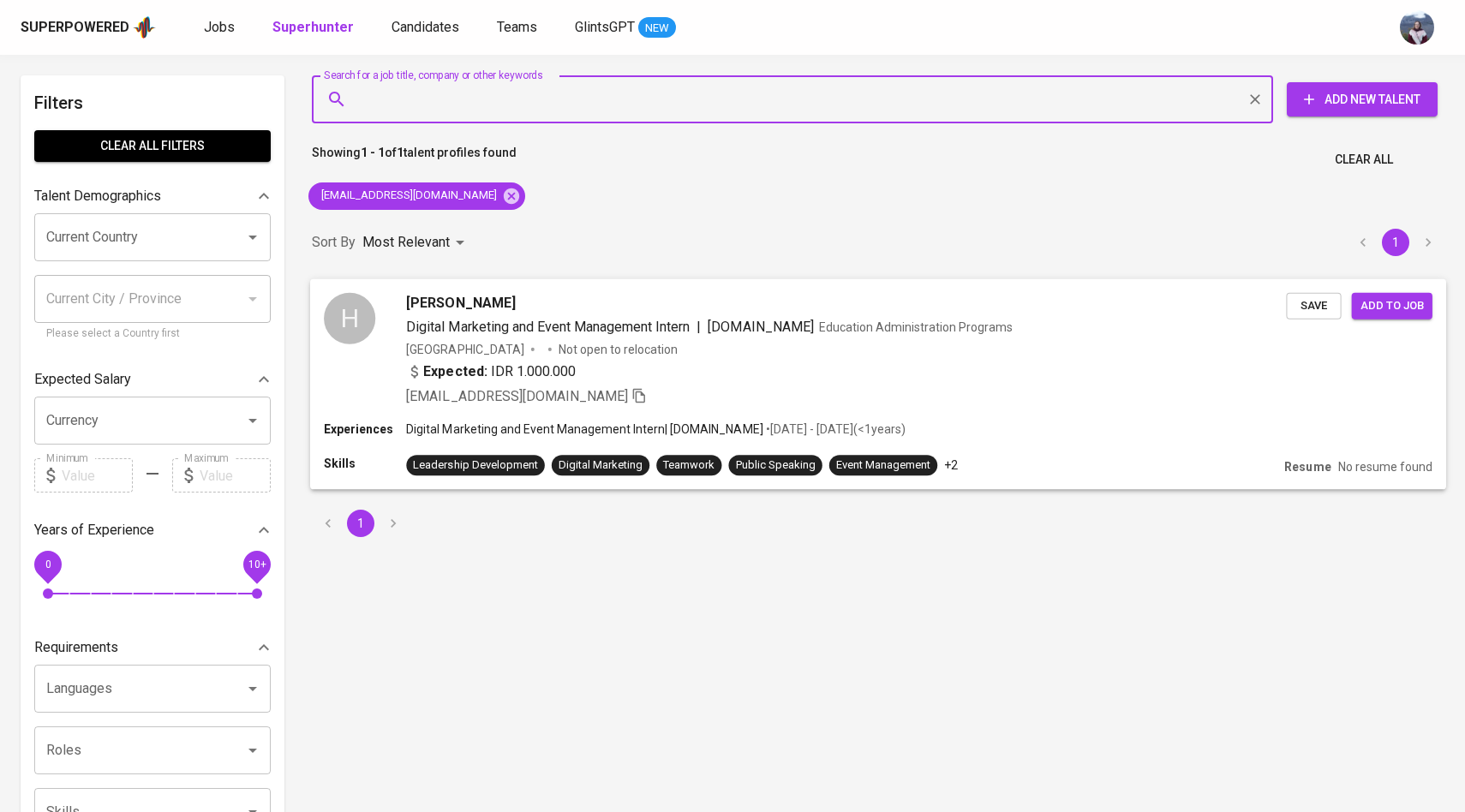
click at [355, 312] on div "H" at bounding box center [349, 318] width 52 height 52
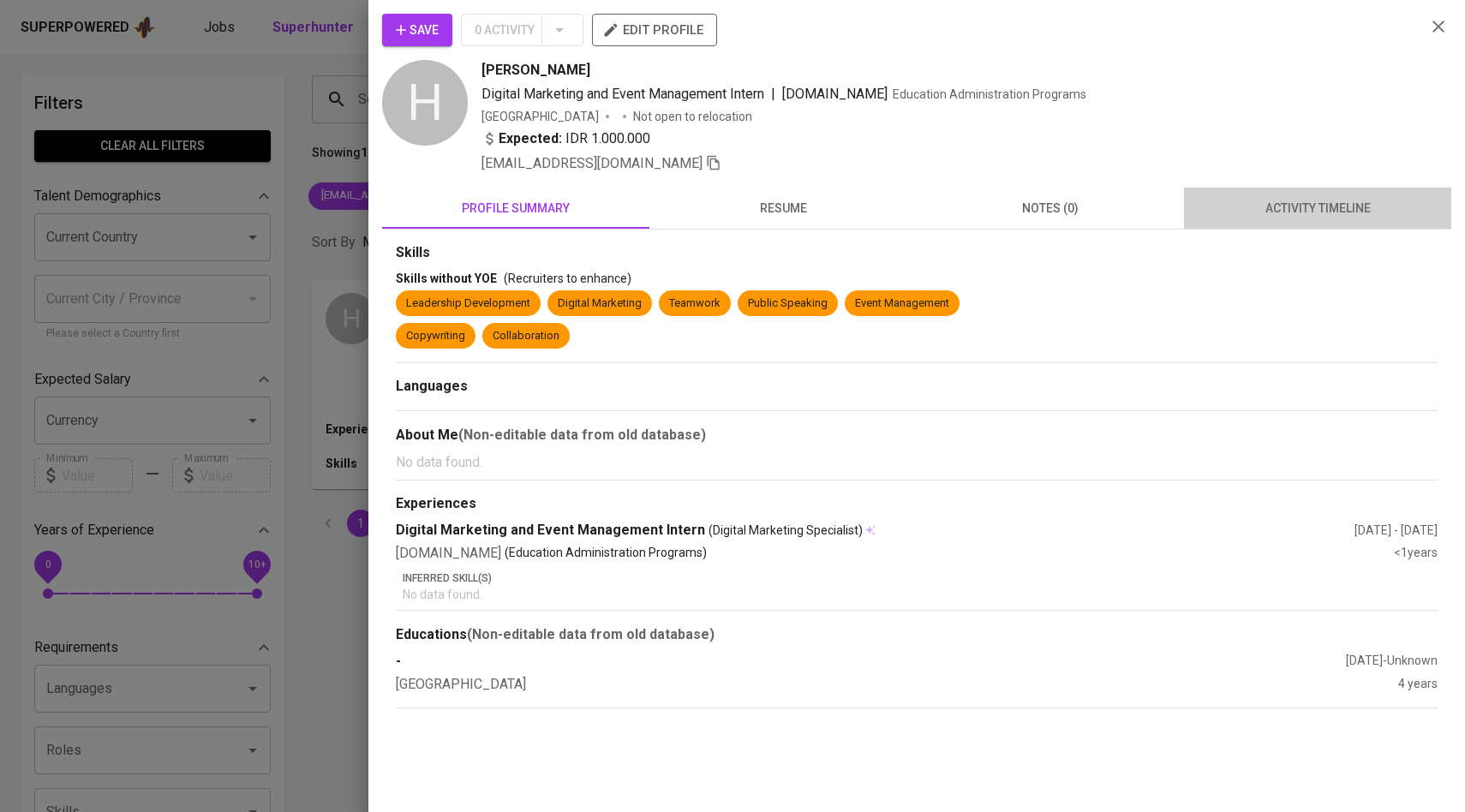
click at [1233, 205] on span "activity timeline" at bounding box center [1317, 209] width 247 height 22
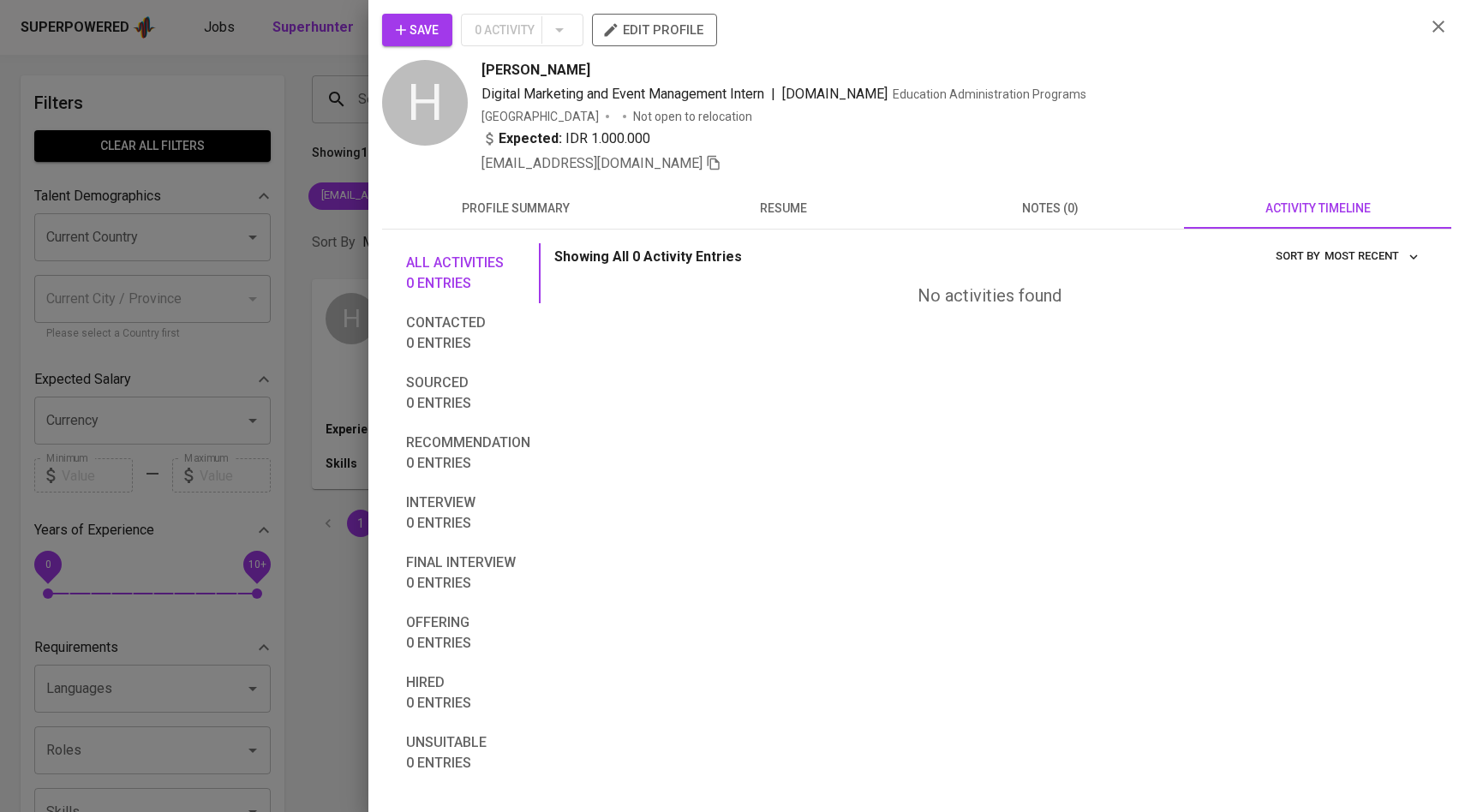
click at [407, 18] on button "Save" at bounding box center [417, 30] width 70 height 32
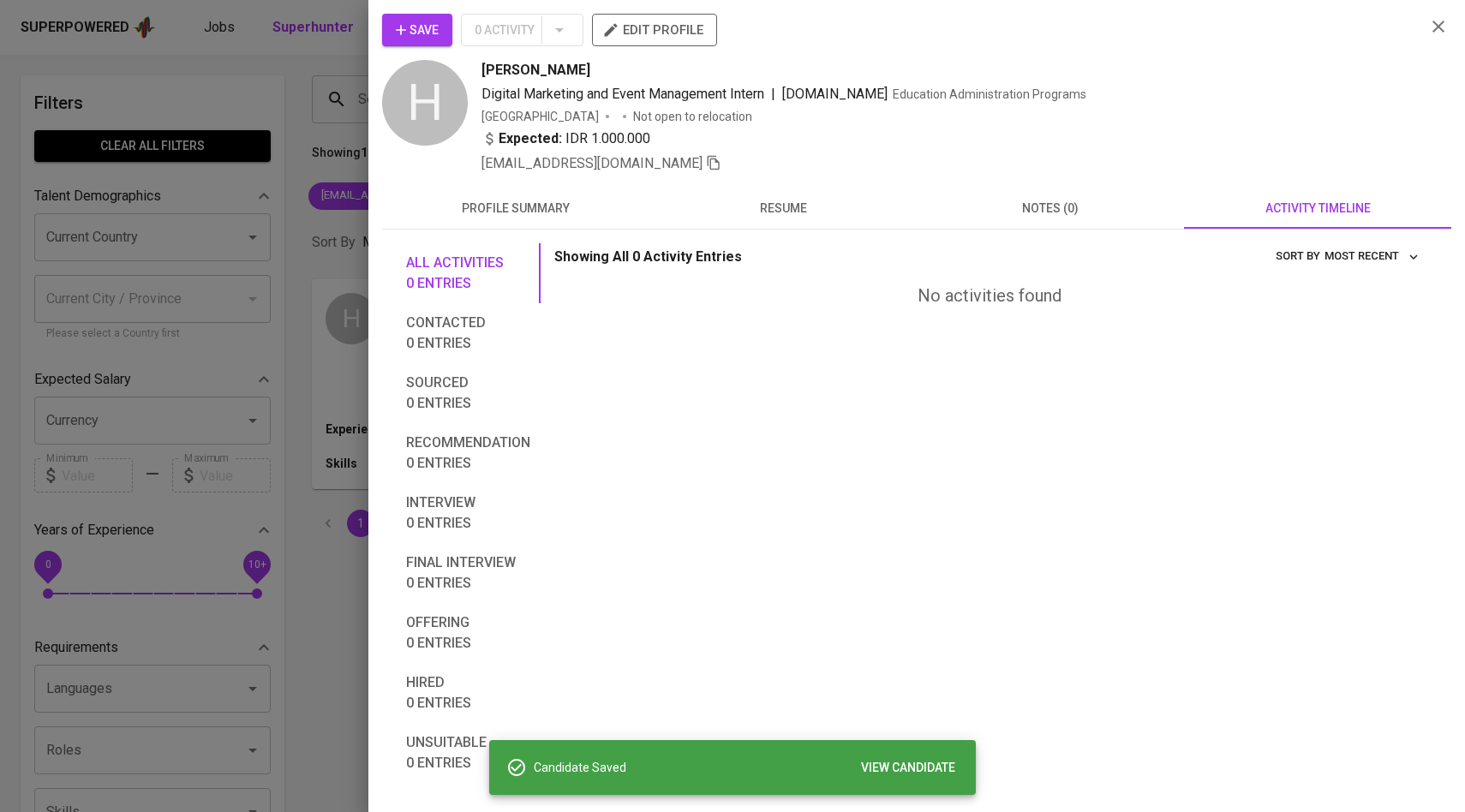
click at [300, 196] on div at bounding box center [732, 406] width 1465 height 812
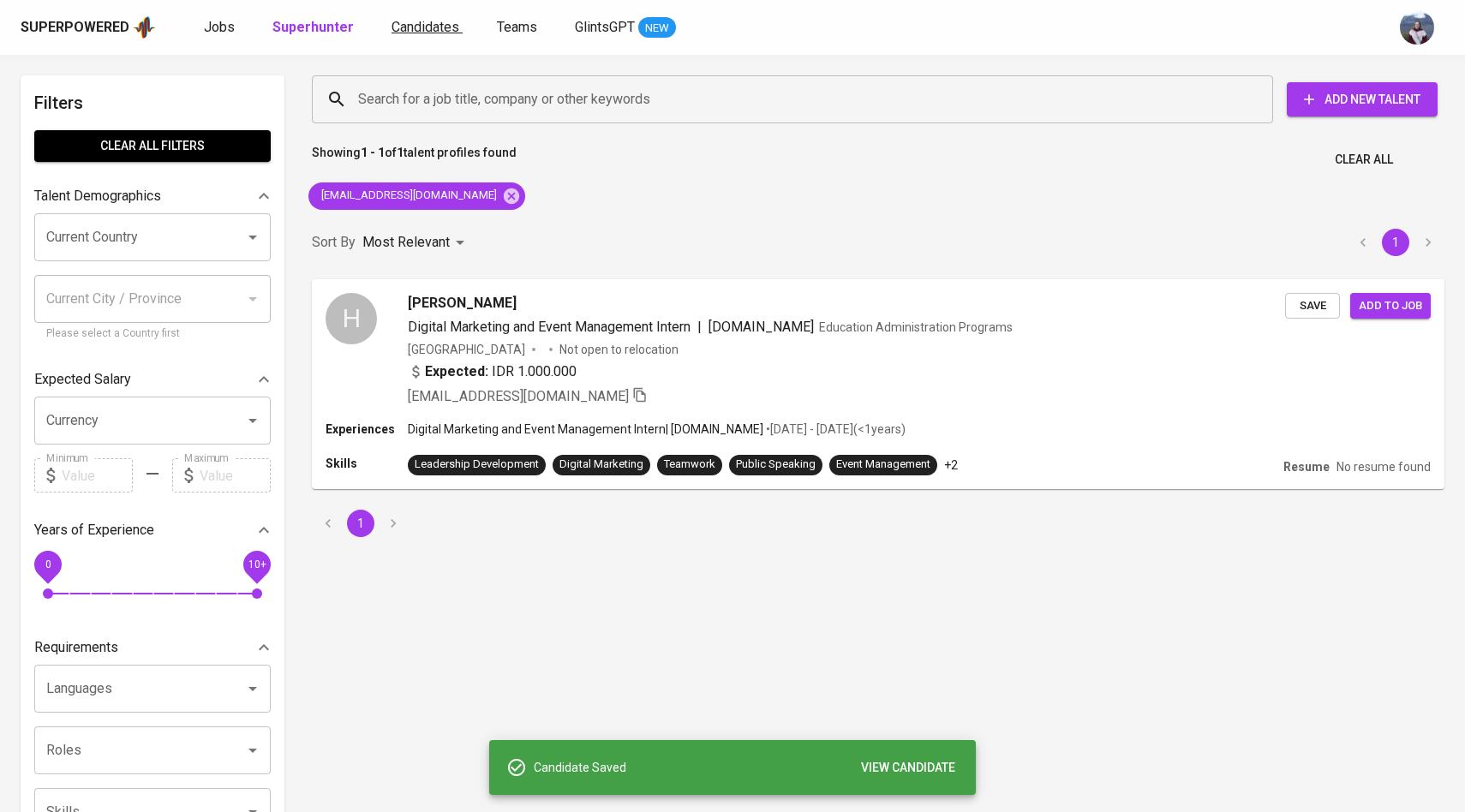
click at [421, 31] on span "Candidates" at bounding box center [425, 27] width 68 height 17
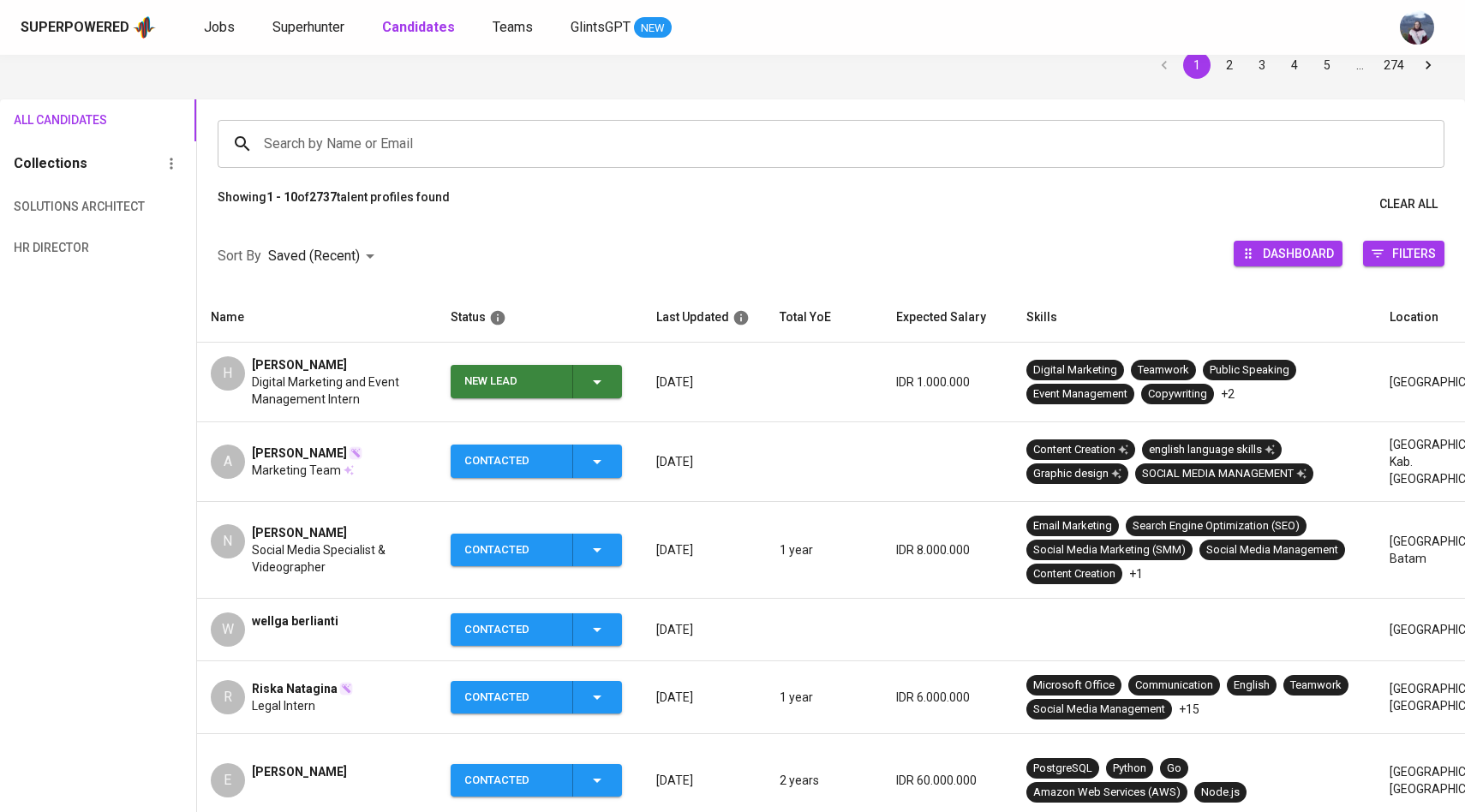
scroll to position [79, 0]
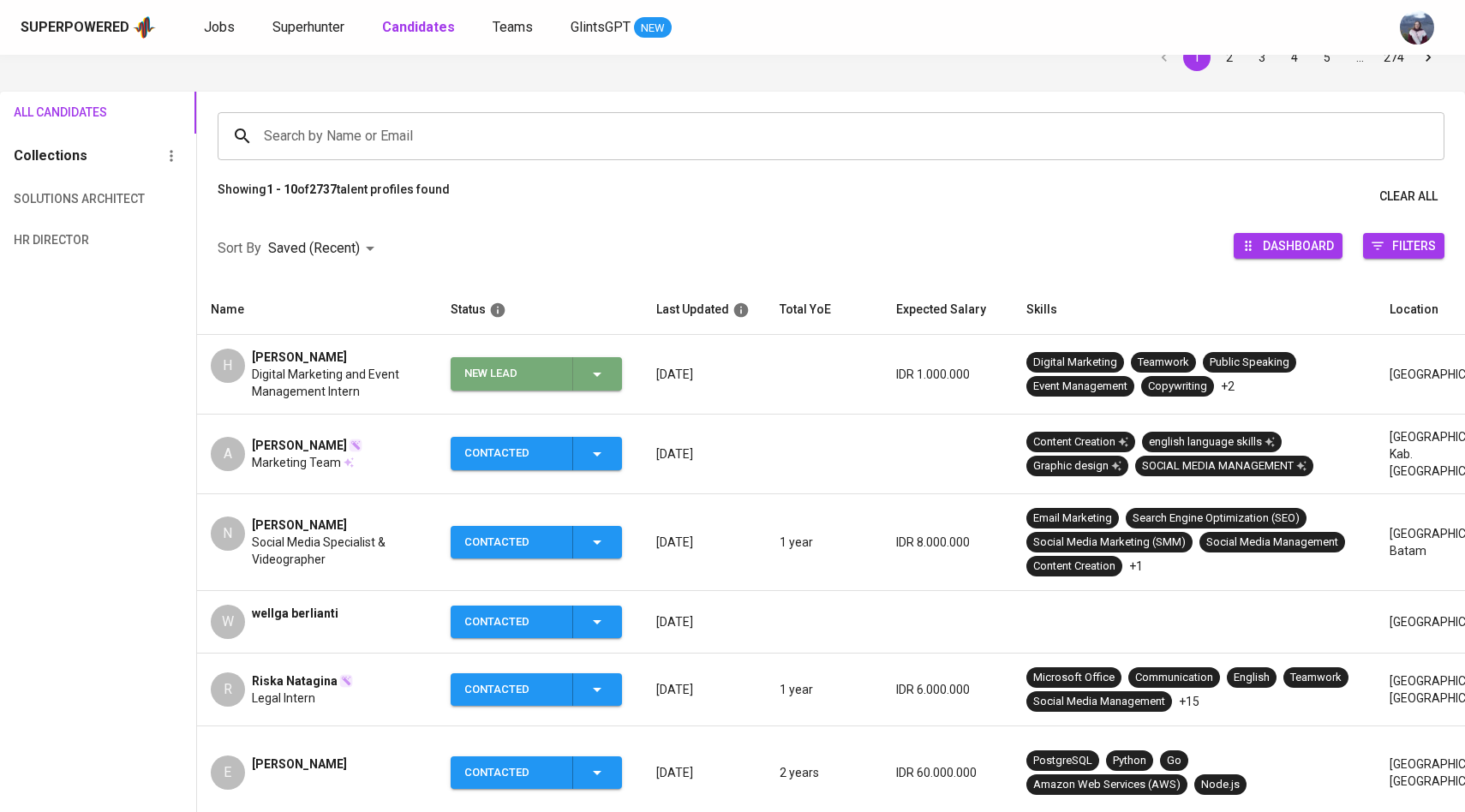
click at [598, 389] on div "New Lead" at bounding box center [536, 374] width 143 height 33
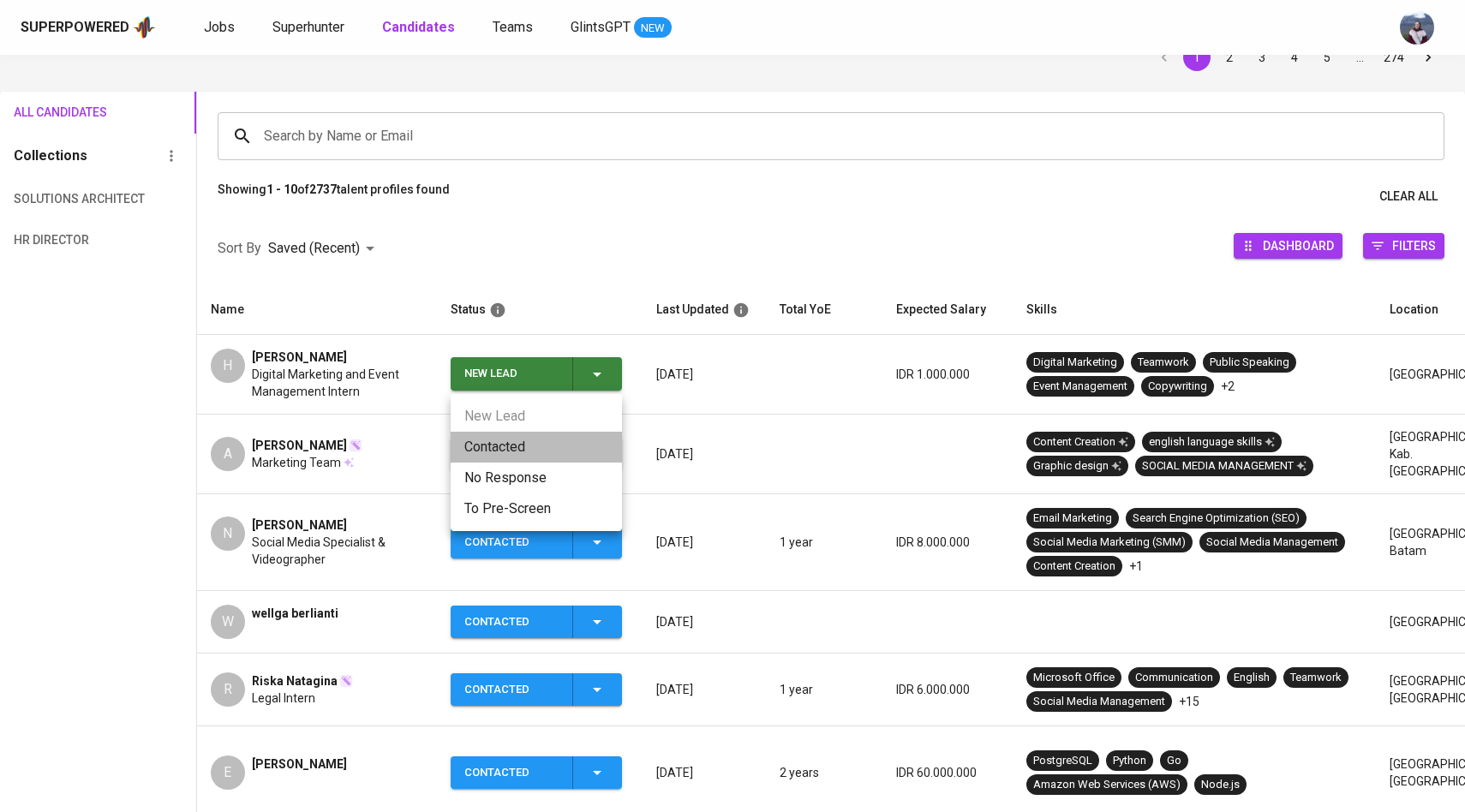
click at [542, 447] on li "Contacted" at bounding box center [536, 447] width 171 height 31
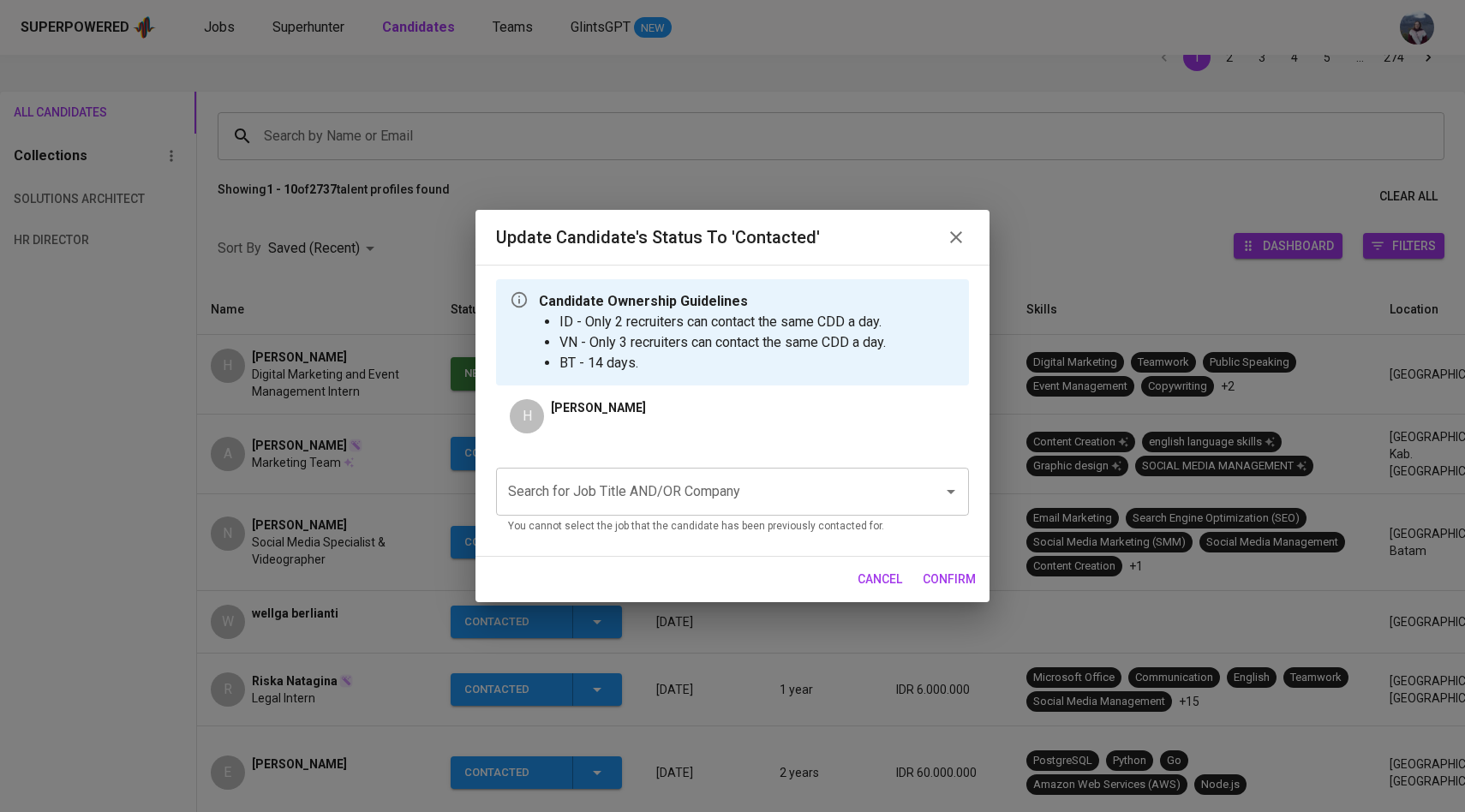
click at [606, 453] on div "H hasna ghifari Search for Job Title AND/OR Company Search for Job Title AND/OR…" at bounding box center [732, 471] width 473 height 143
click at [606, 483] on input "Search for Job Title AND/OR Company" at bounding box center [708, 492] width 409 height 32
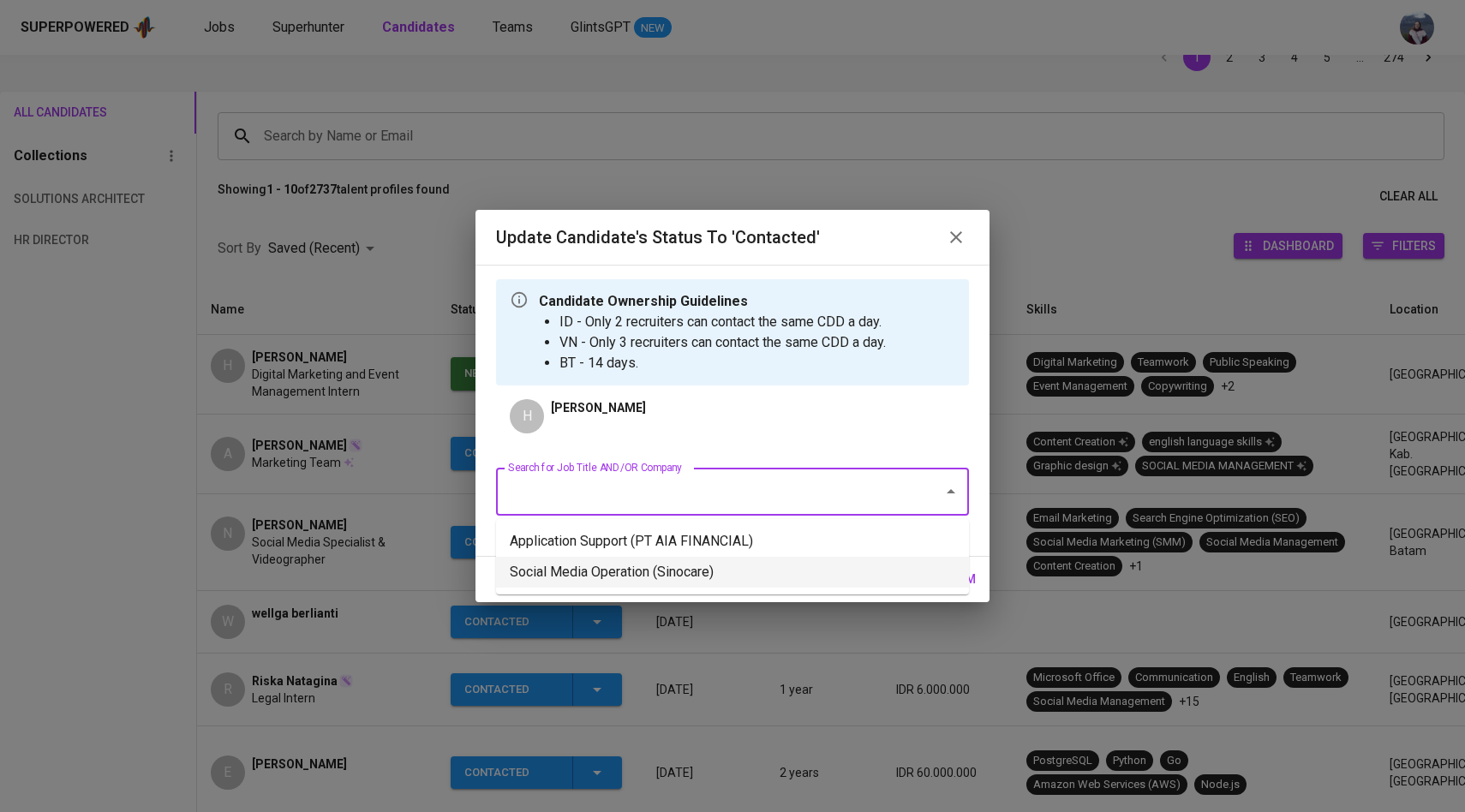
click at [615, 563] on li "Social Media Operation (Sinocare)" at bounding box center [732, 572] width 473 height 31
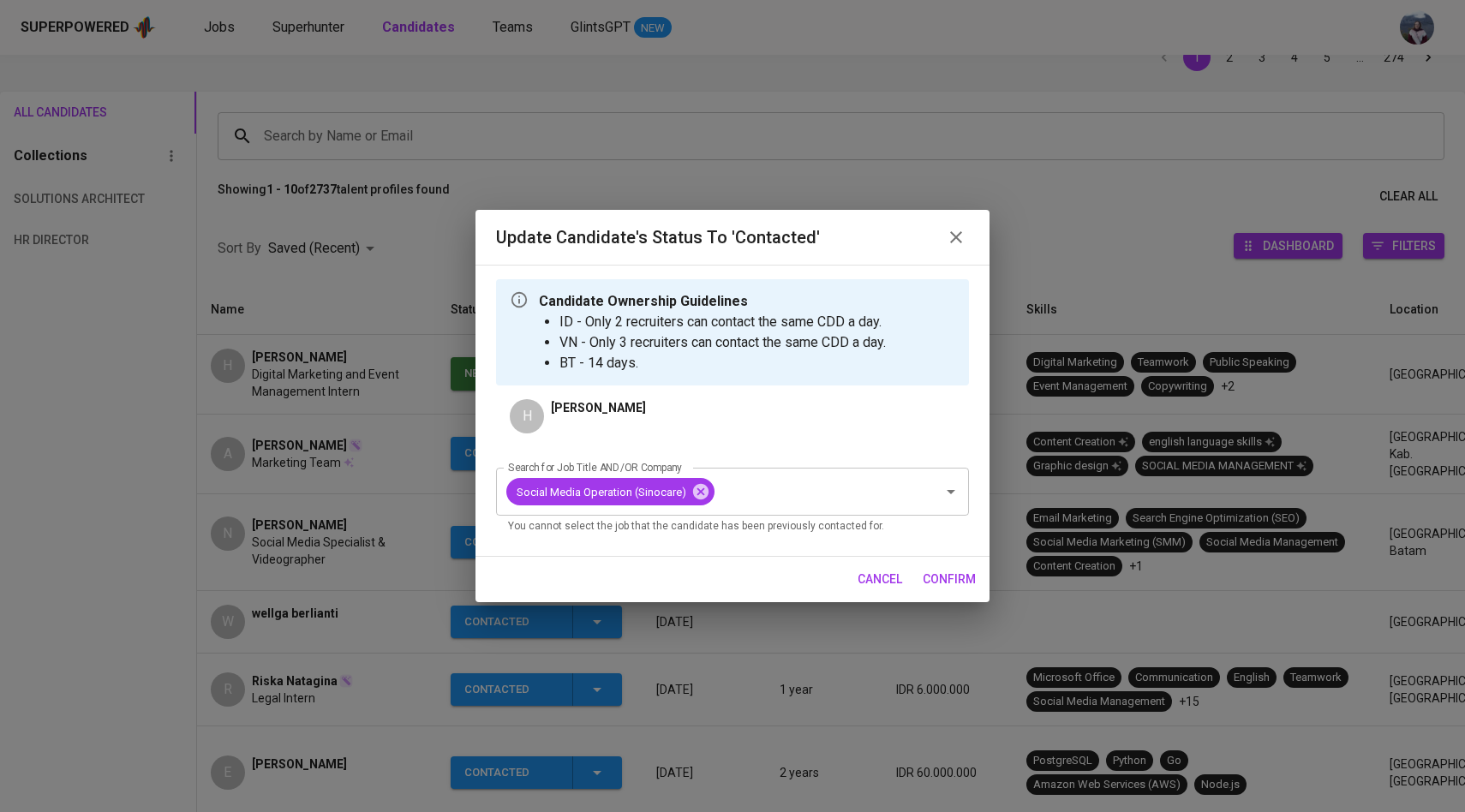
click at [948, 575] on span "confirm" at bounding box center [949, 580] width 53 height 22
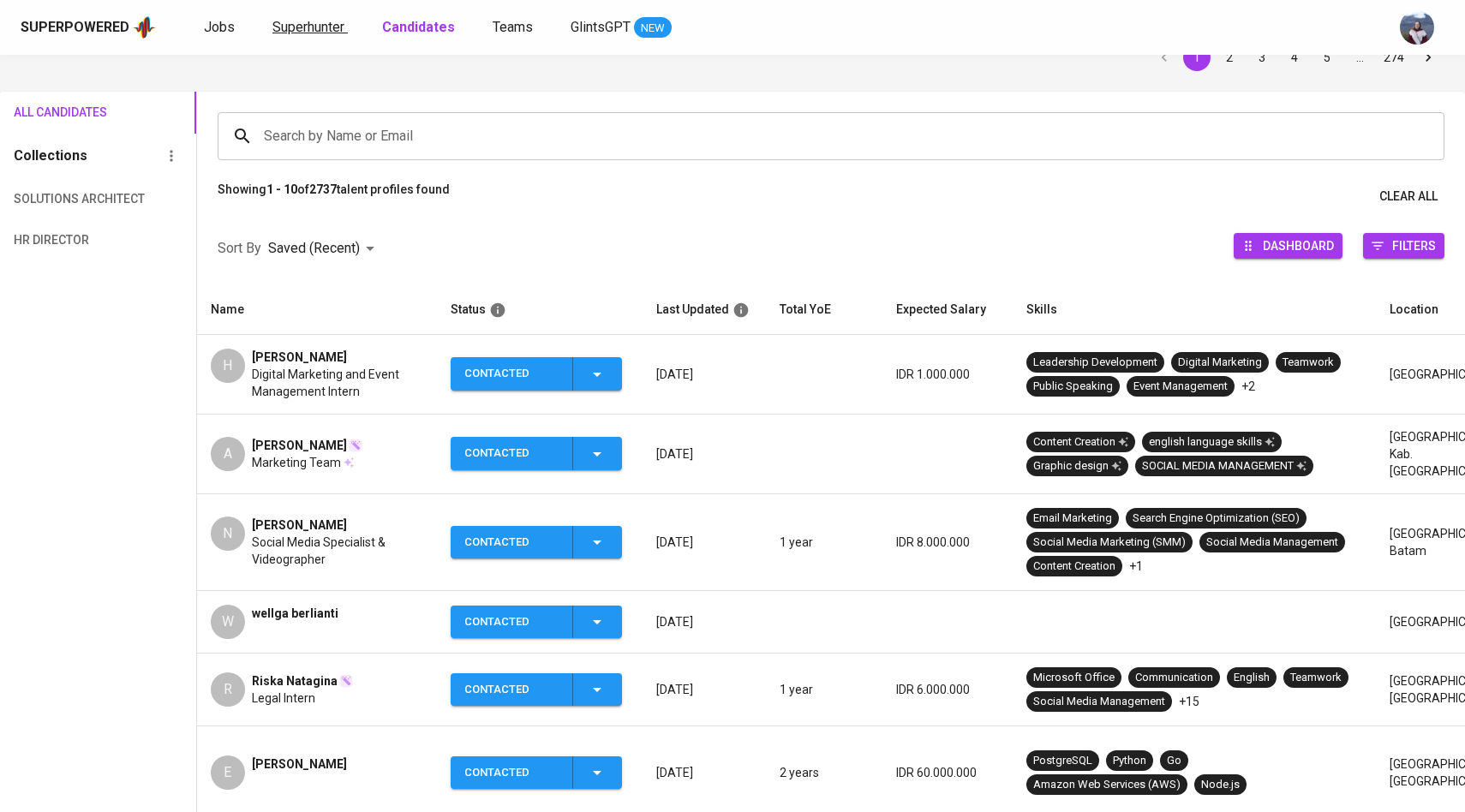
click at [318, 31] on span "Superhunter" at bounding box center [308, 27] width 72 height 17
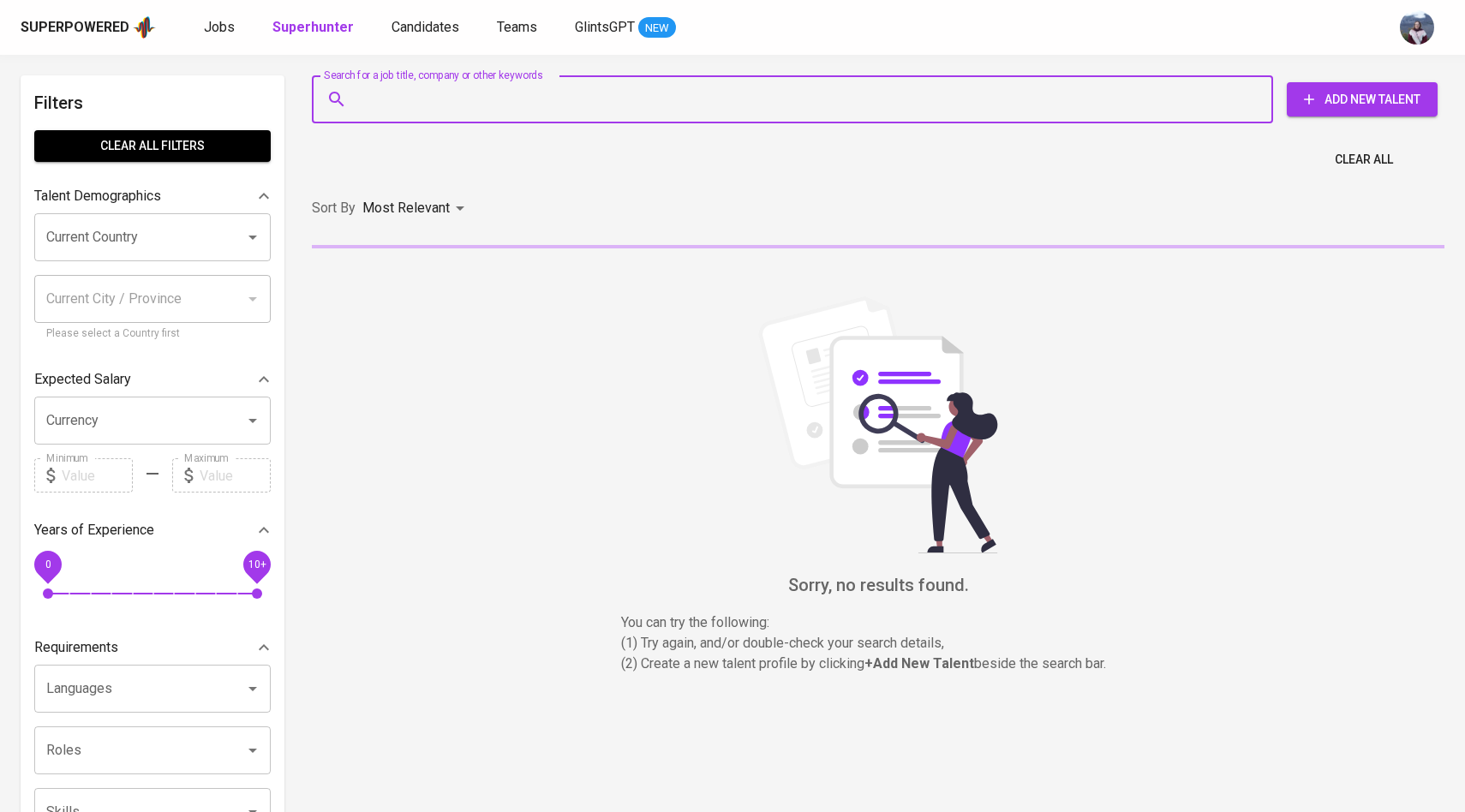
click at [387, 85] on input "Search for a job title, company or other keywords" at bounding box center [796, 99] width 886 height 32
paste input "alyafaadhilla@gmail.com"
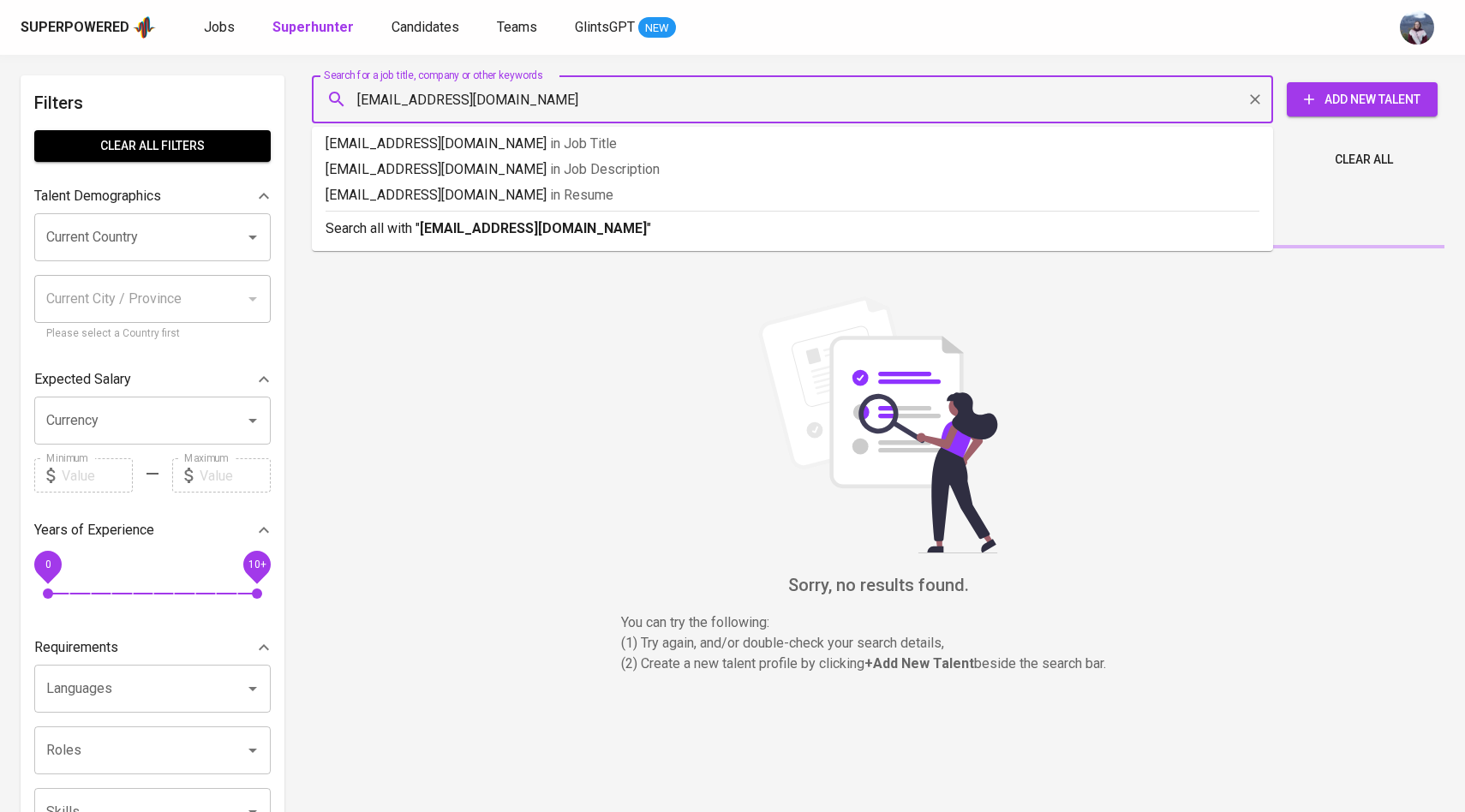
type input "alyafaadhilla@gmail.com"
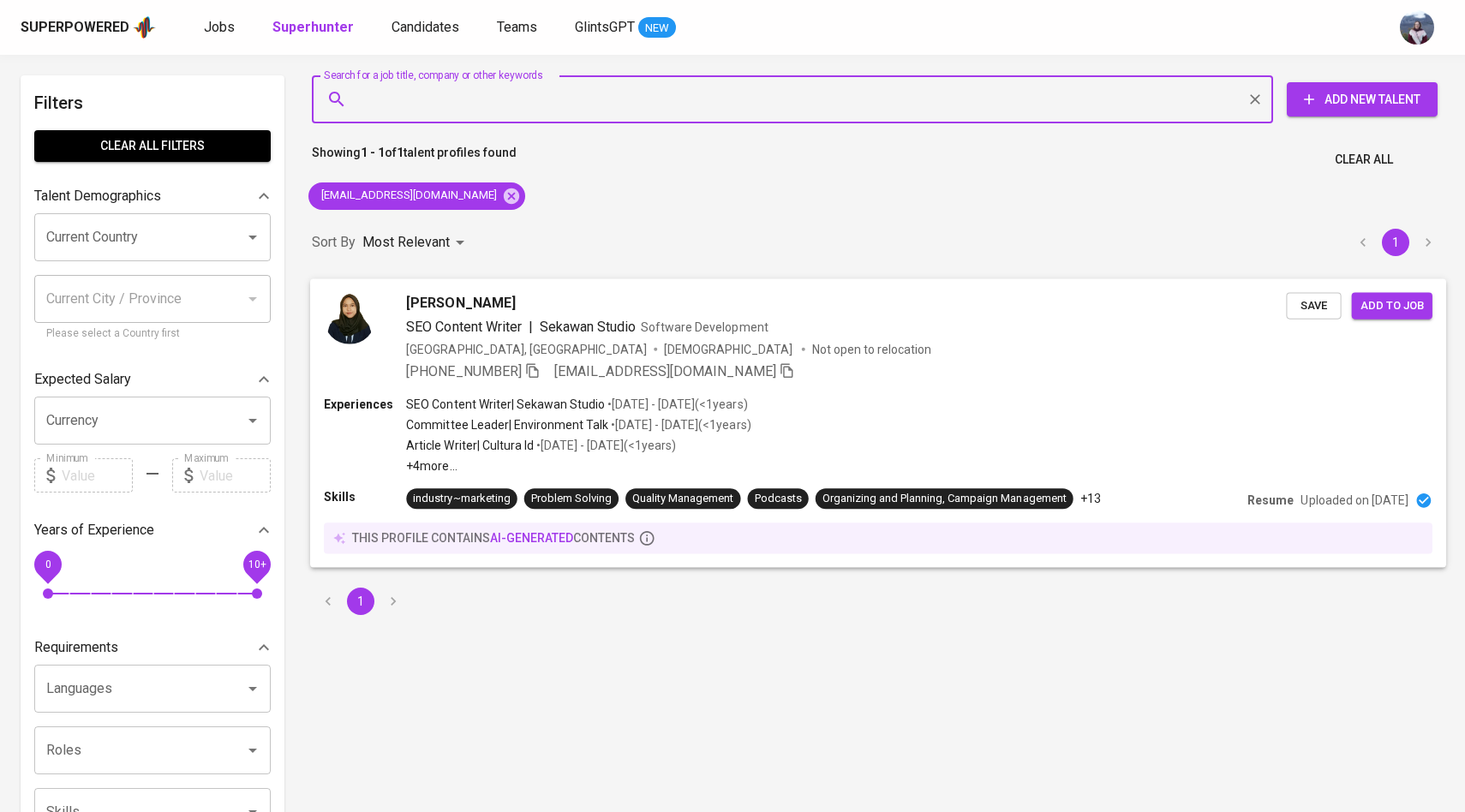
click at [355, 327] on img at bounding box center [349, 318] width 52 height 52
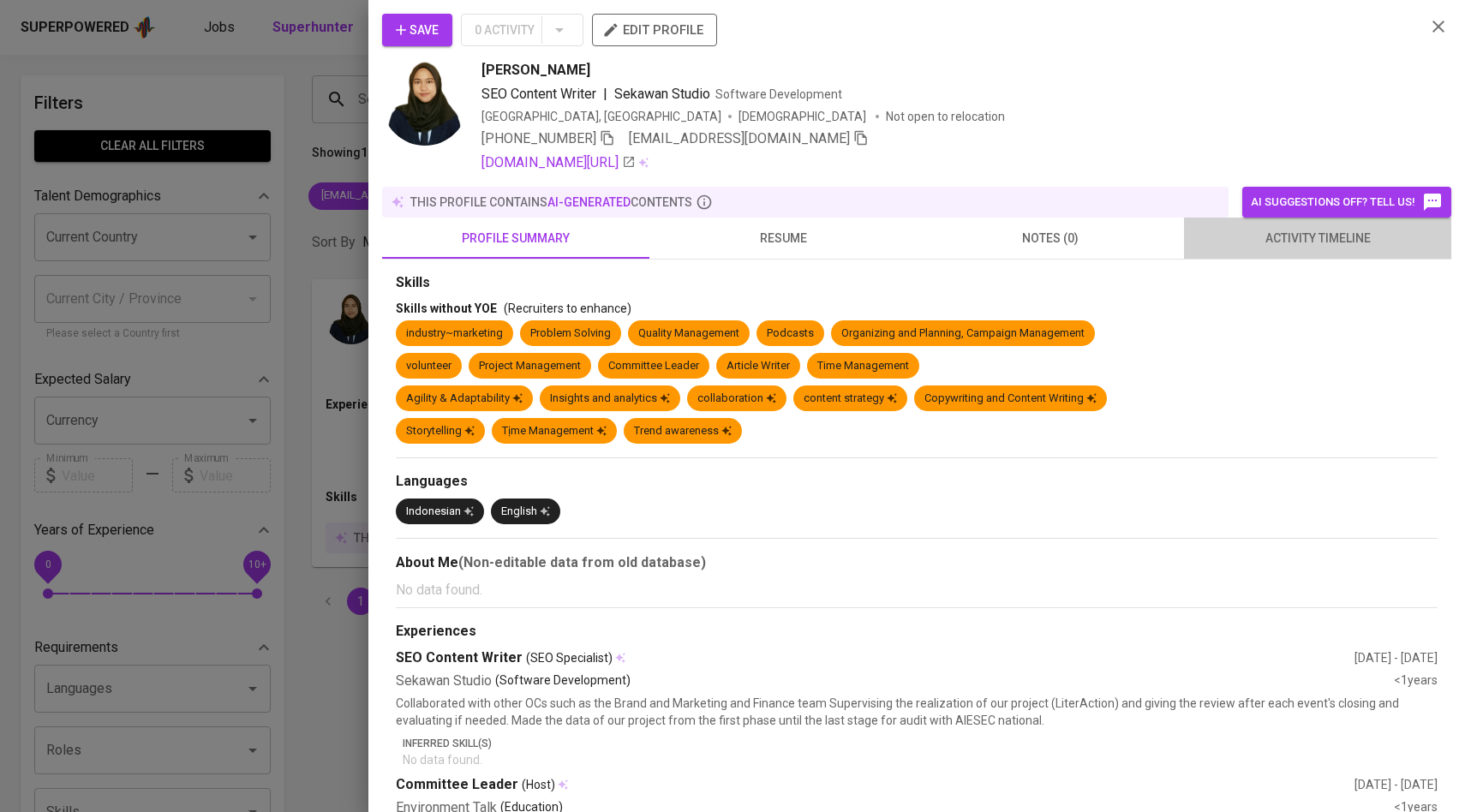
click at [1339, 223] on button "activity timeline" at bounding box center [1317, 237] width 267 height 41
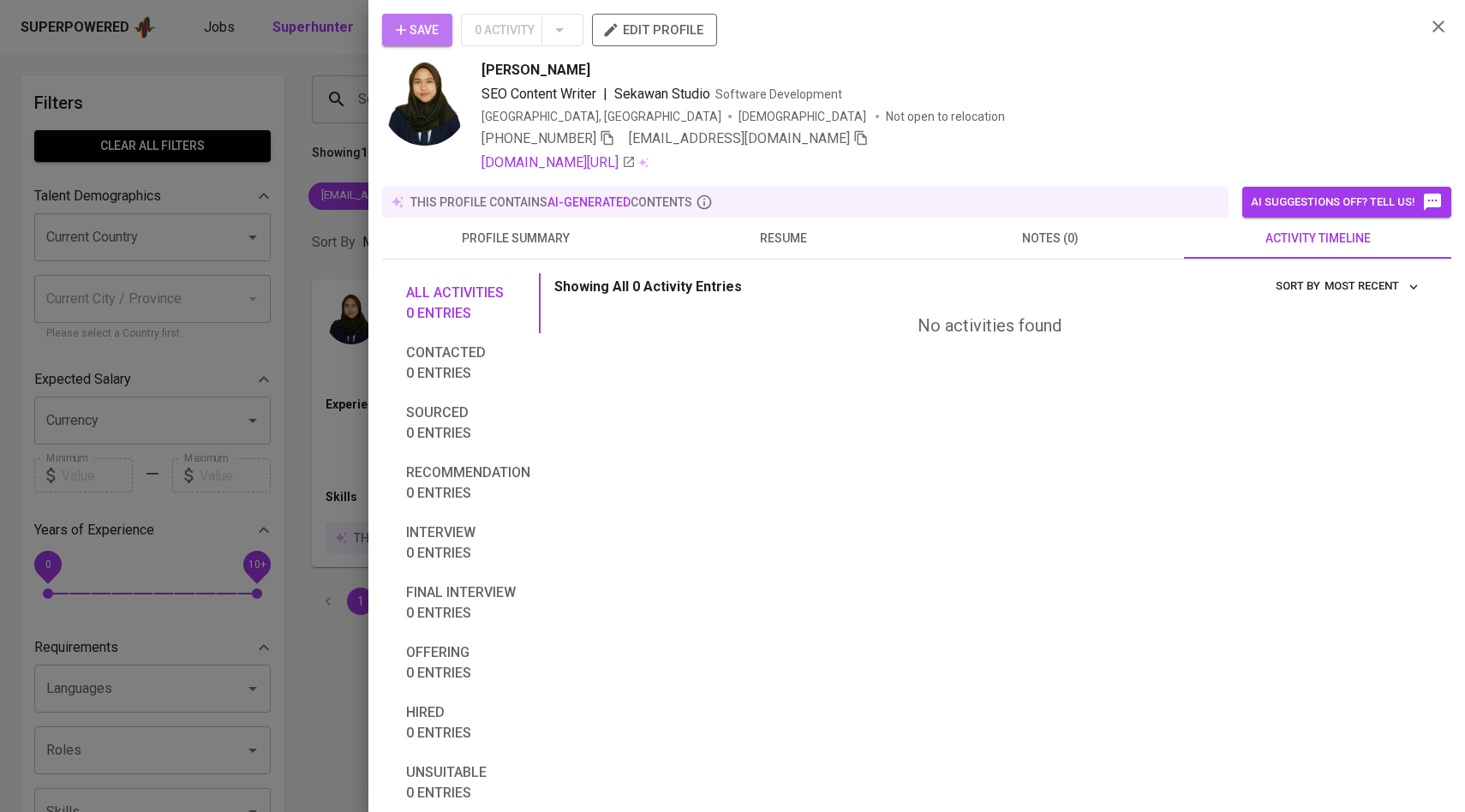
click at [440, 33] on button "Save" at bounding box center [417, 30] width 70 height 32
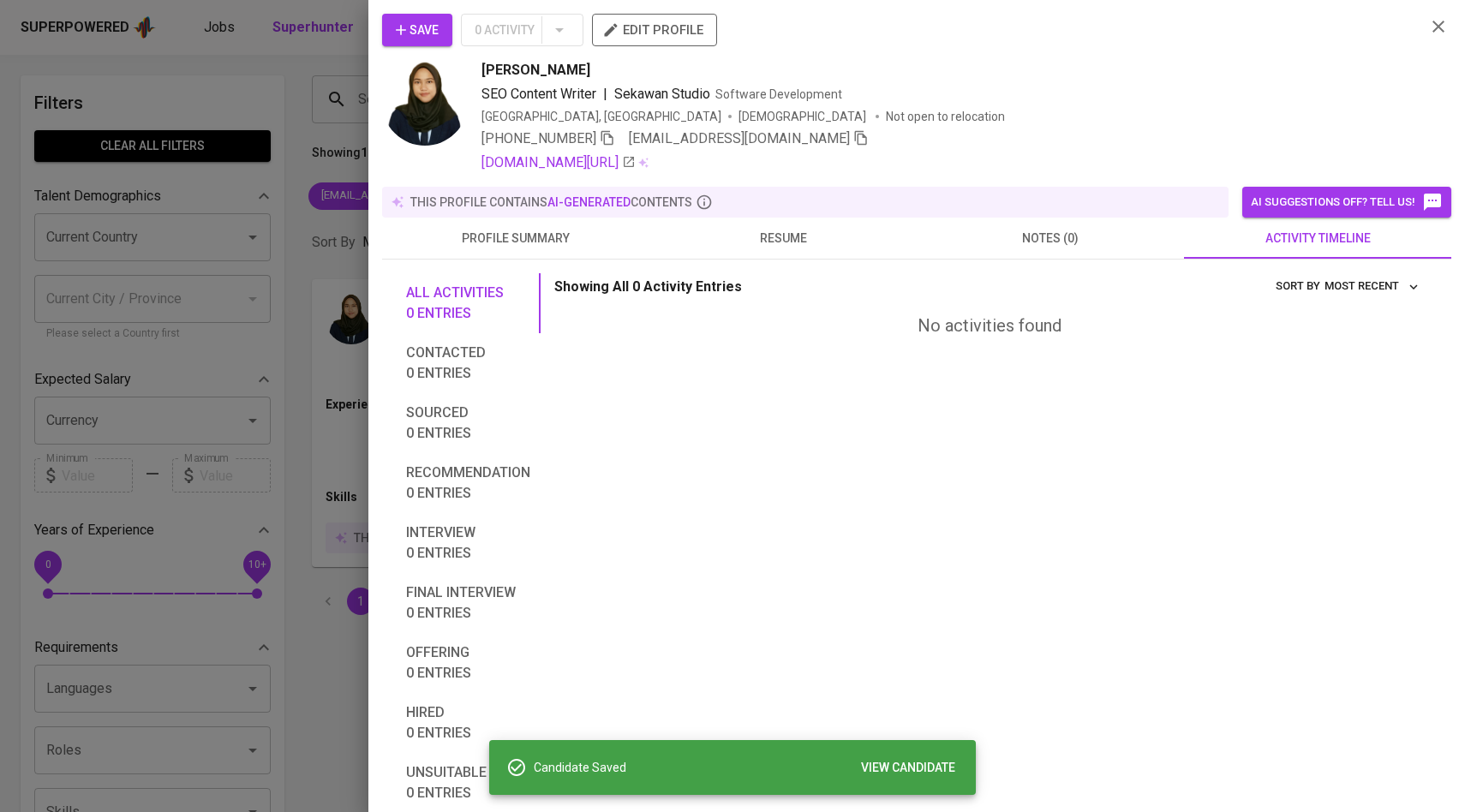
click at [276, 192] on div at bounding box center [732, 406] width 1465 height 812
